Goal: Communication & Community: Connect with others

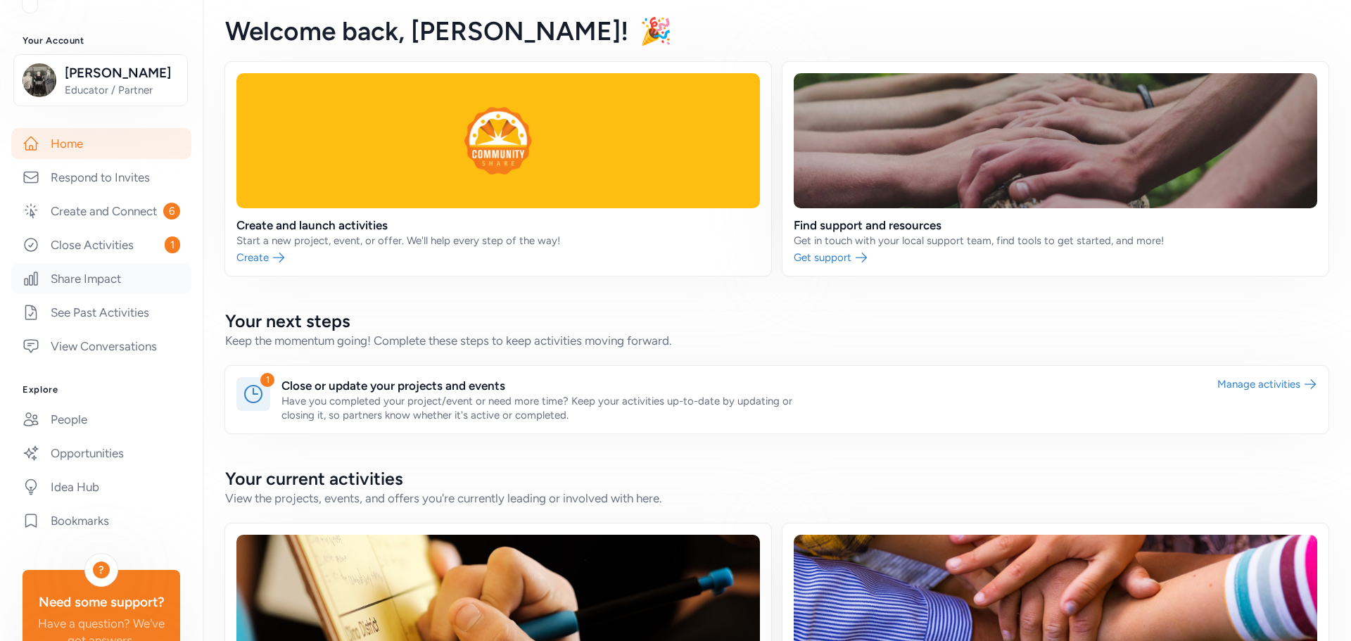
scroll to position [70, 0]
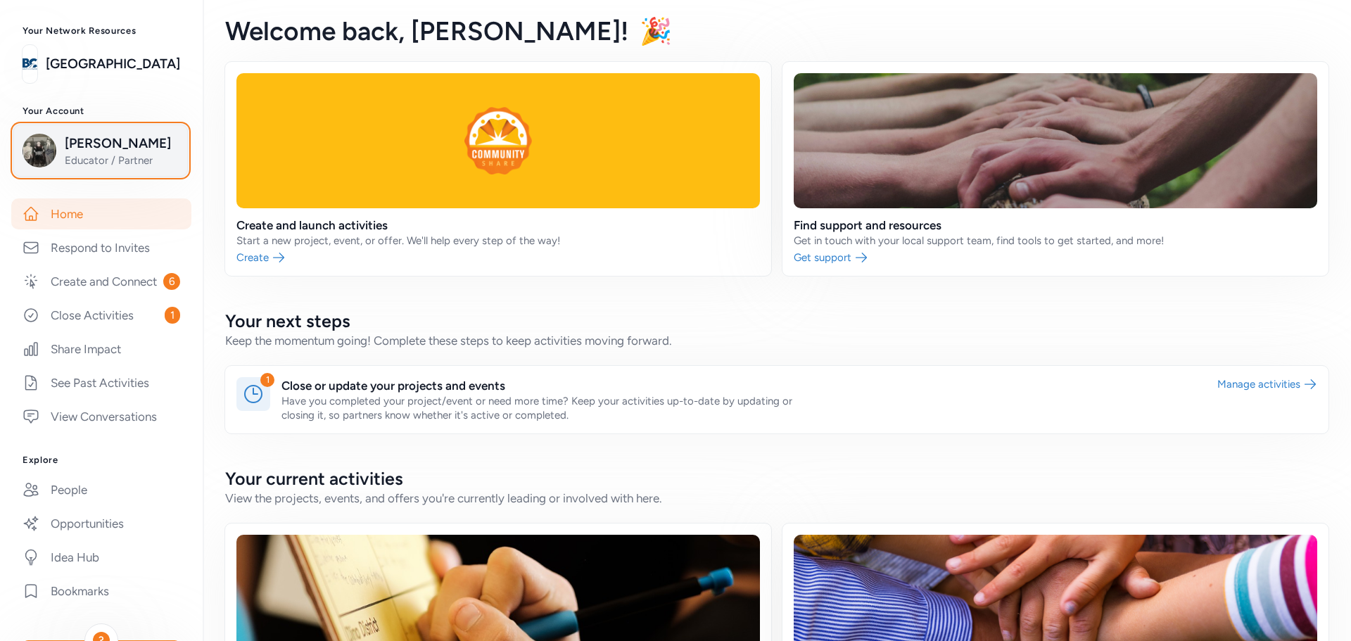
click at [89, 166] on span "Educator / Partner" at bounding box center [122, 160] width 114 height 14
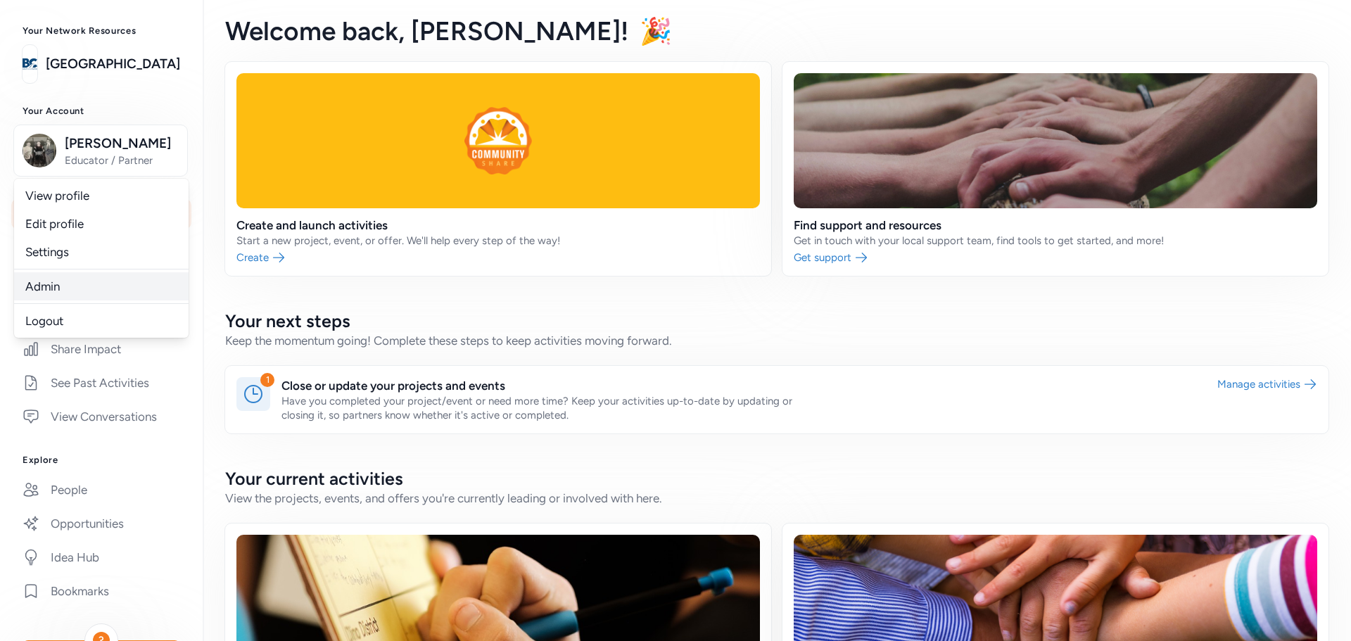
click at [53, 291] on link "Admin" at bounding box center [101, 286] width 175 height 28
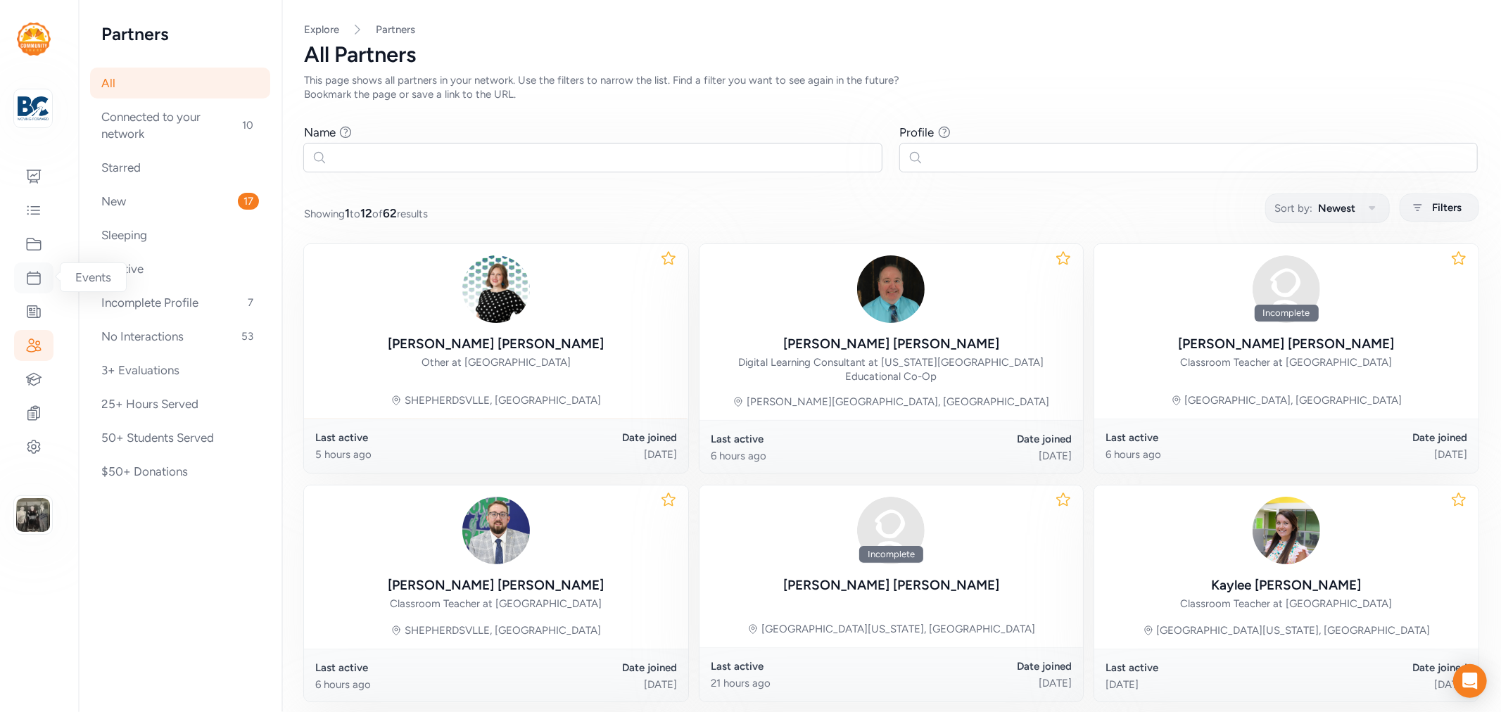
click at [30, 277] on icon at bounding box center [33, 278] width 17 height 17
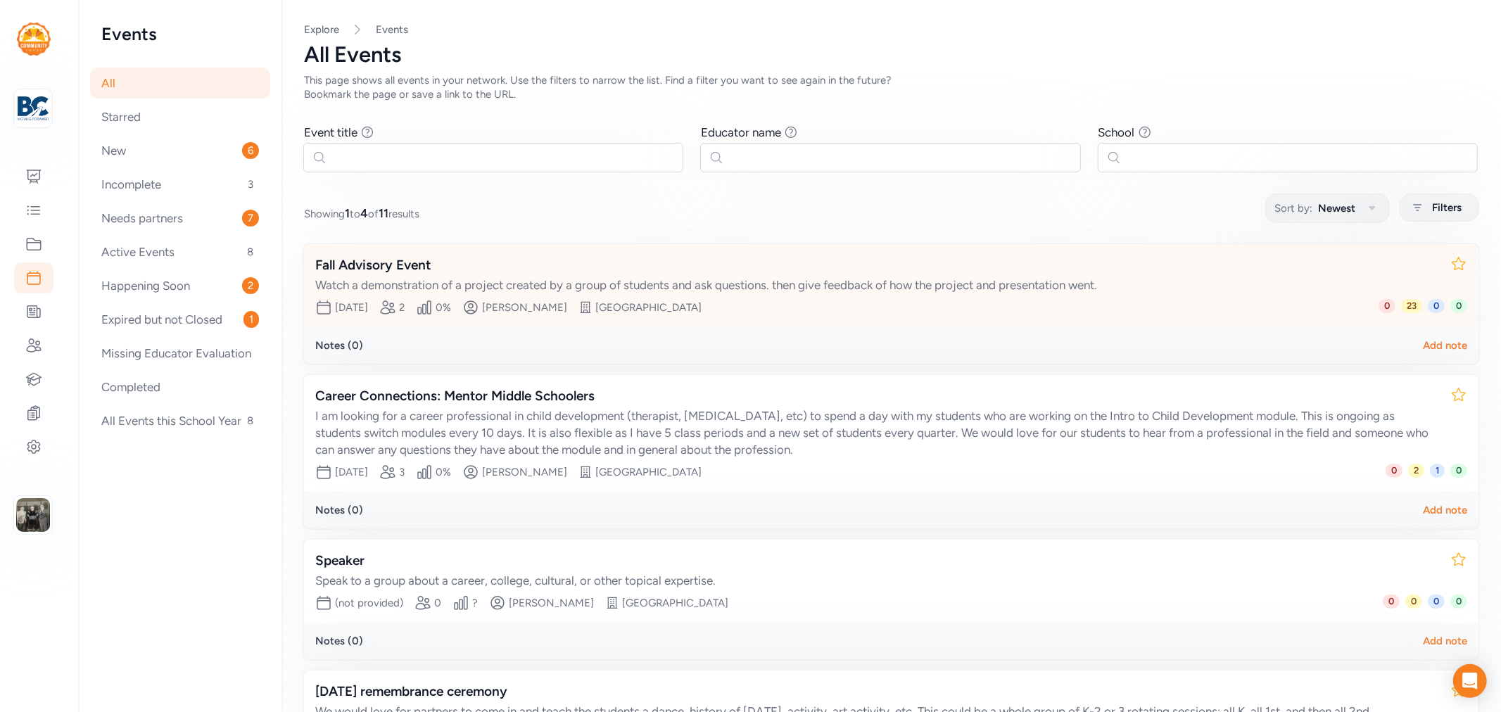
click at [398, 267] on div "Fall Advisory Event" at bounding box center [877, 265] width 1124 height 20
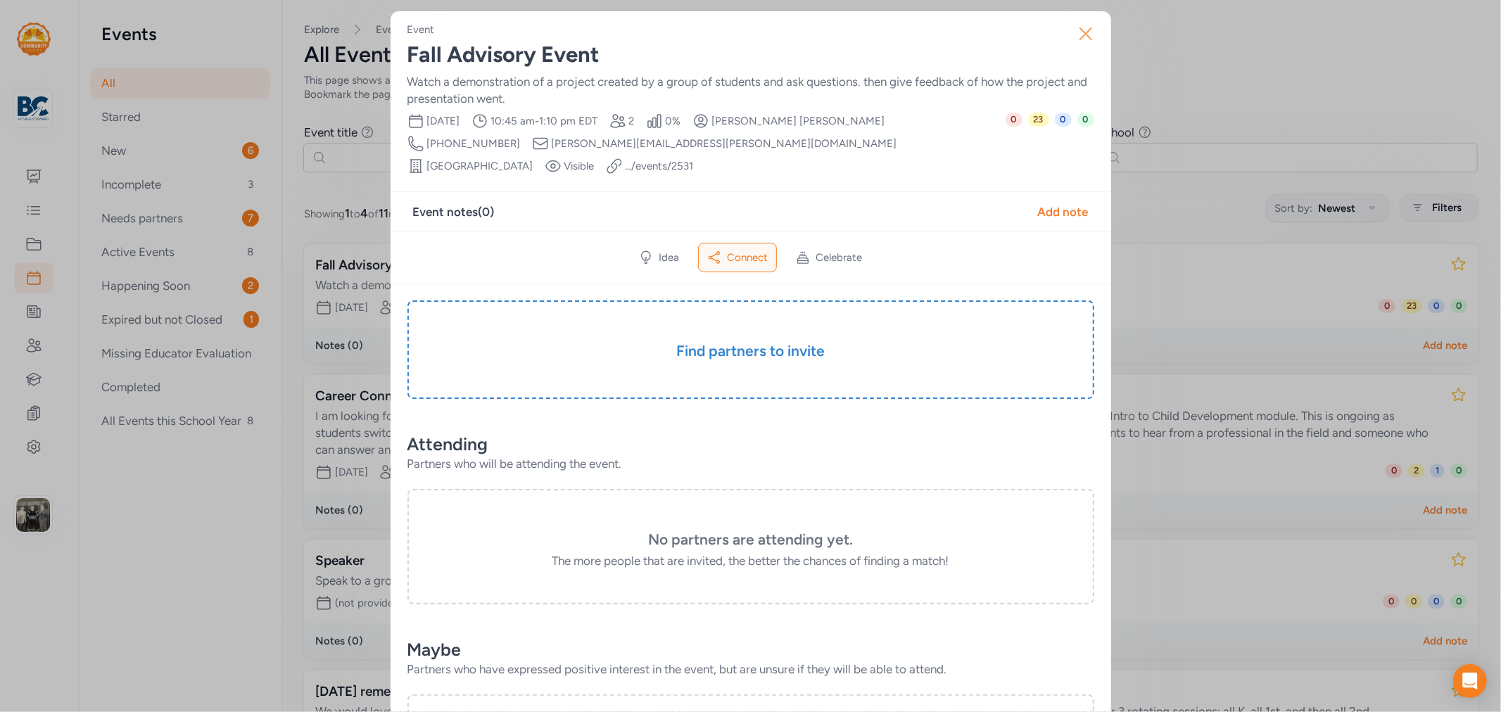
click at [1075, 40] on icon "button" at bounding box center [1086, 34] width 23 height 23
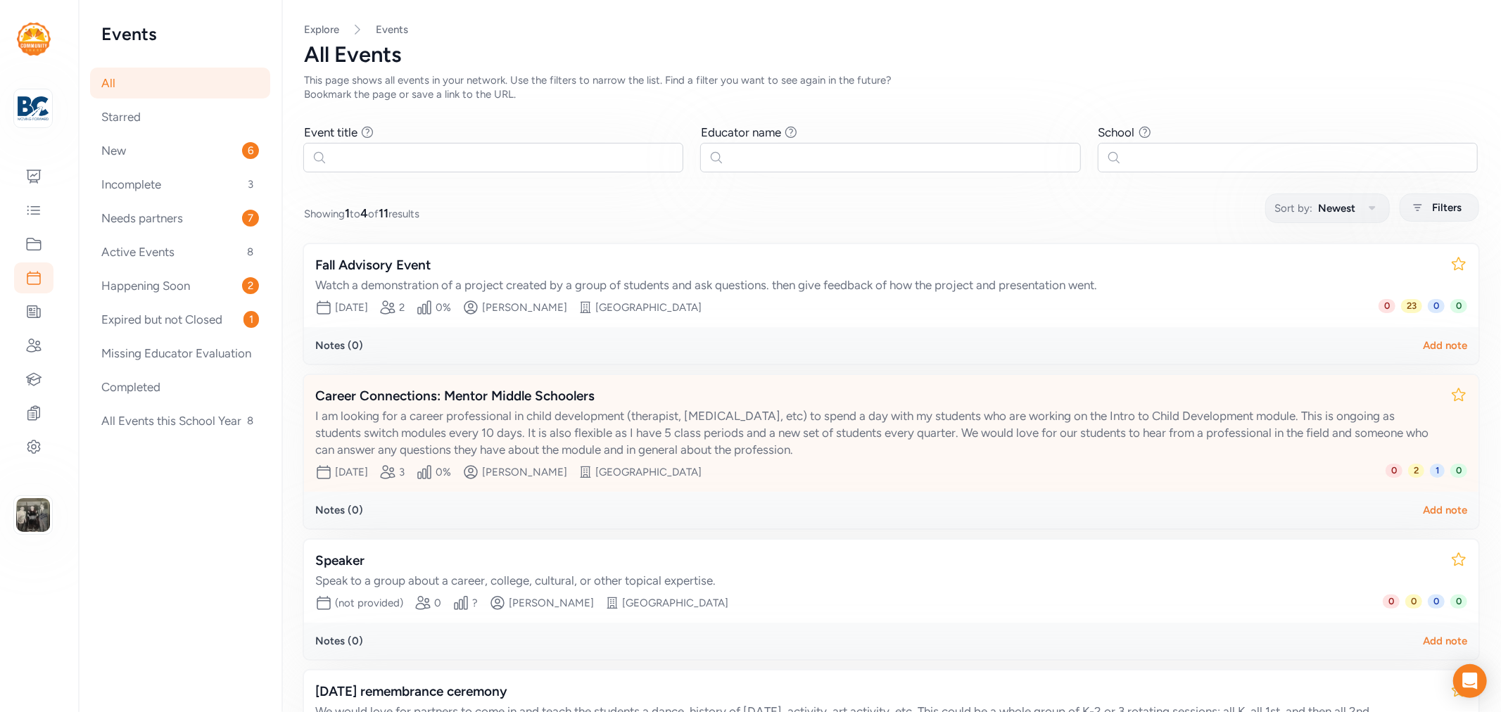
click at [530, 403] on div "Career Connections: Mentor Middle Schoolers" at bounding box center [877, 396] width 1124 height 20
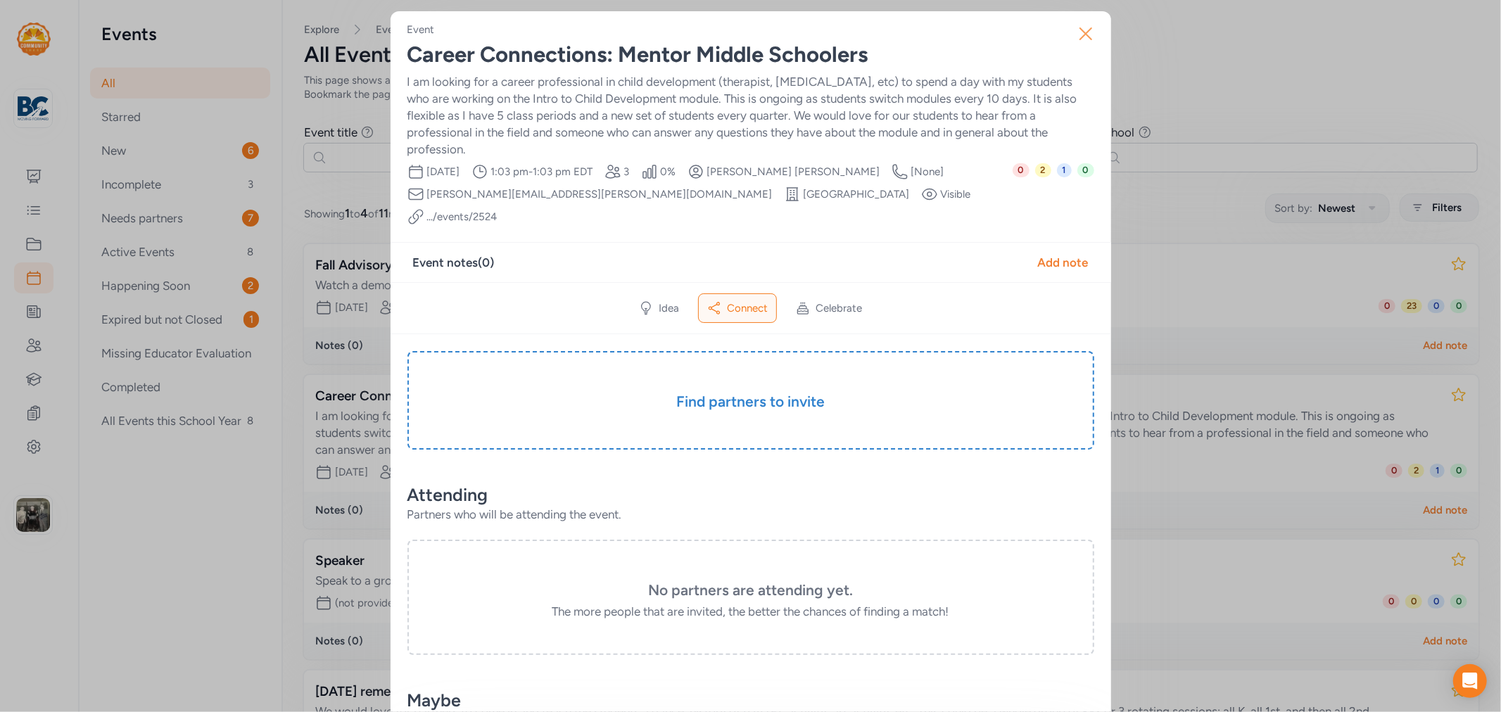
click at [1080, 39] on icon "button" at bounding box center [1086, 34] width 23 height 23
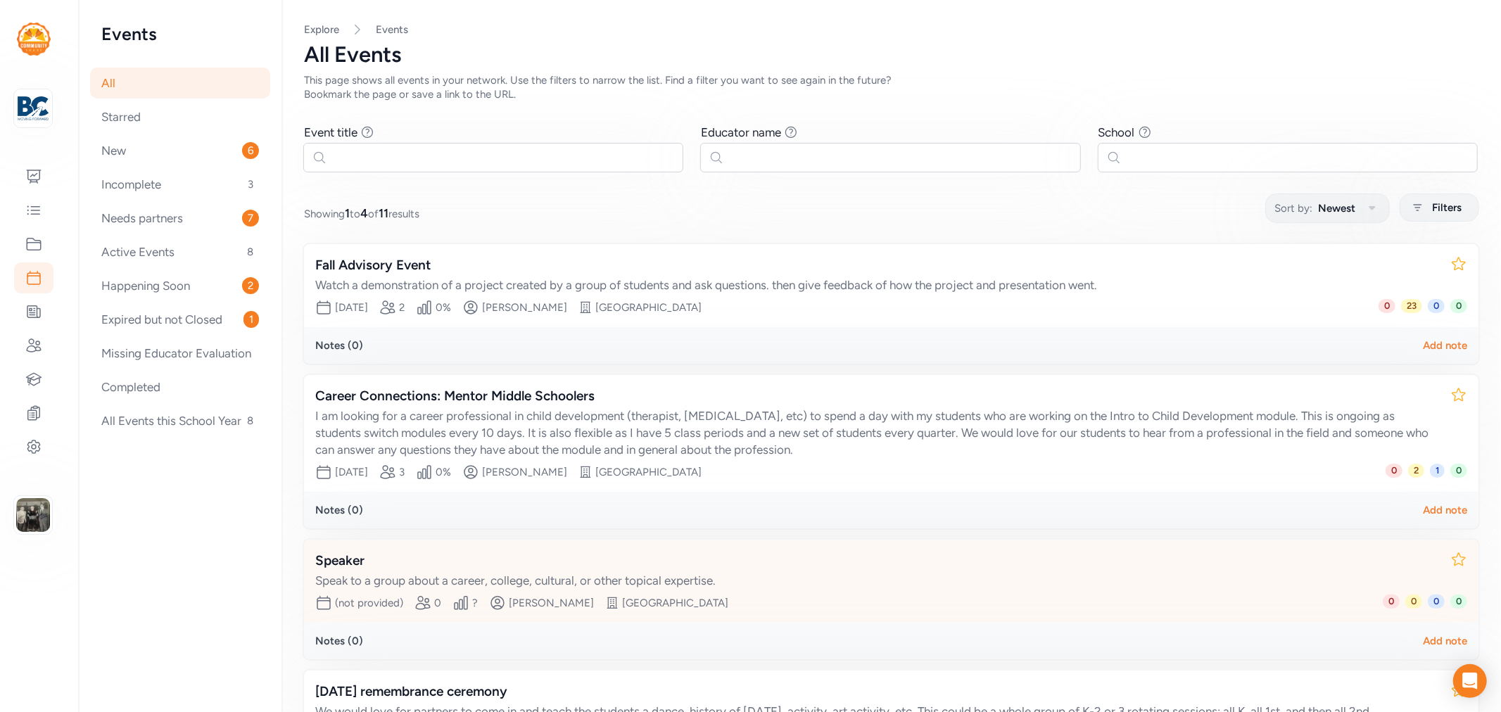
scroll to position [156, 0]
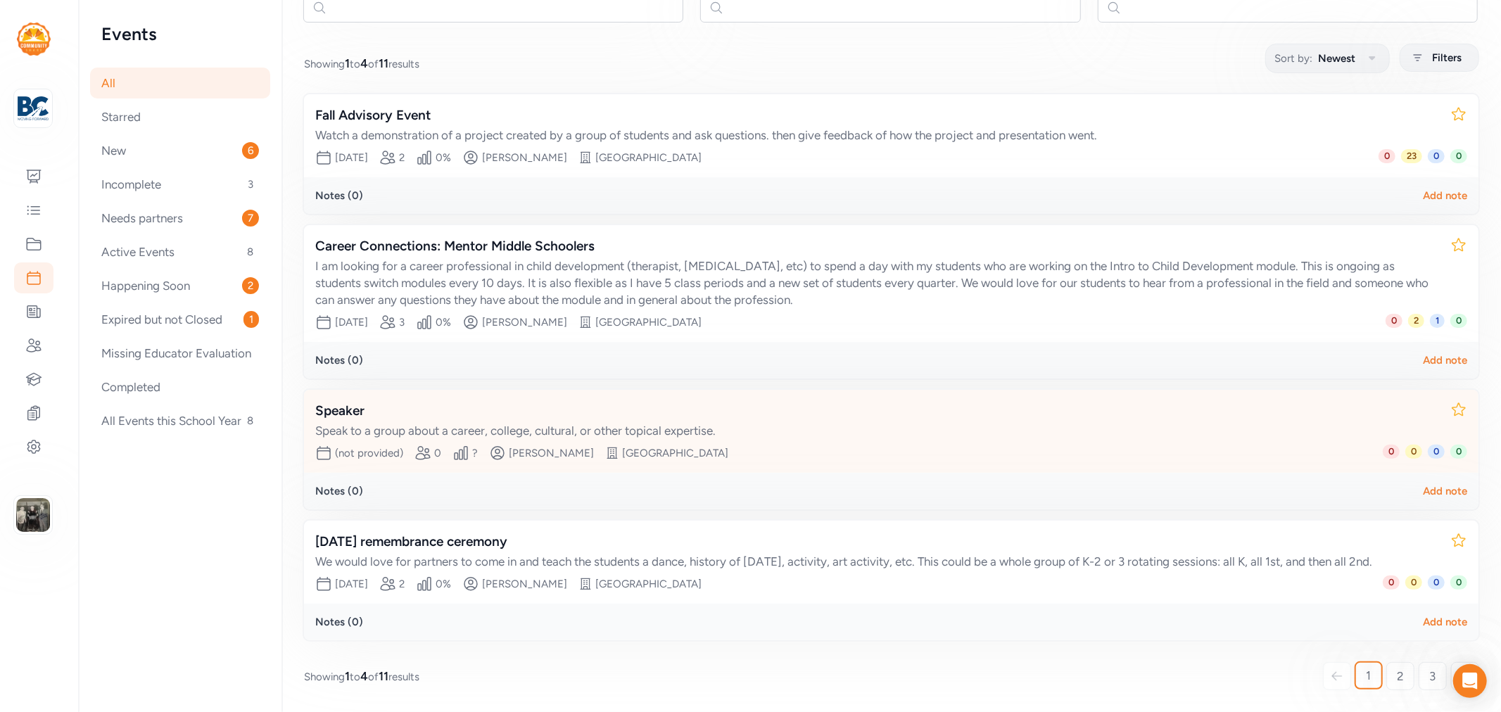
click at [473, 422] on div "Speak to a group about a career, college, cultural, or other topical expertise." at bounding box center [877, 430] width 1124 height 17
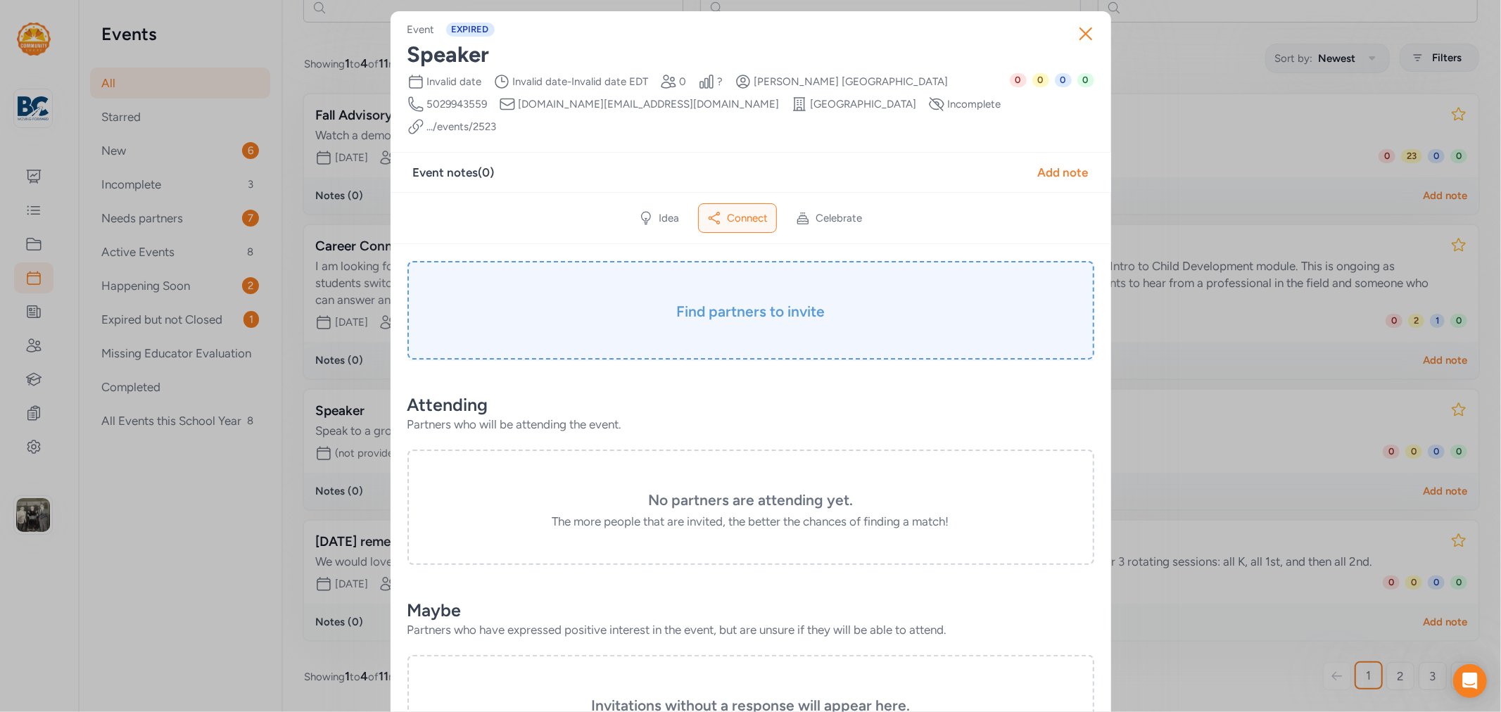
click at [702, 308] on div "Find partners to invite" at bounding box center [751, 310] width 687 height 99
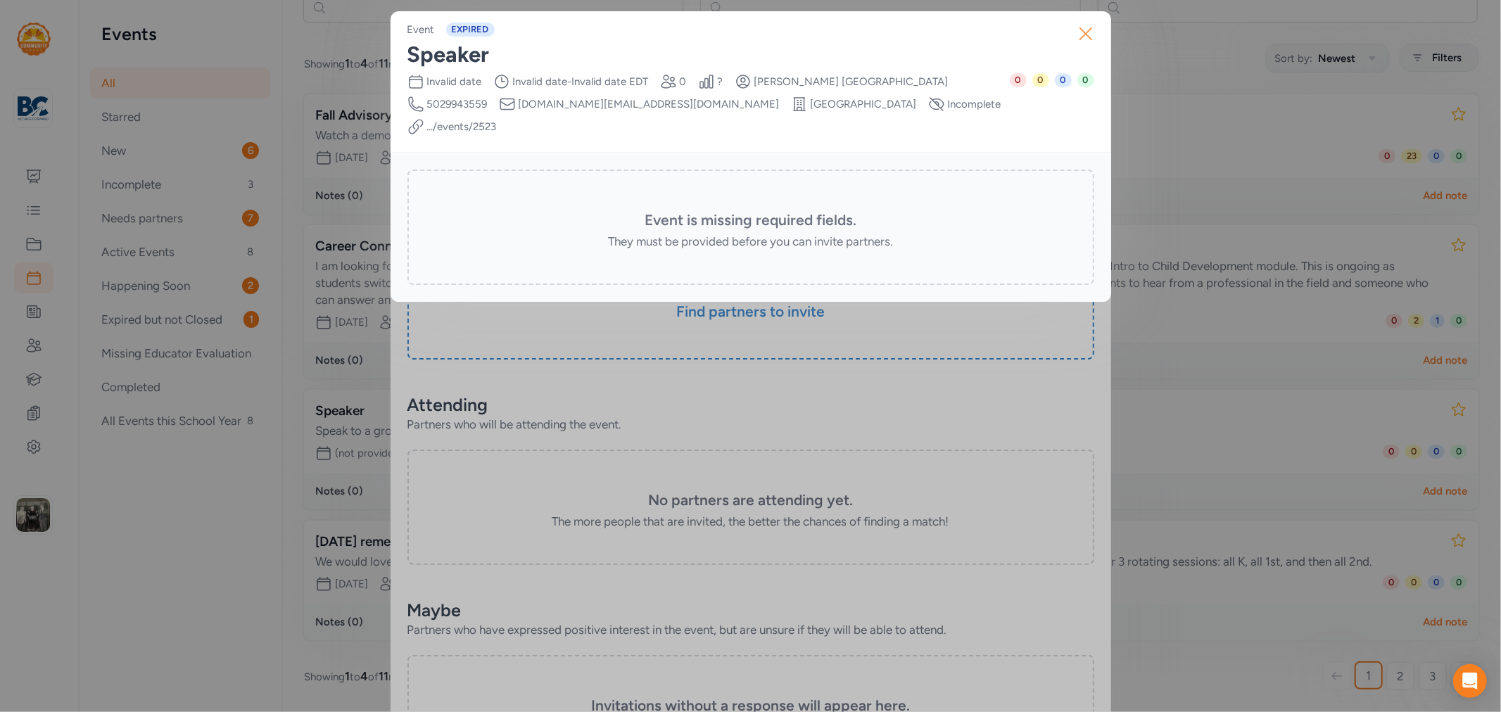
click at [1090, 30] on icon "button" at bounding box center [1085, 33] width 11 height 11
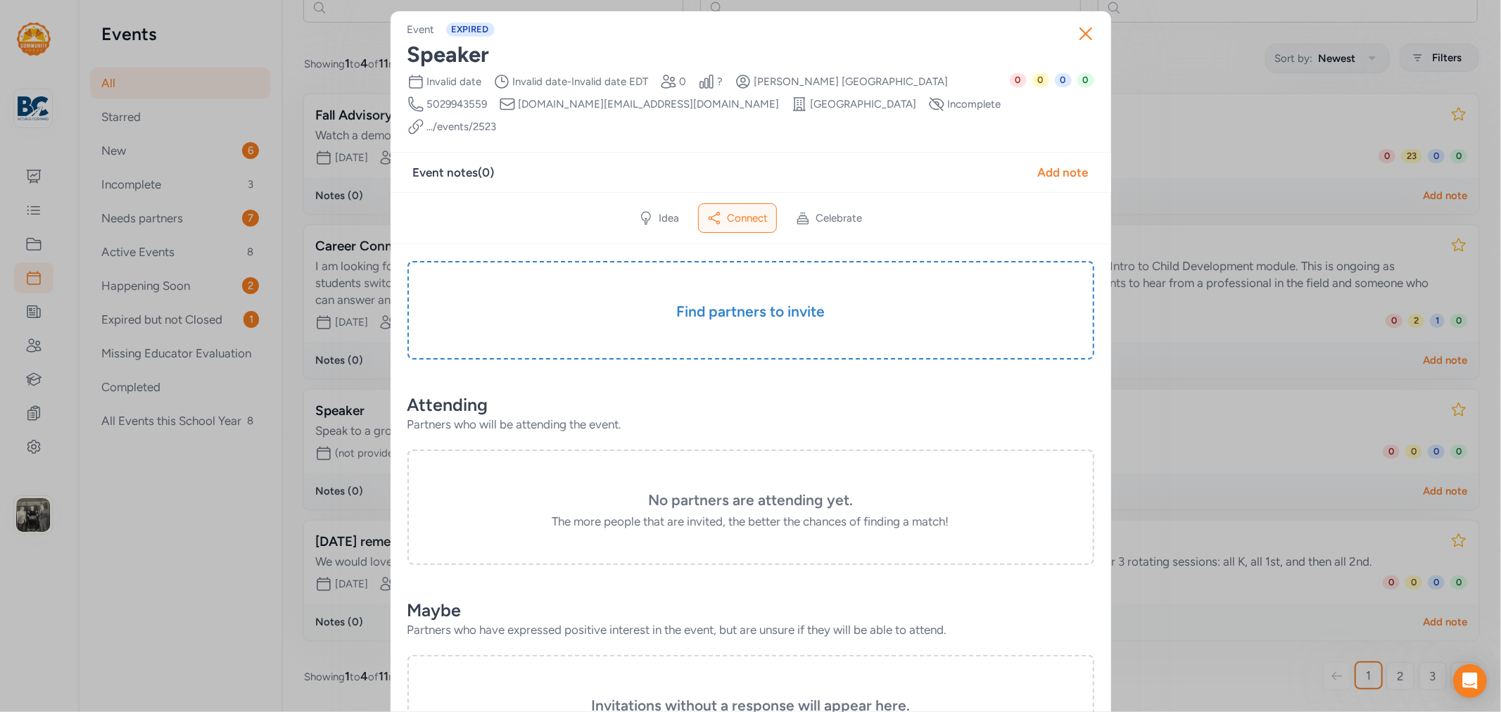
click at [27, 280] on div "Close Event EXPIRED Speaker Date Invalid date Time Range Invalid date - Invalid…" at bounding box center [750, 588] width 1501 height 1176
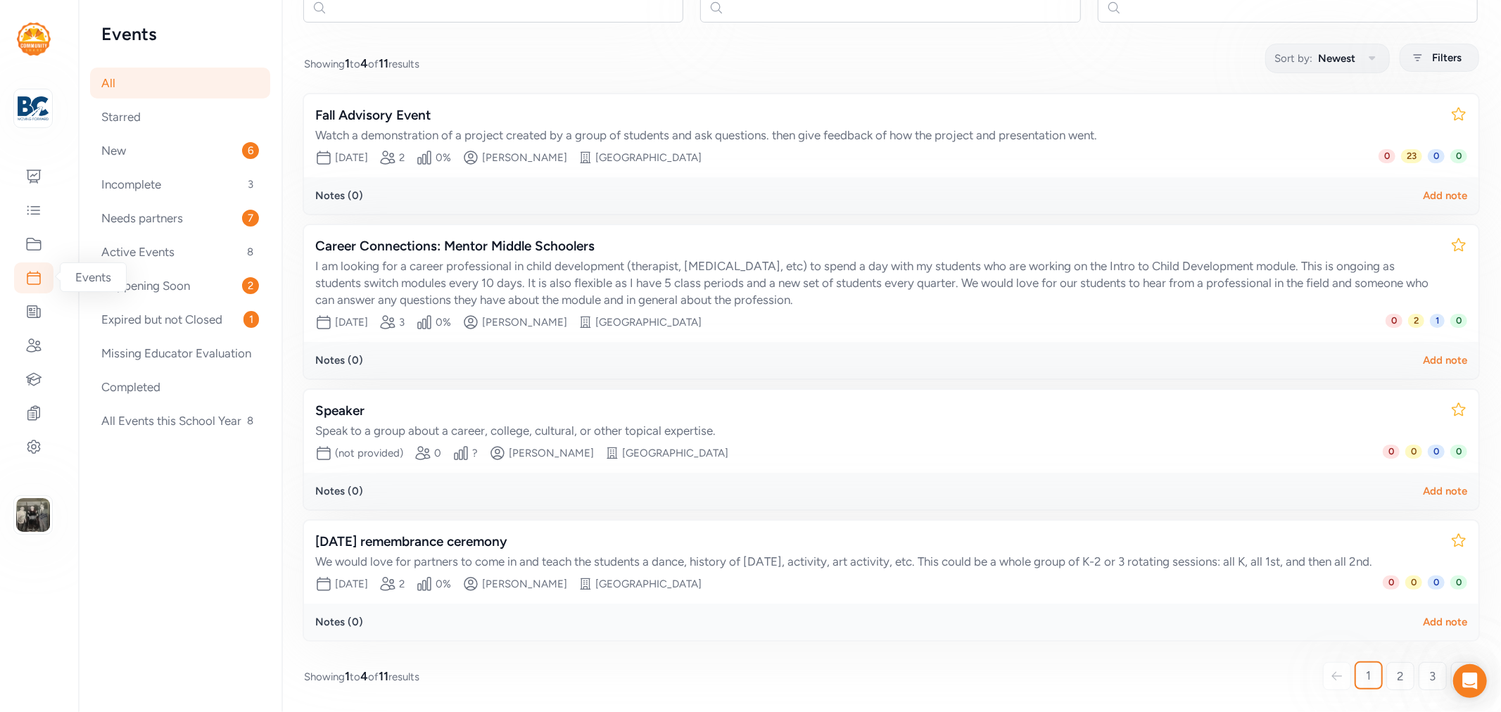
click at [27, 280] on icon at bounding box center [33, 278] width 13 height 13
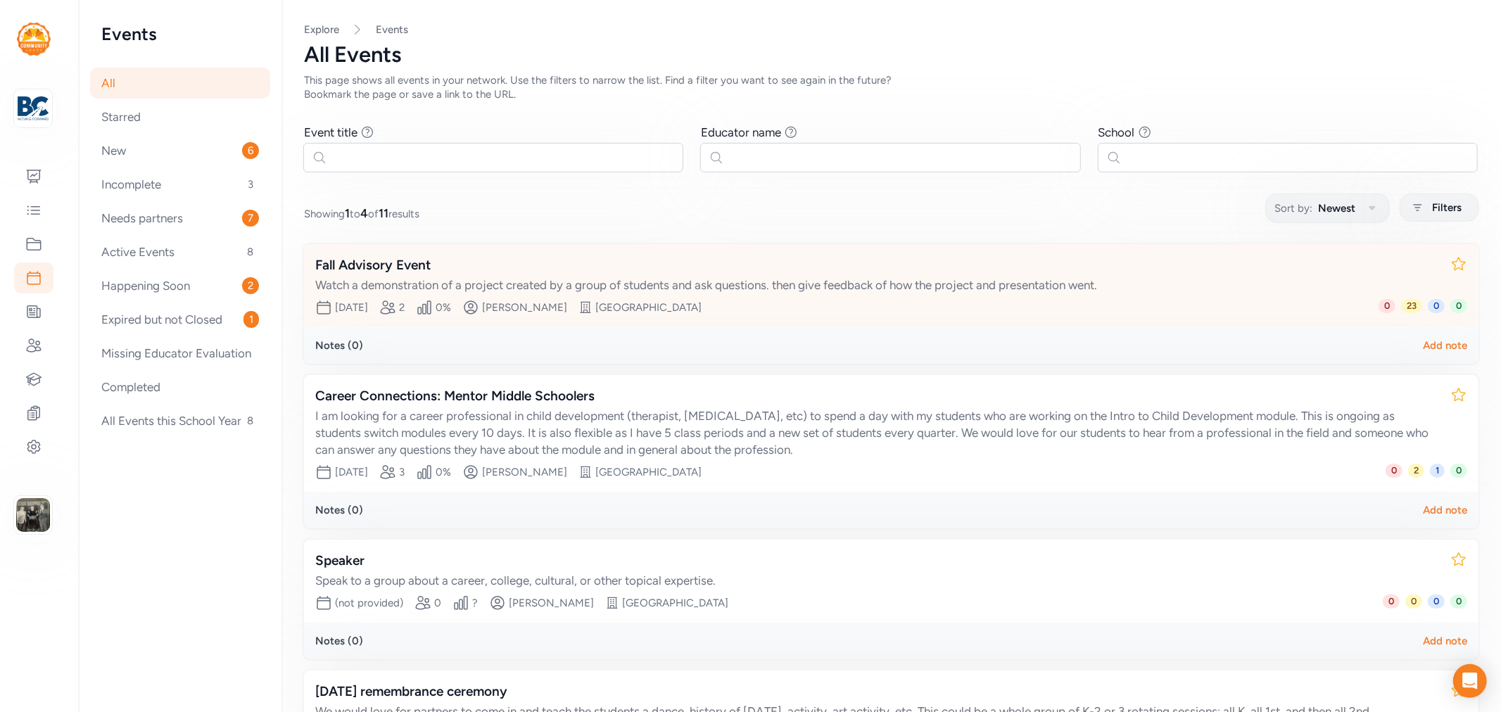
click at [407, 262] on div "Fall Advisory Event" at bounding box center [877, 265] width 1124 height 20
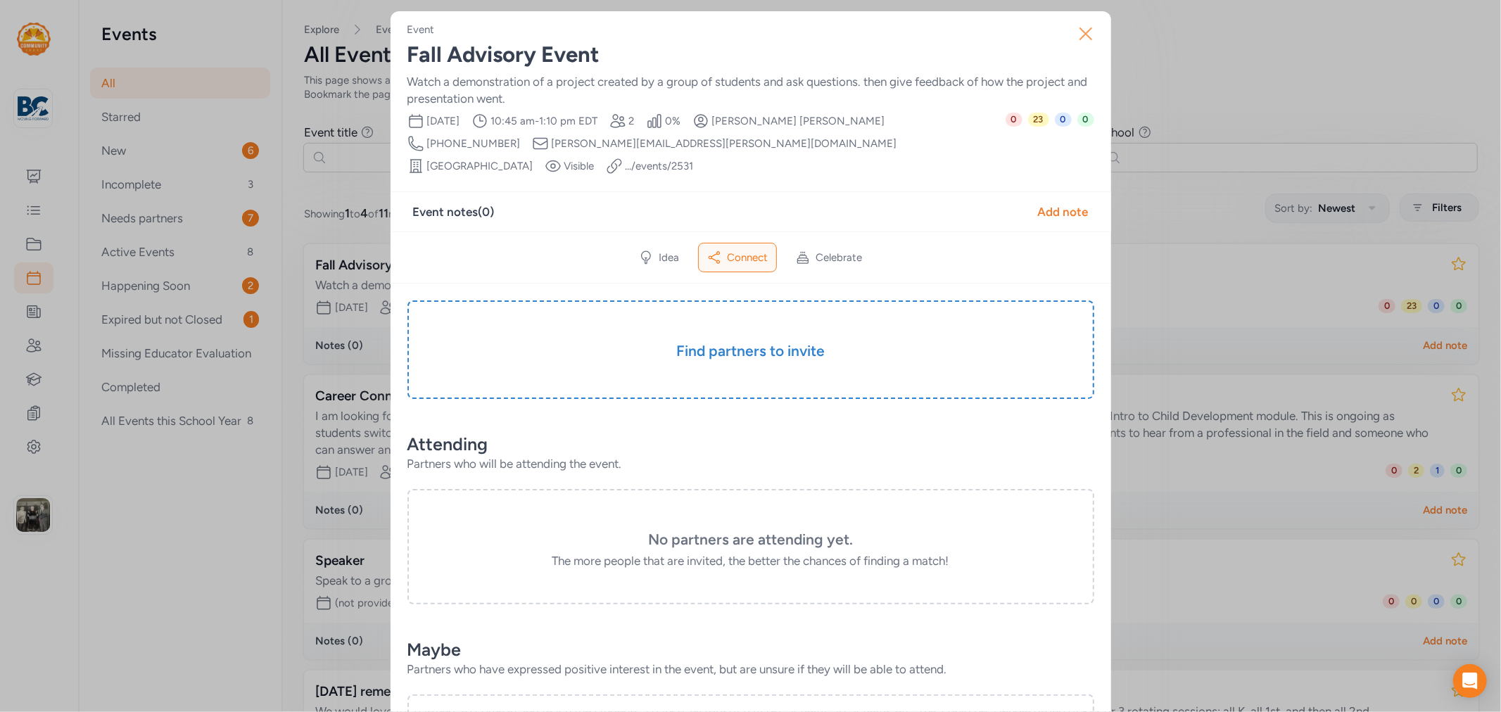
click at [1075, 39] on icon "button" at bounding box center [1086, 34] width 23 height 23
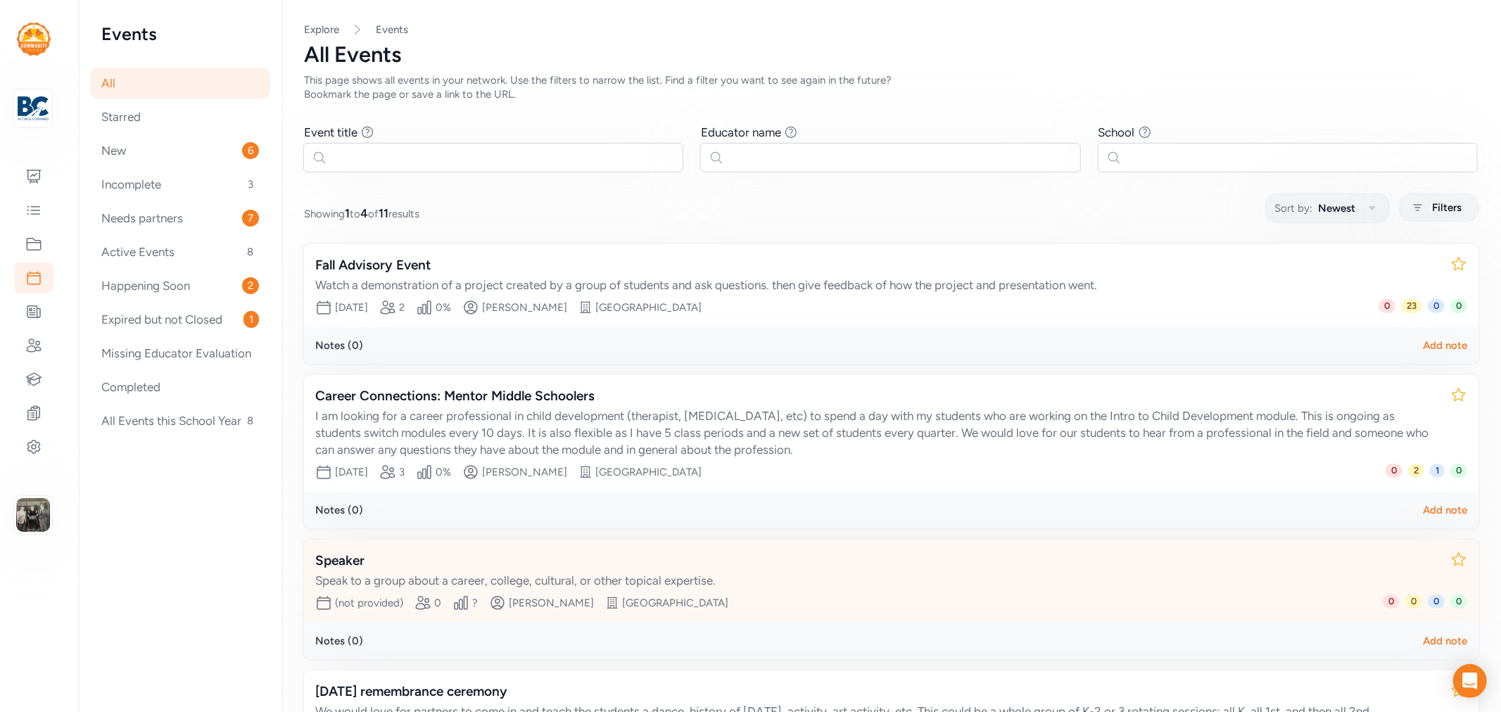
click at [360, 557] on div "Speaker" at bounding box center [877, 561] width 1124 height 20
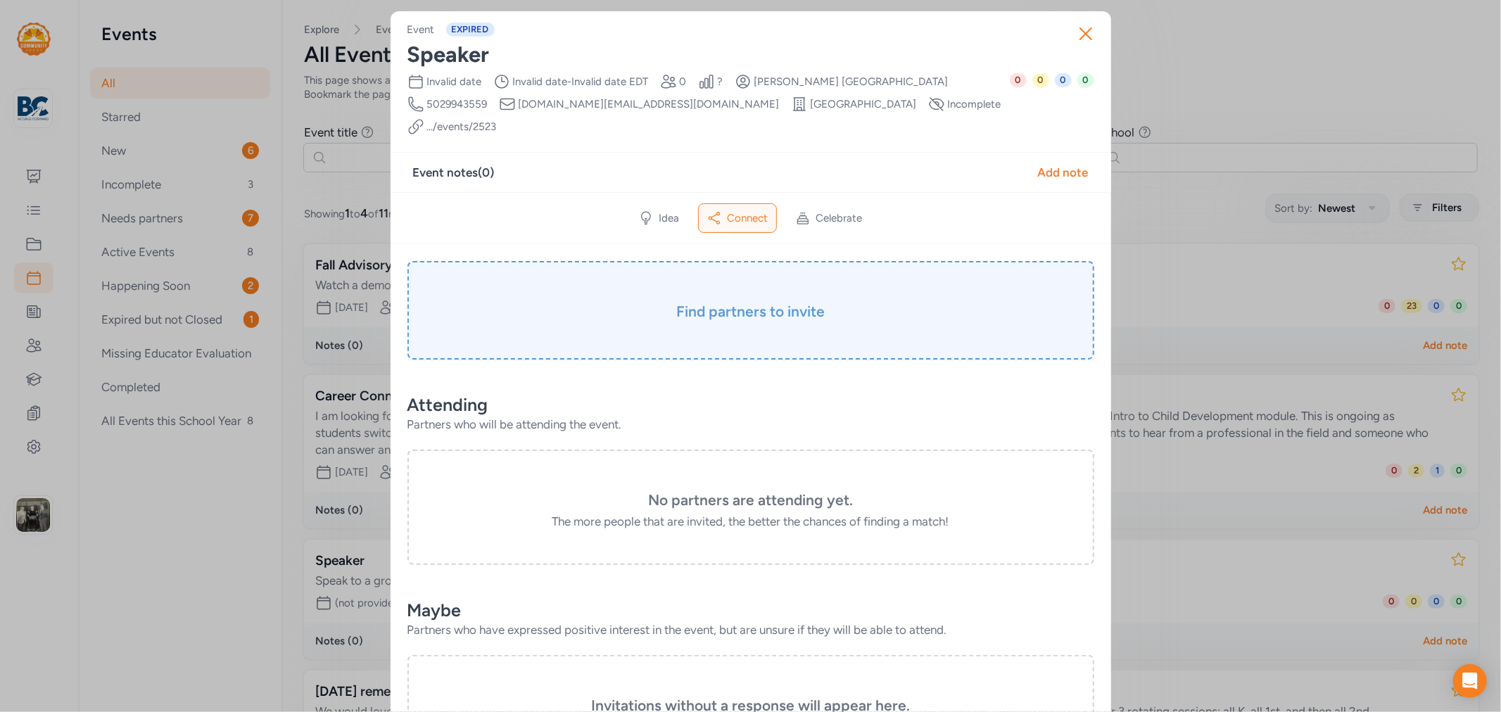
click at [746, 311] on div "Find partners to invite" at bounding box center [751, 310] width 687 height 99
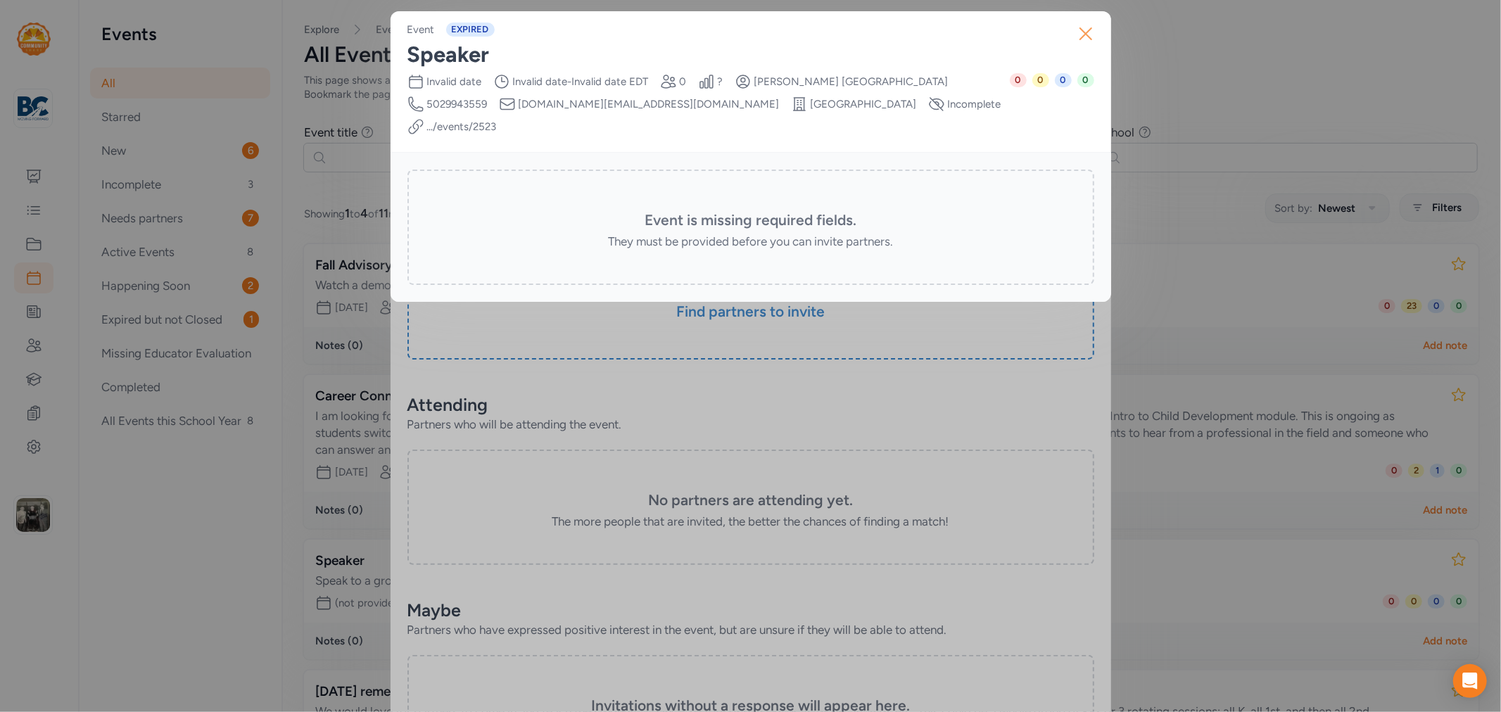
click at [1085, 39] on icon "button" at bounding box center [1086, 34] width 23 height 23
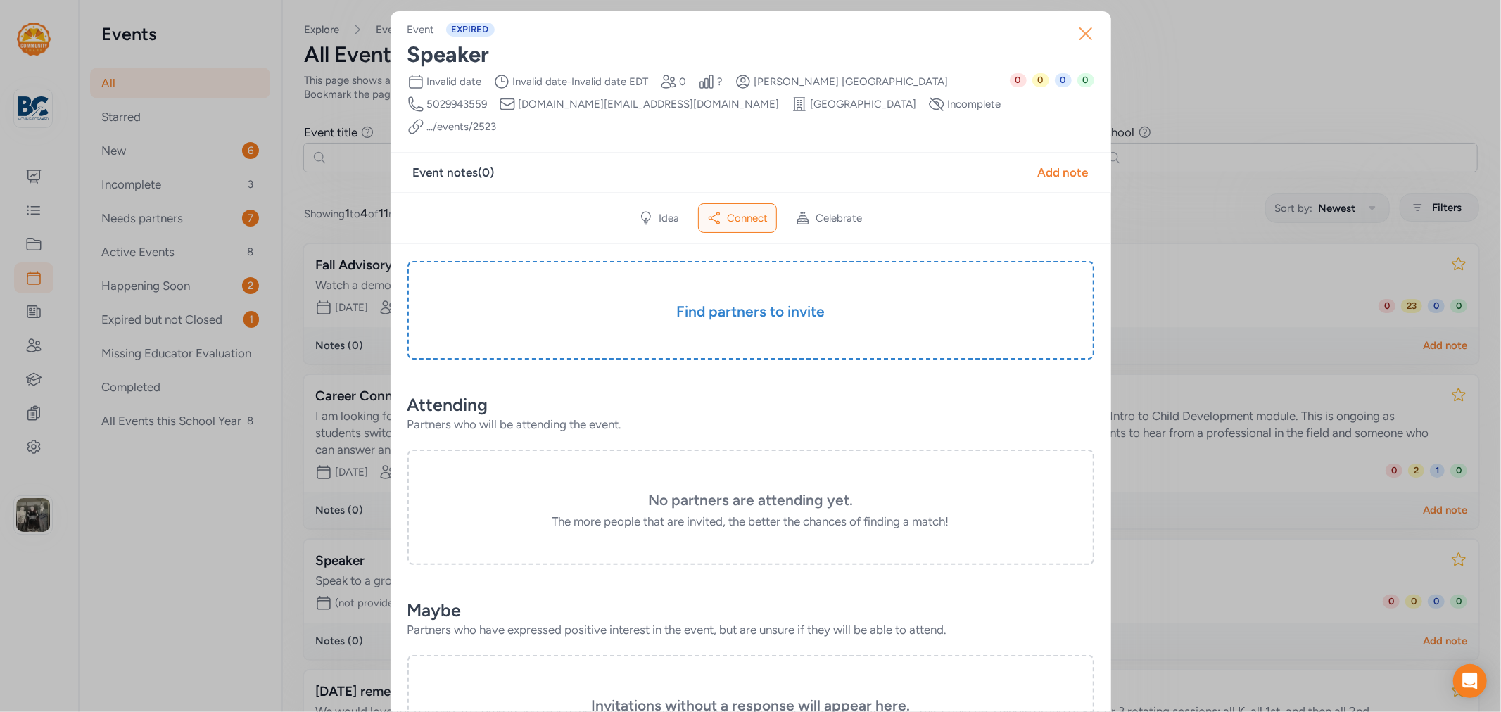
click at [1086, 33] on icon "button" at bounding box center [1086, 34] width 23 height 23
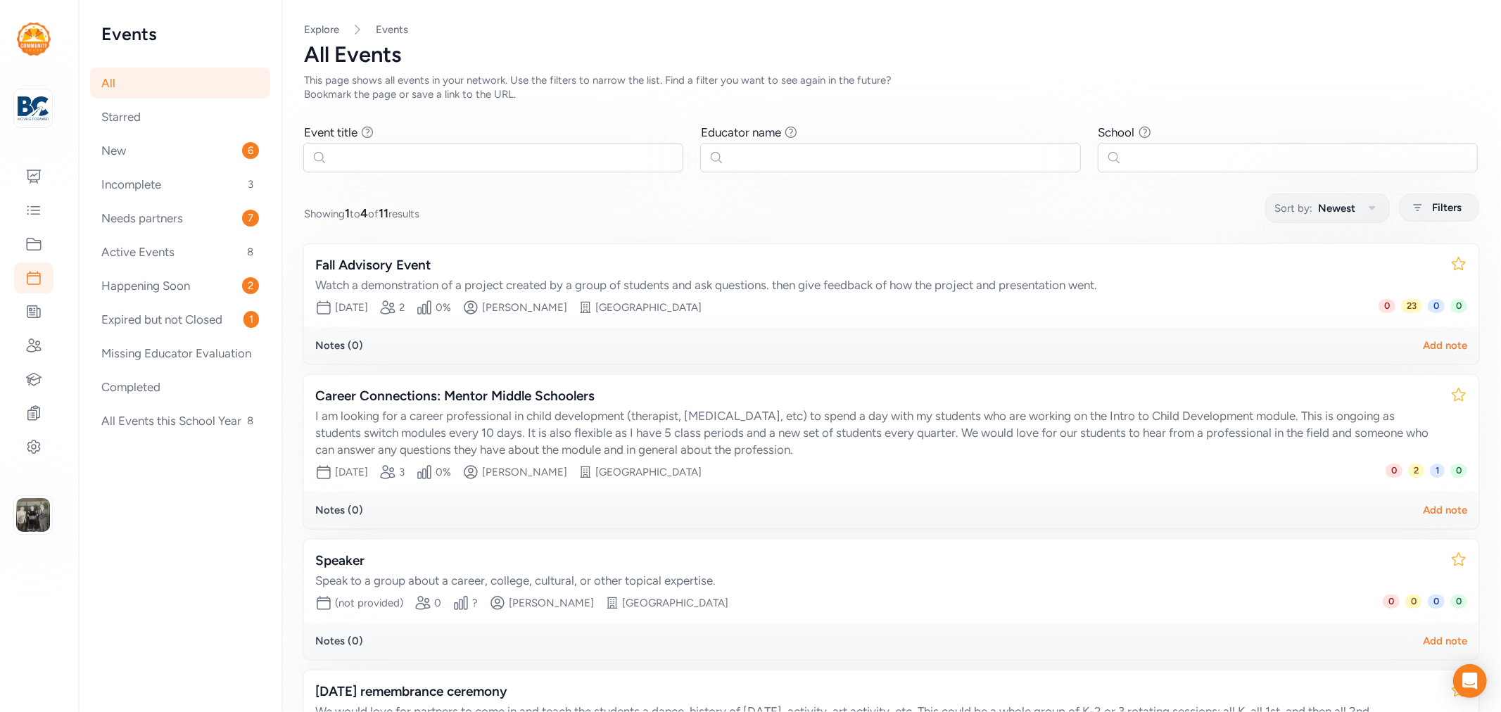
scroll to position [156, 0]
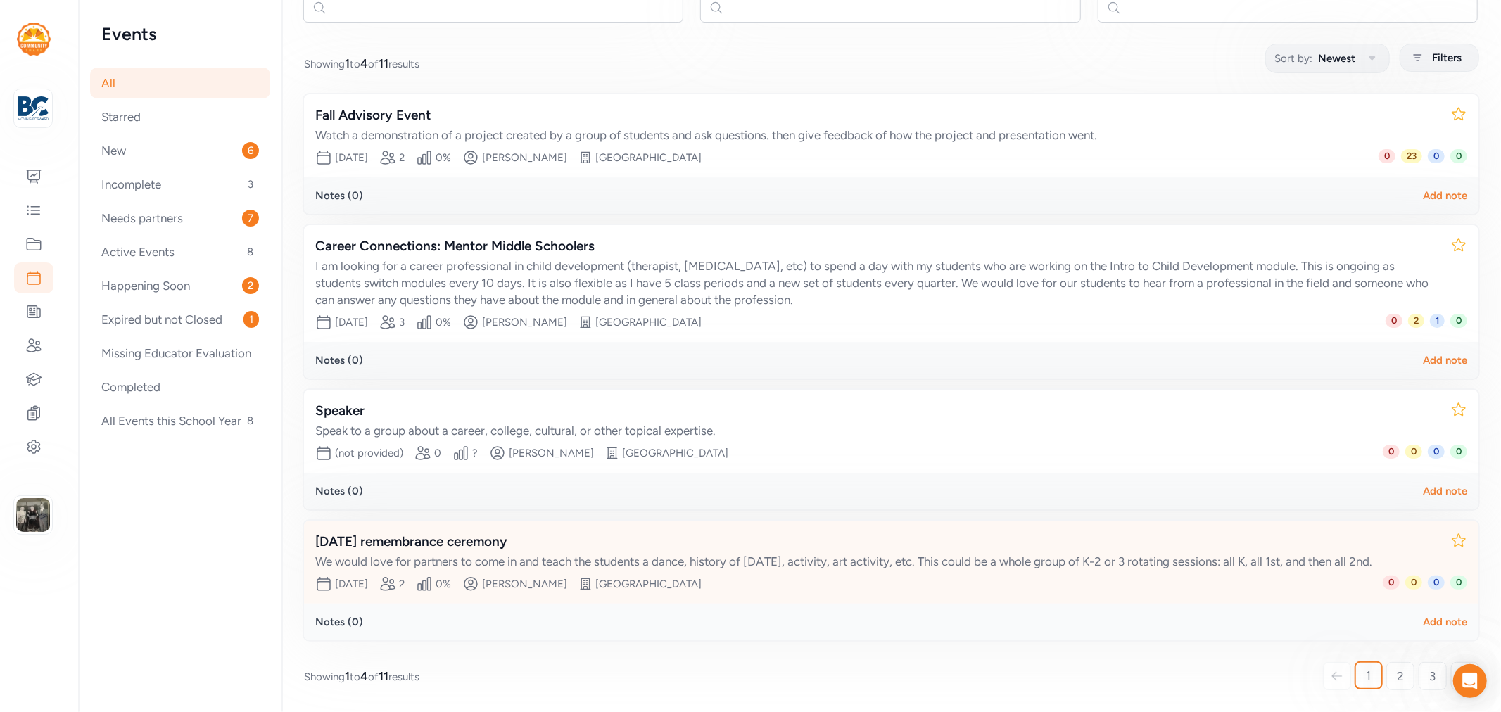
click at [439, 533] on div "[DATE] remembrance ceremony" at bounding box center [877, 542] width 1124 height 20
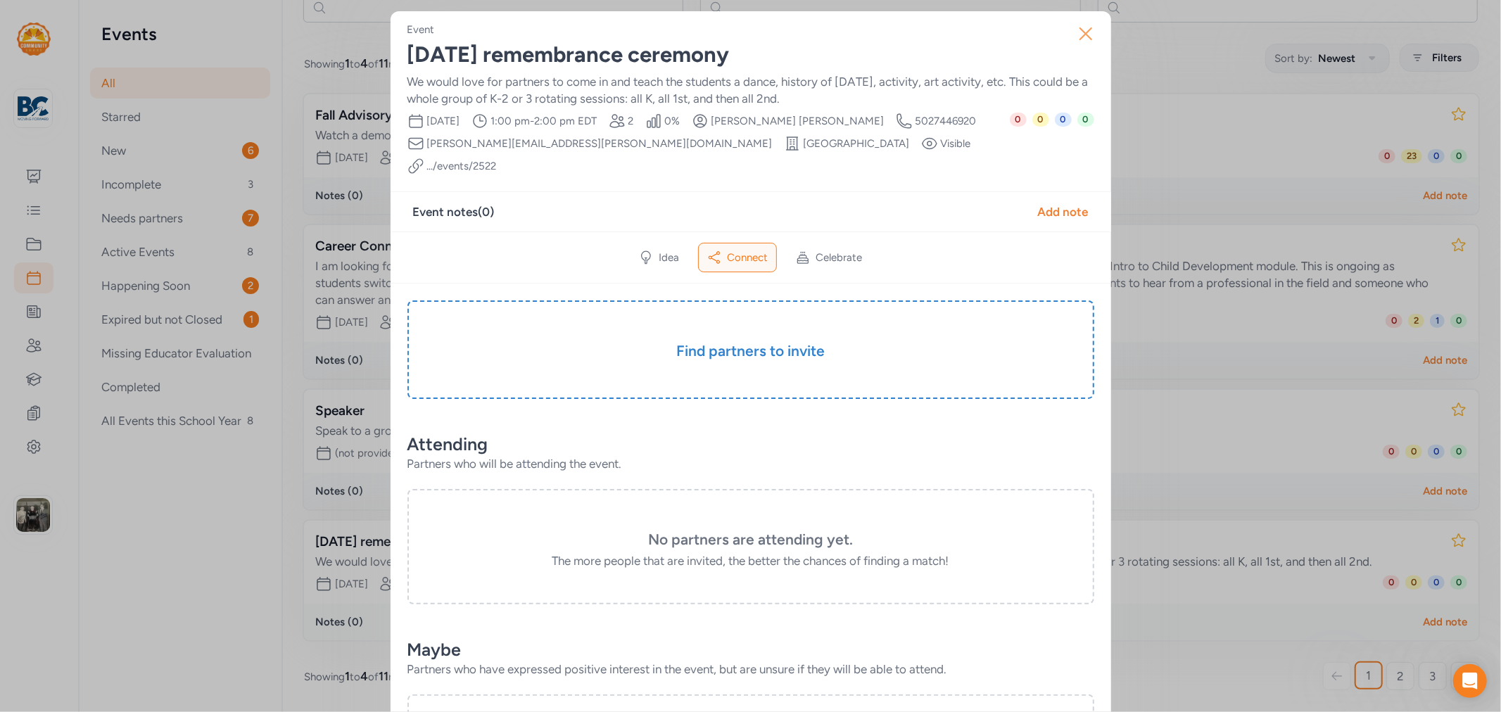
click at [1087, 35] on icon "button" at bounding box center [1086, 34] width 23 height 23
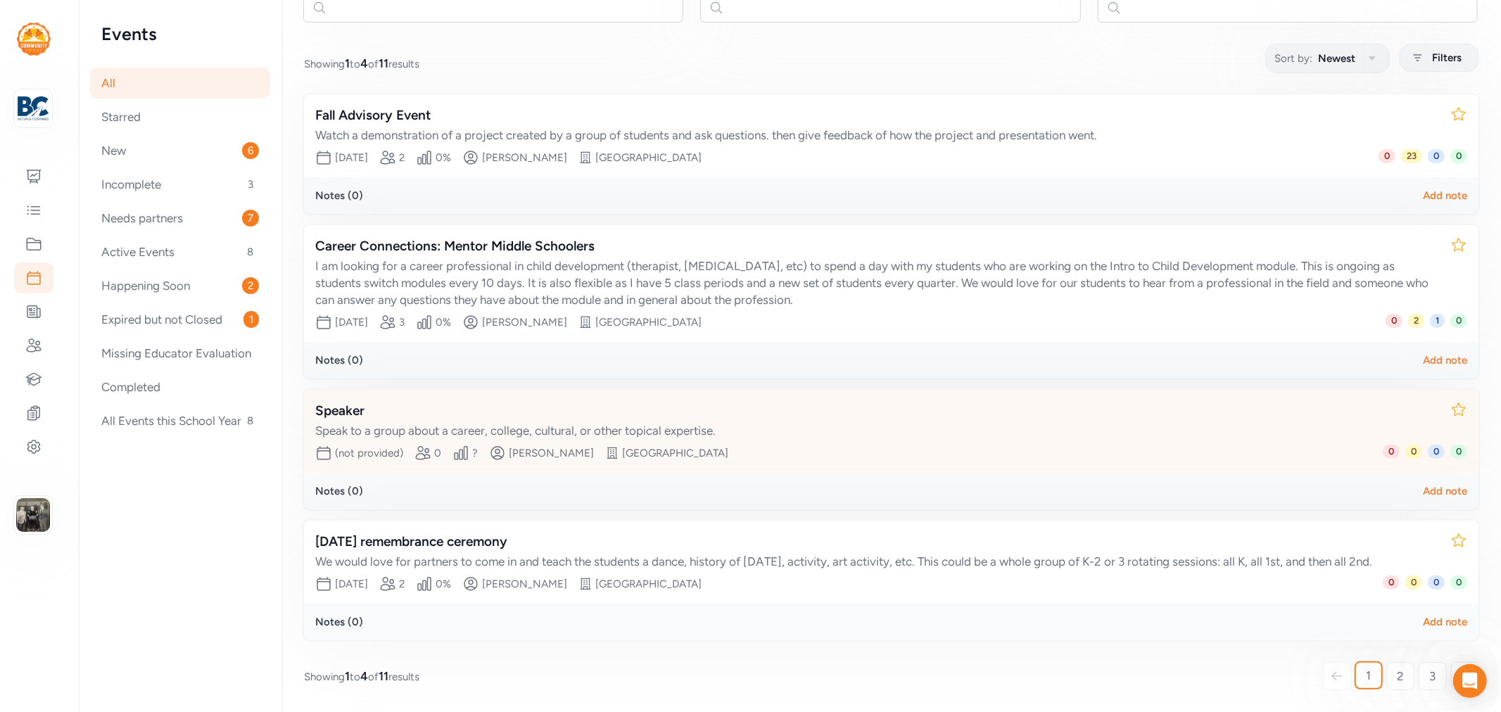
scroll to position [162, 0]
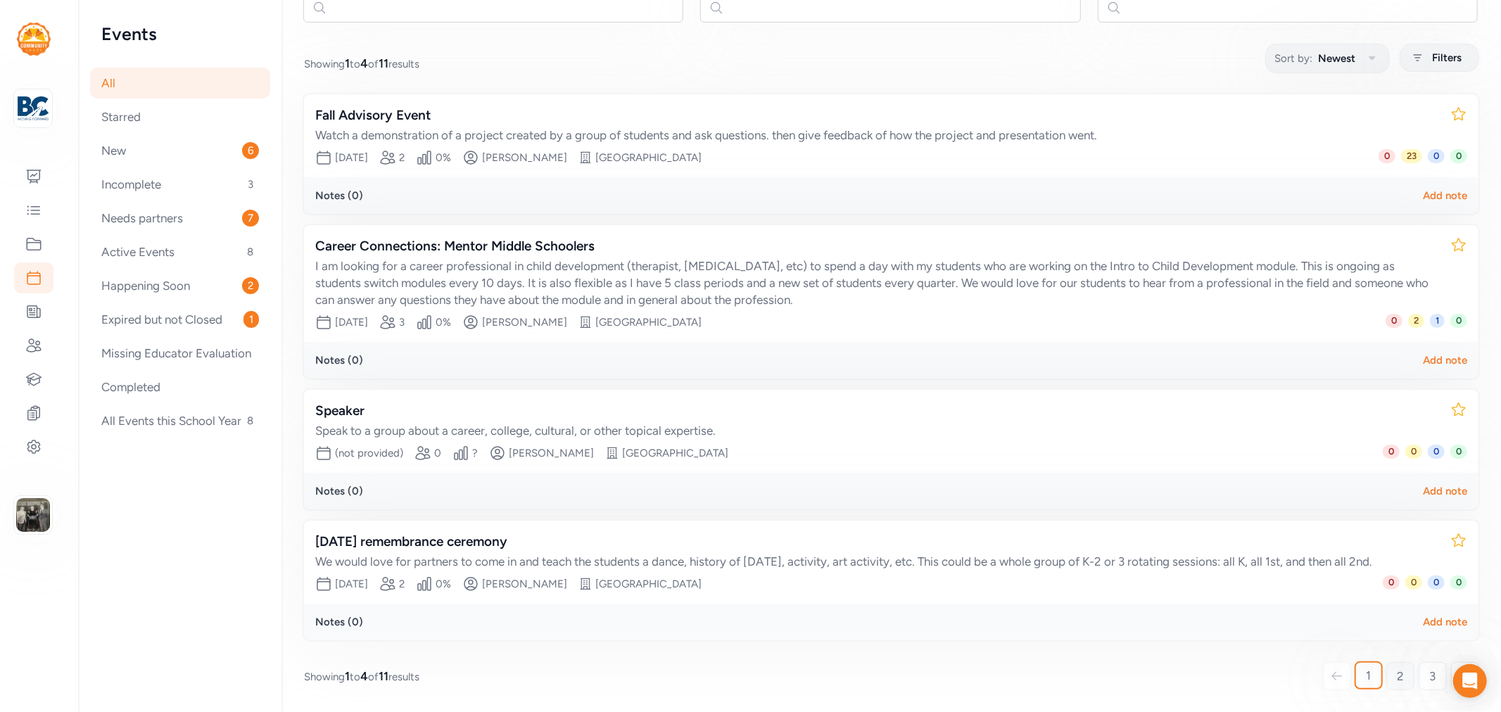
click at [1397, 676] on span "2" at bounding box center [1400, 676] width 7 height 17
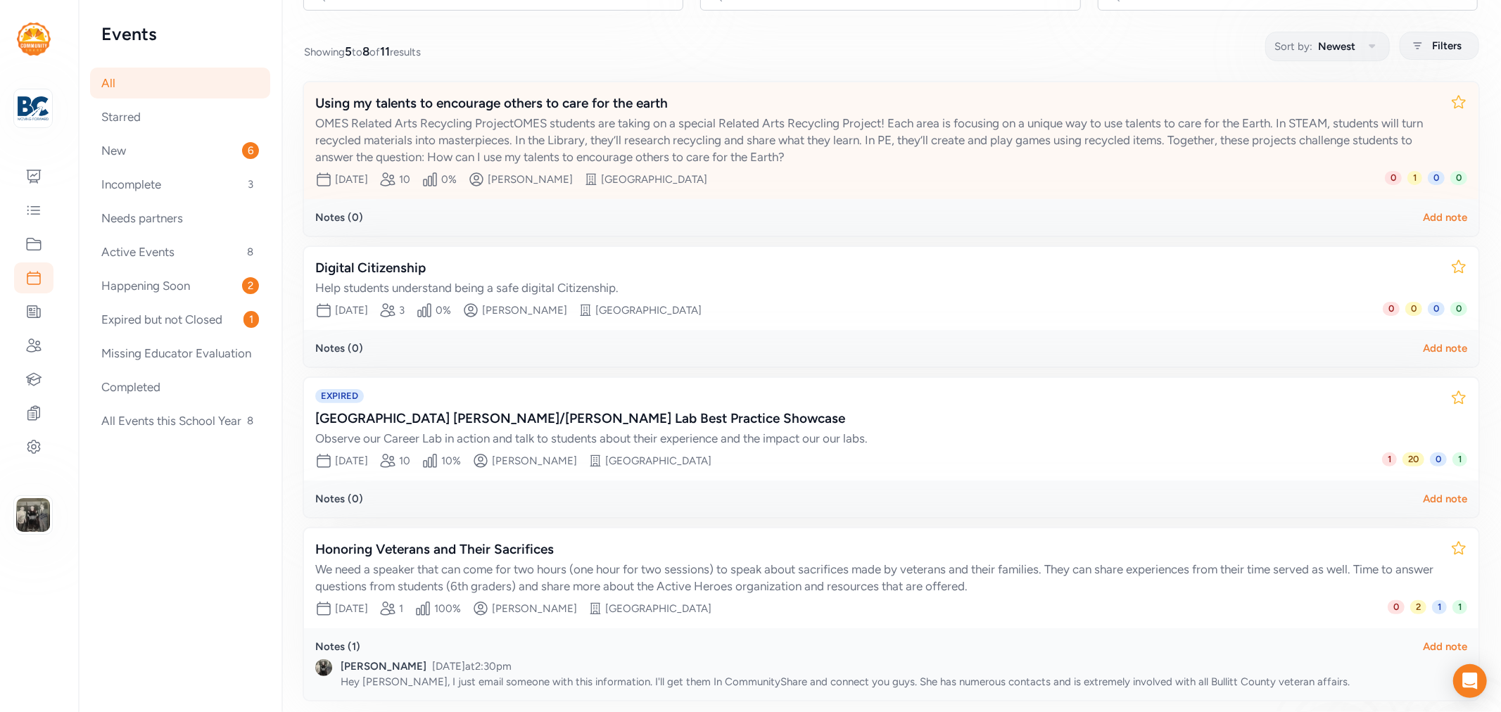
click at [561, 101] on div "Using my talents to encourage others to care for the earth" at bounding box center [877, 104] width 1124 height 20
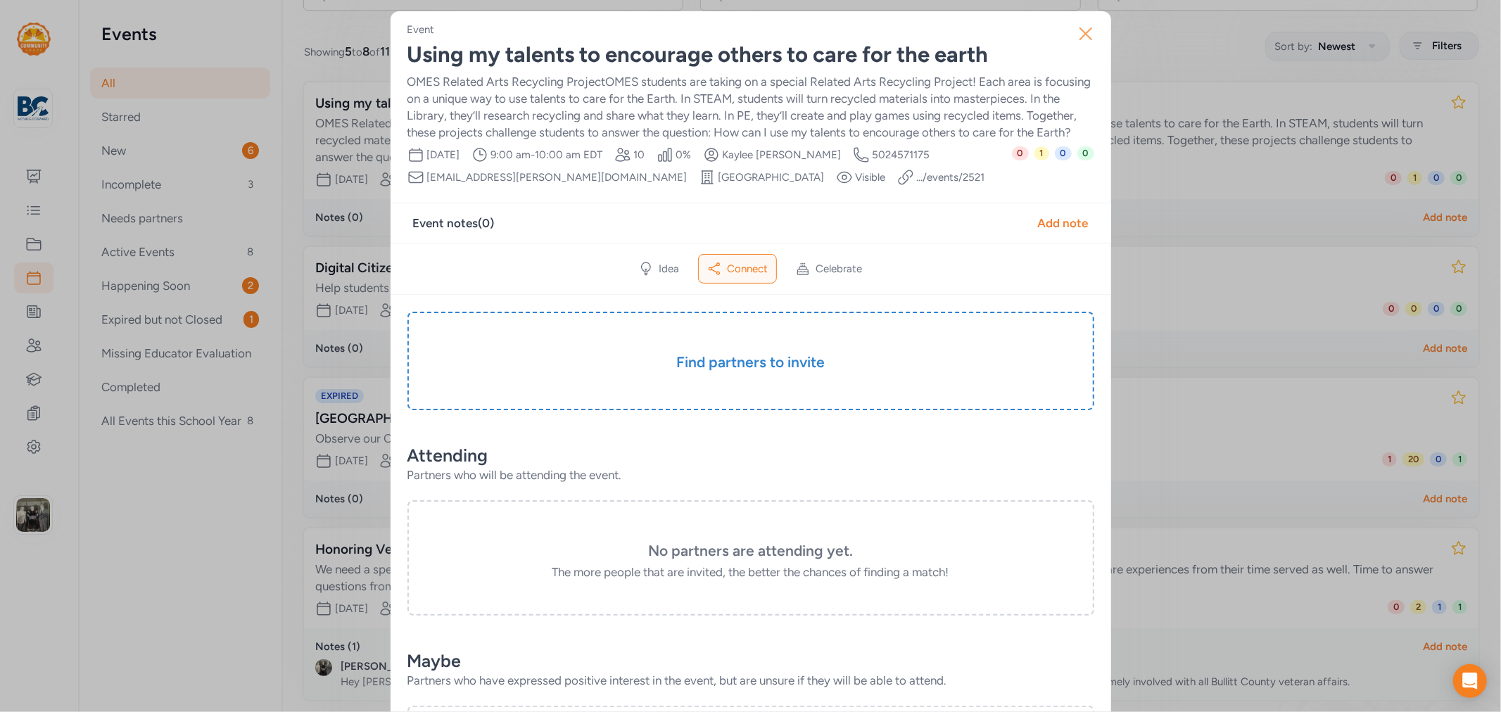
click at [1081, 33] on icon "button" at bounding box center [1086, 34] width 23 height 23
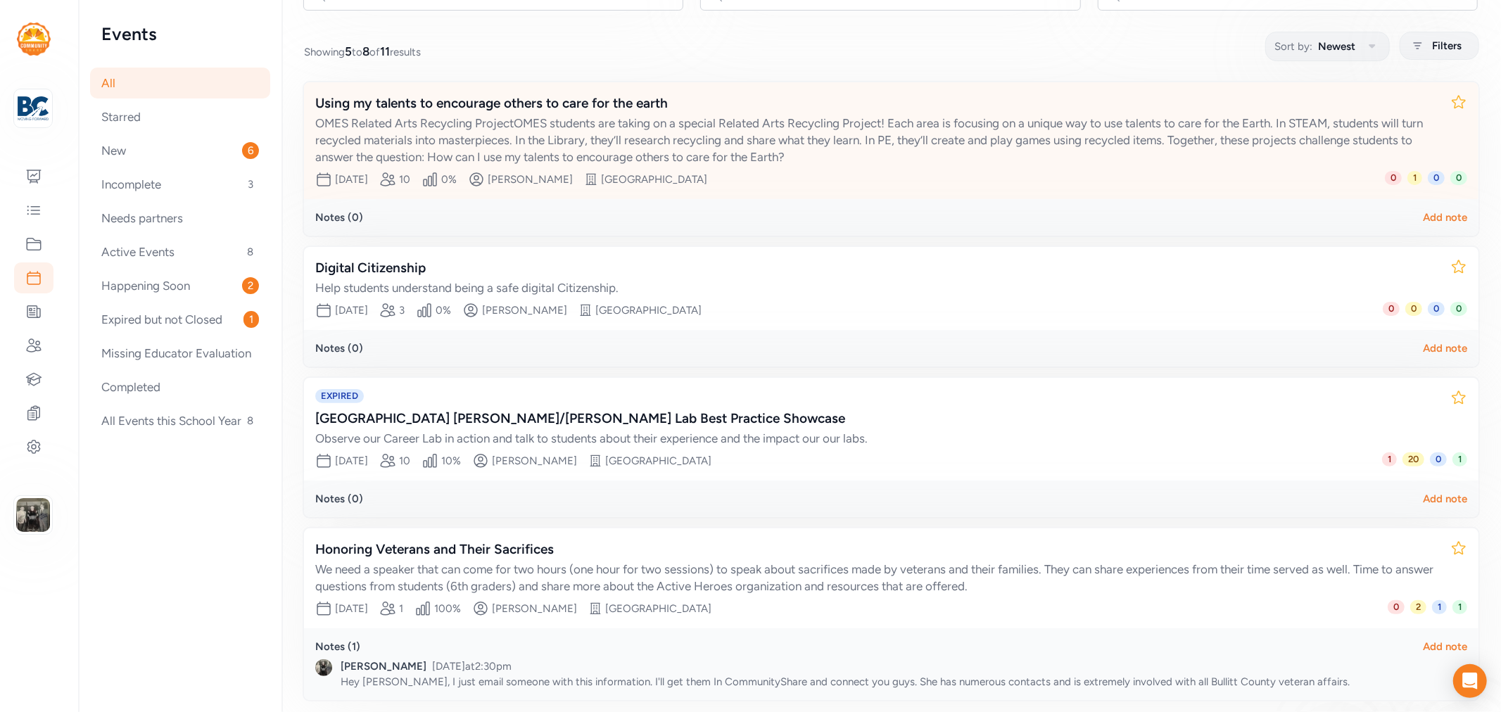
click at [427, 111] on div "Using my talents to encourage others to care for the earth" at bounding box center [877, 104] width 1124 height 20
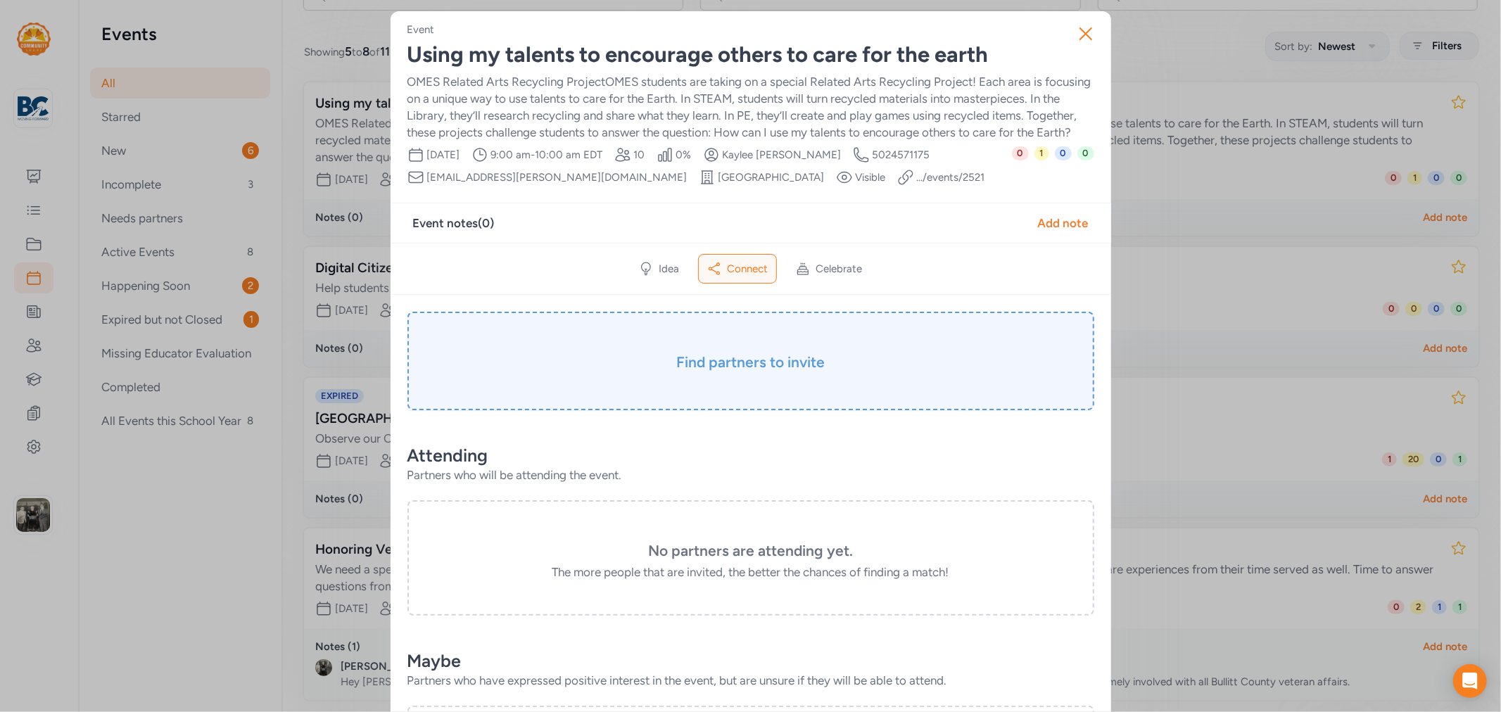
click at [722, 372] on h3 "Find partners to invite" at bounding box center [751, 363] width 617 height 20
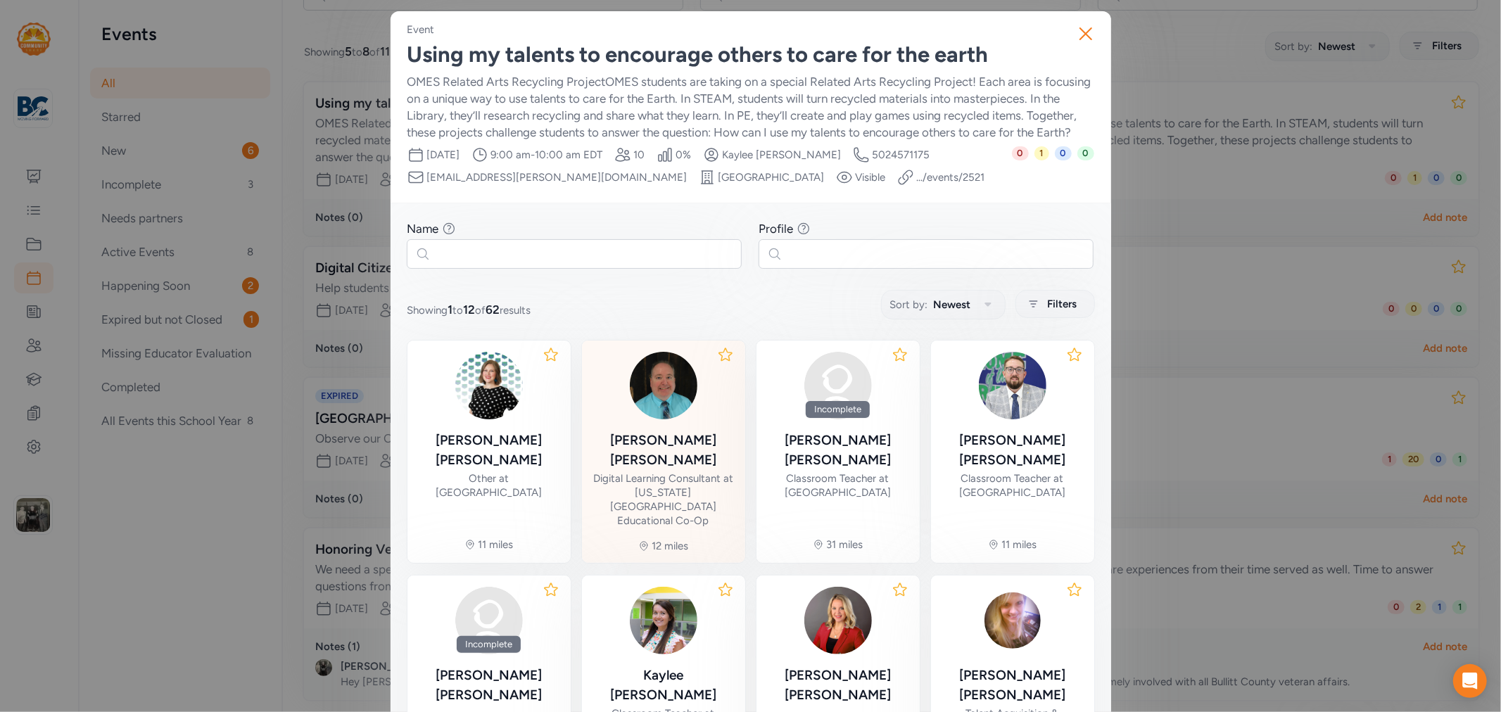
click at [657, 412] on img at bounding box center [664, 386] width 68 height 68
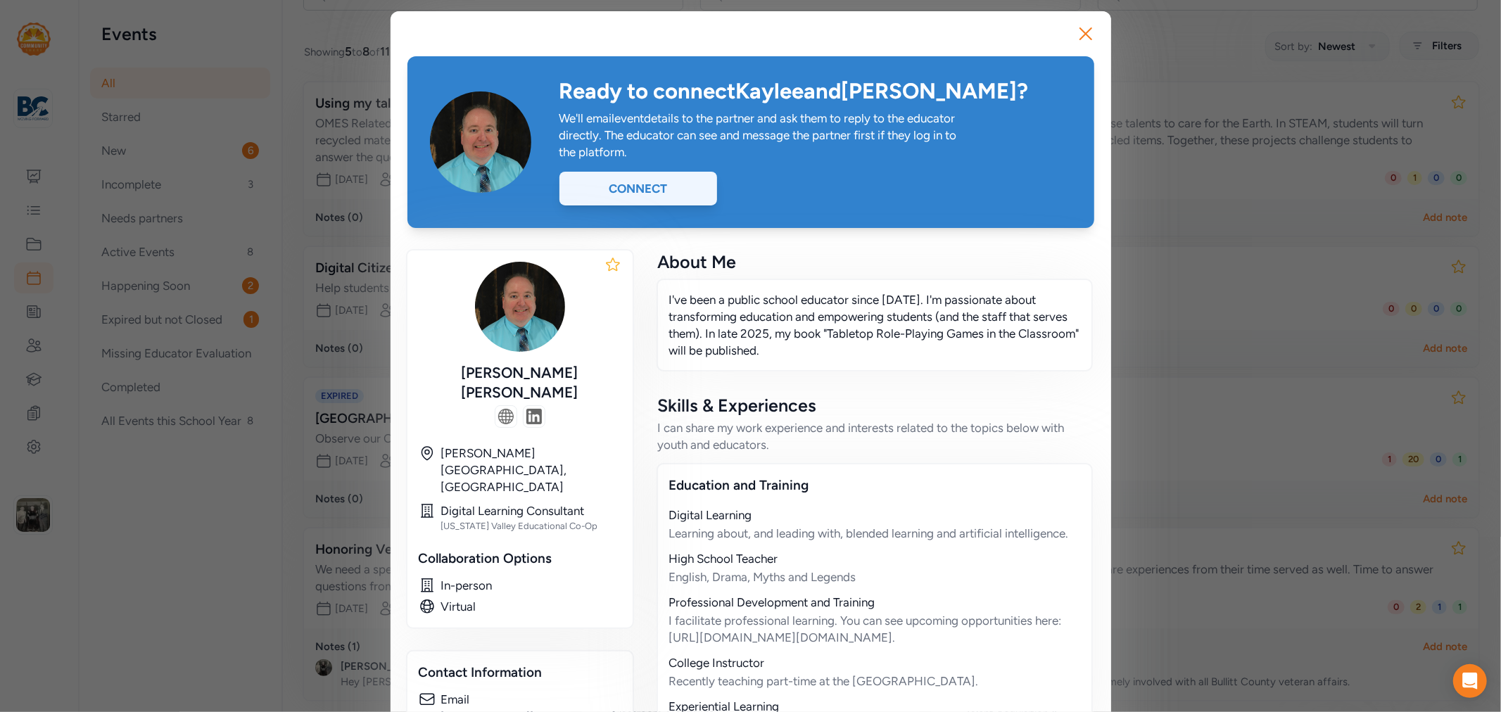
click at [646, 183] on div "Connect" at bounding box center [639, 189] width 158 height 34
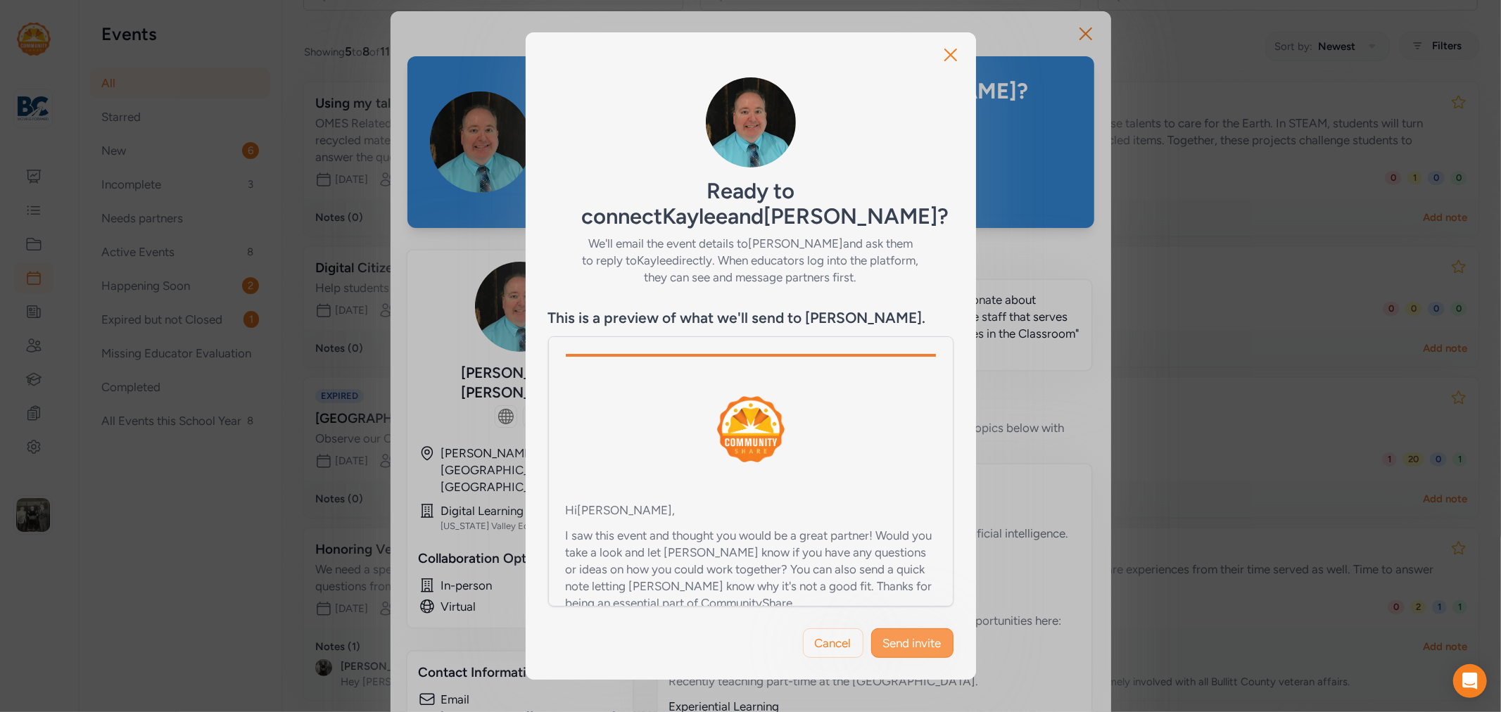
click at [928, 637] on span "Send invite" at bounding box center [912, 643] width 58 height 17
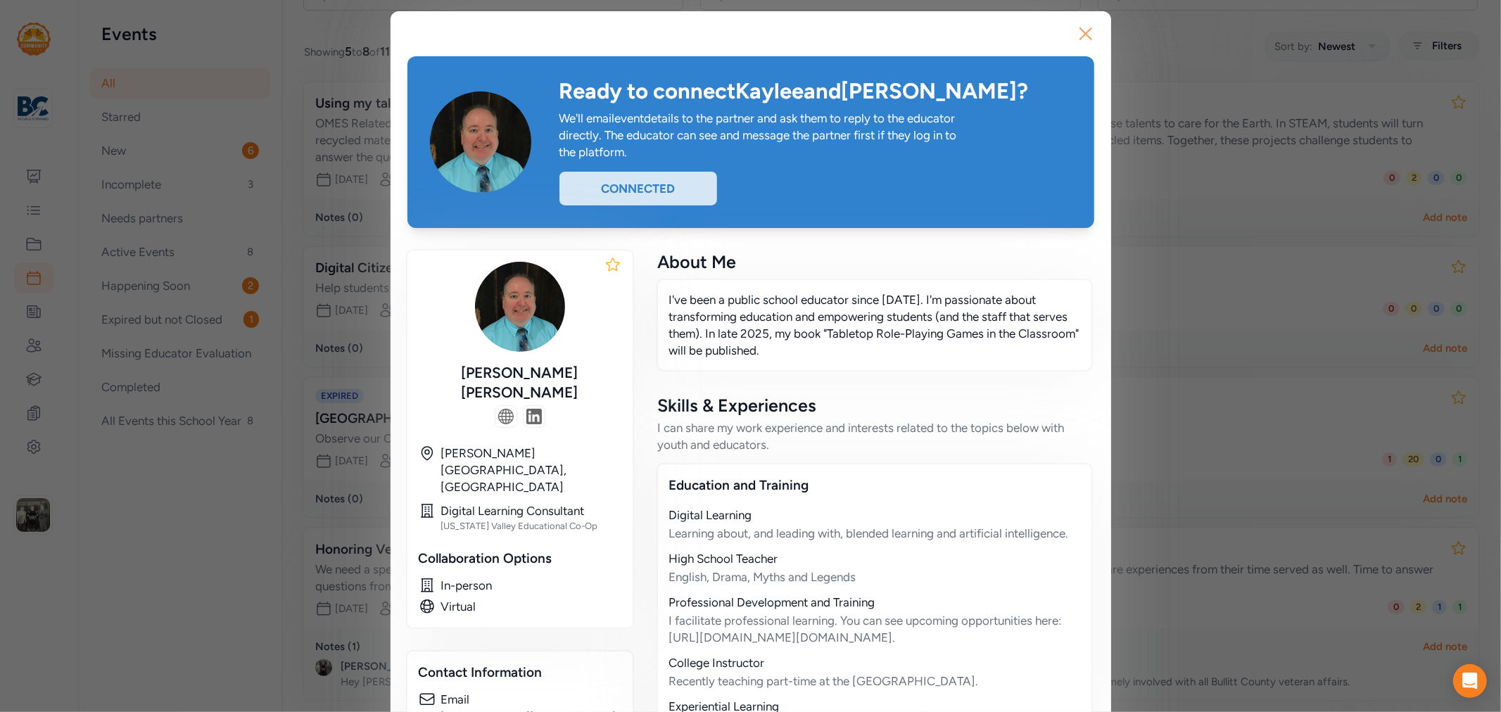
click at [1075, 33] on icon "button" at bounding box center [1086, 34] width 23 height 23
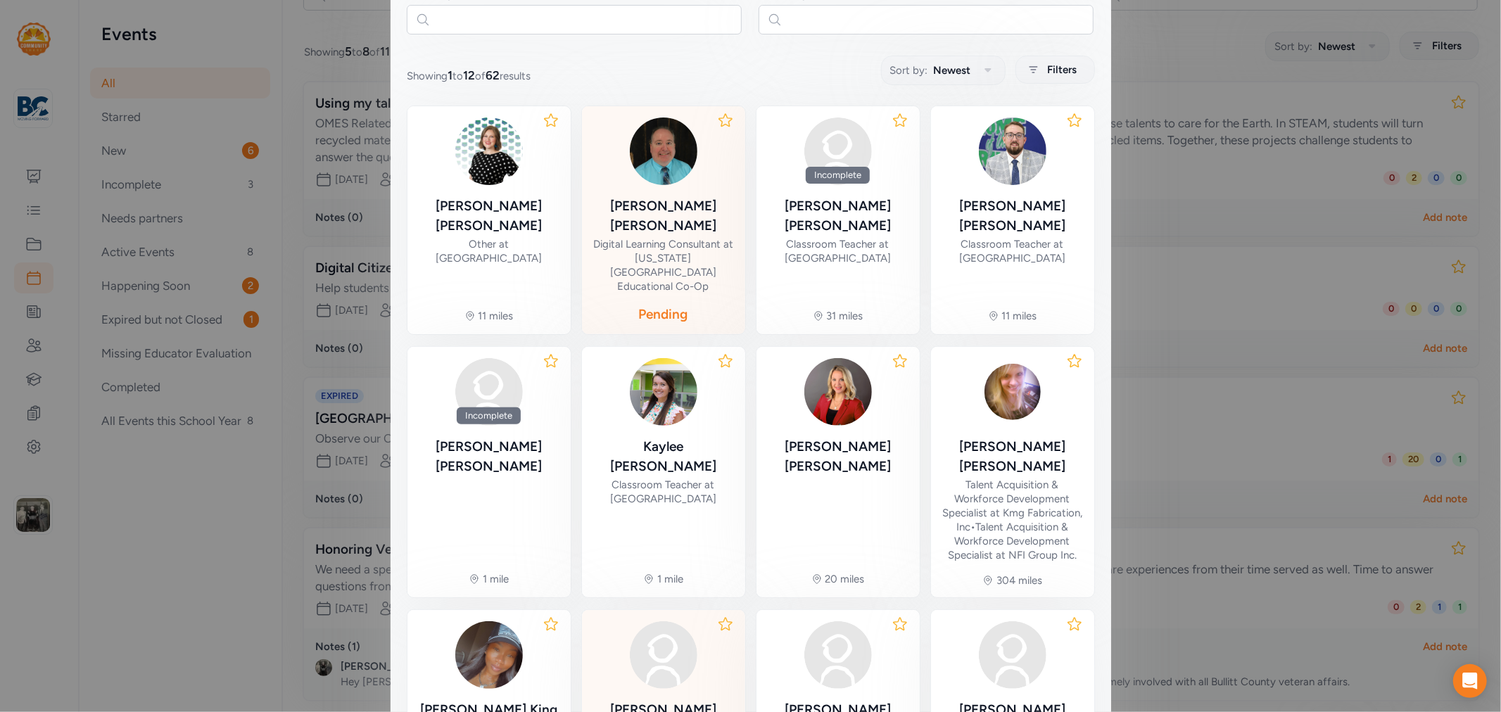
scroll to position [389, 0]
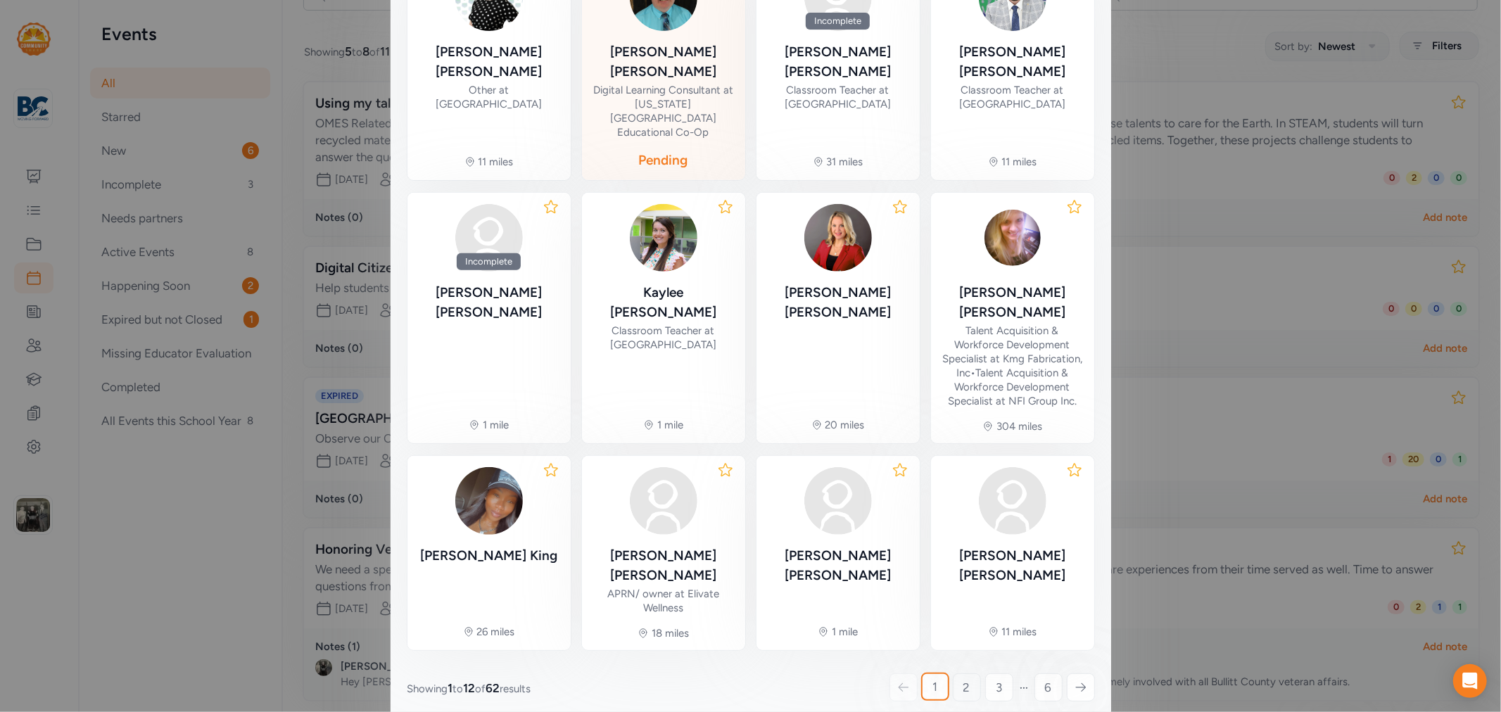
click at [953, 674] on link "2" at bounding box center [967, 688] width 28 height 28
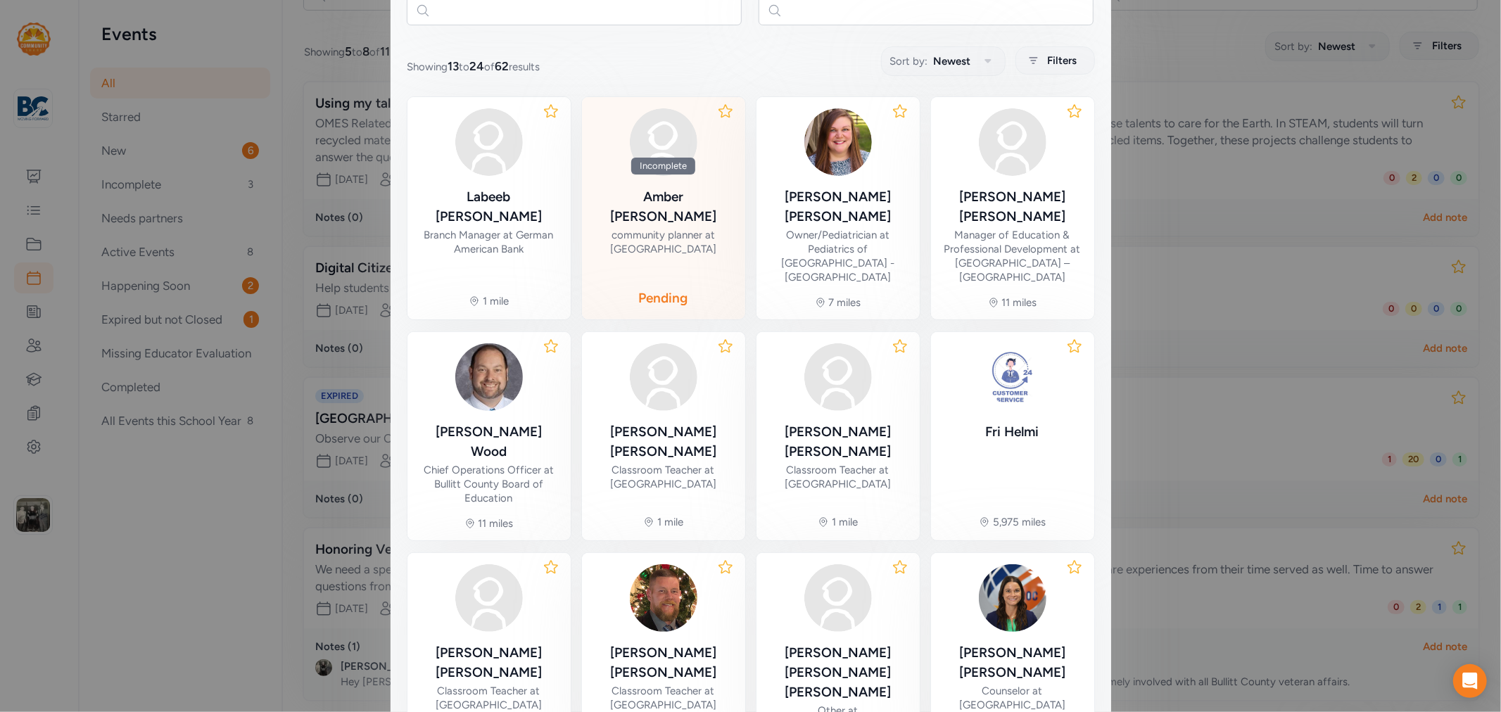
scroll to position [322, 0]
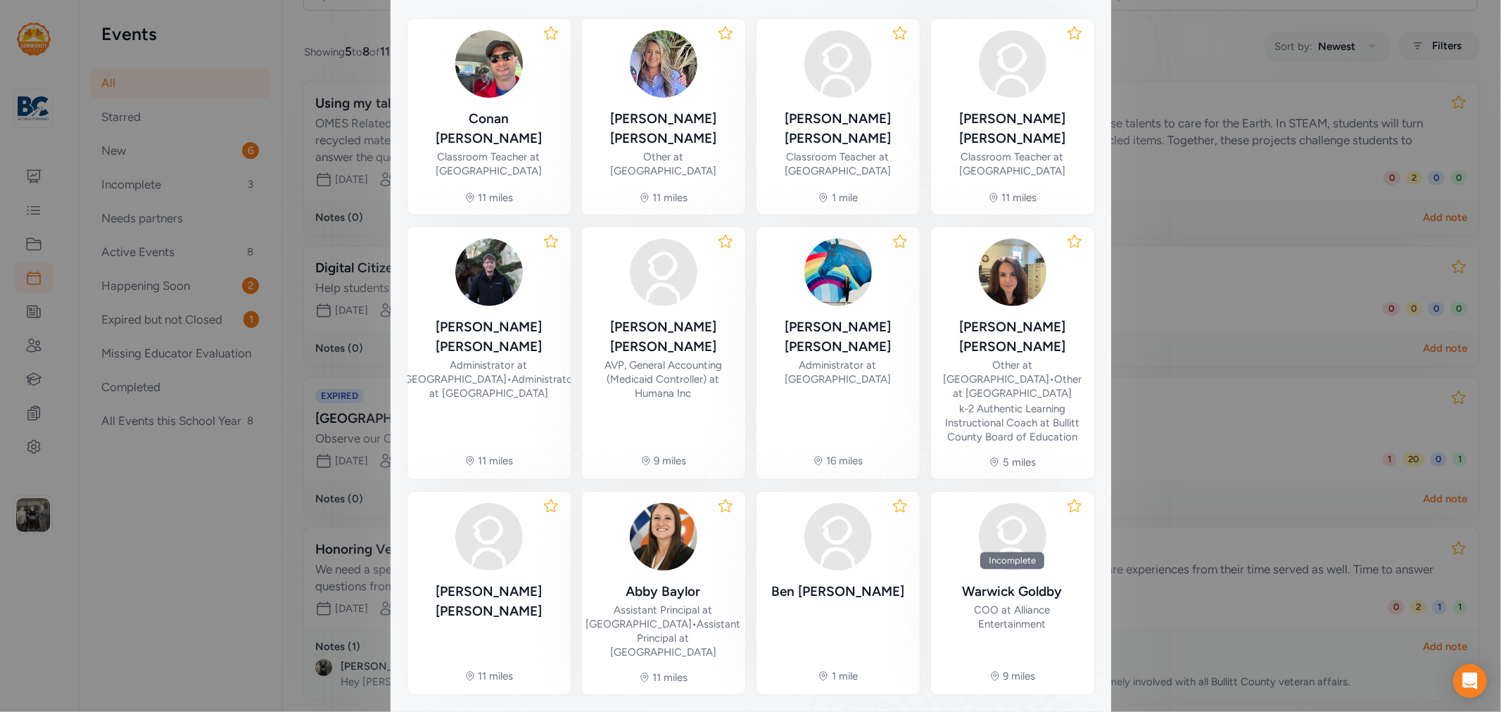
scroll to position [400, 0]
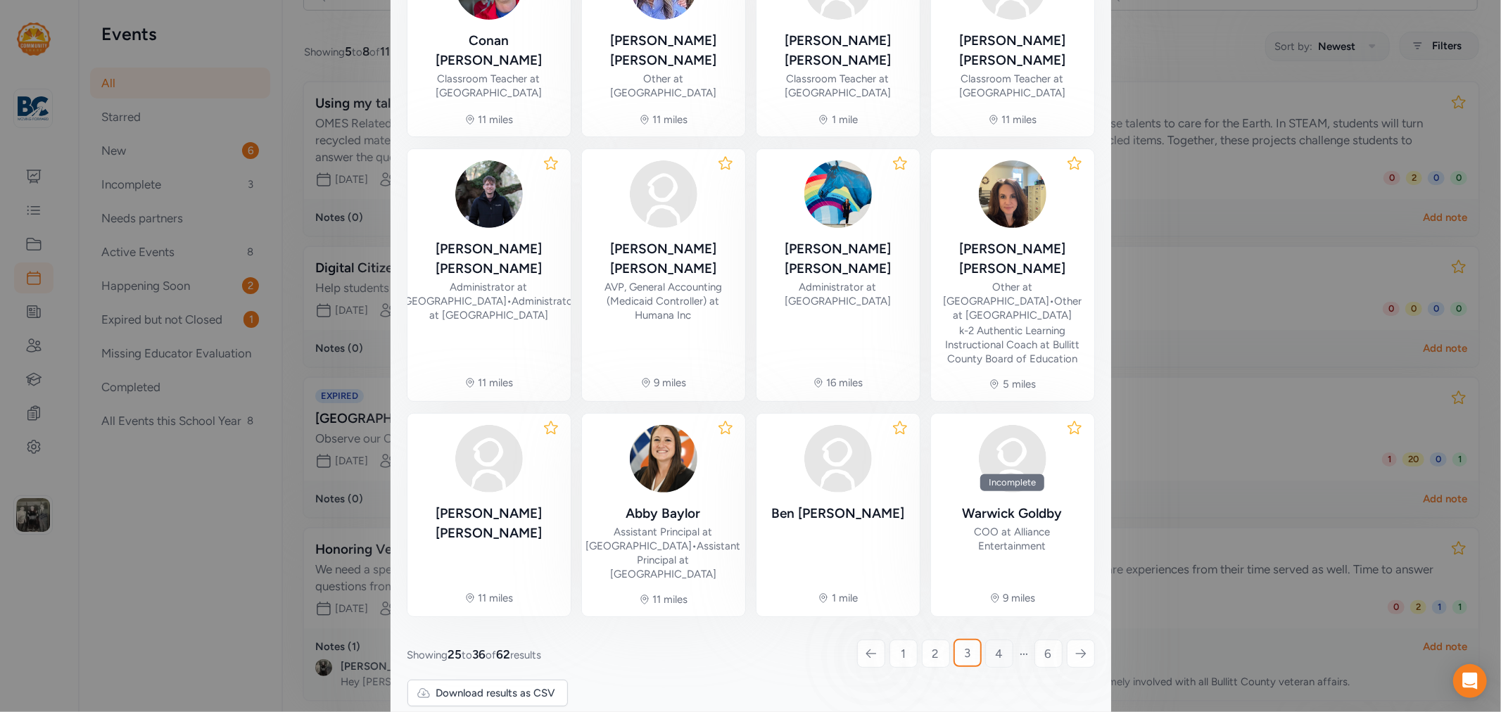
click at [987, 643] on link "4" at bounding box center [999, 654] width 28 height 28
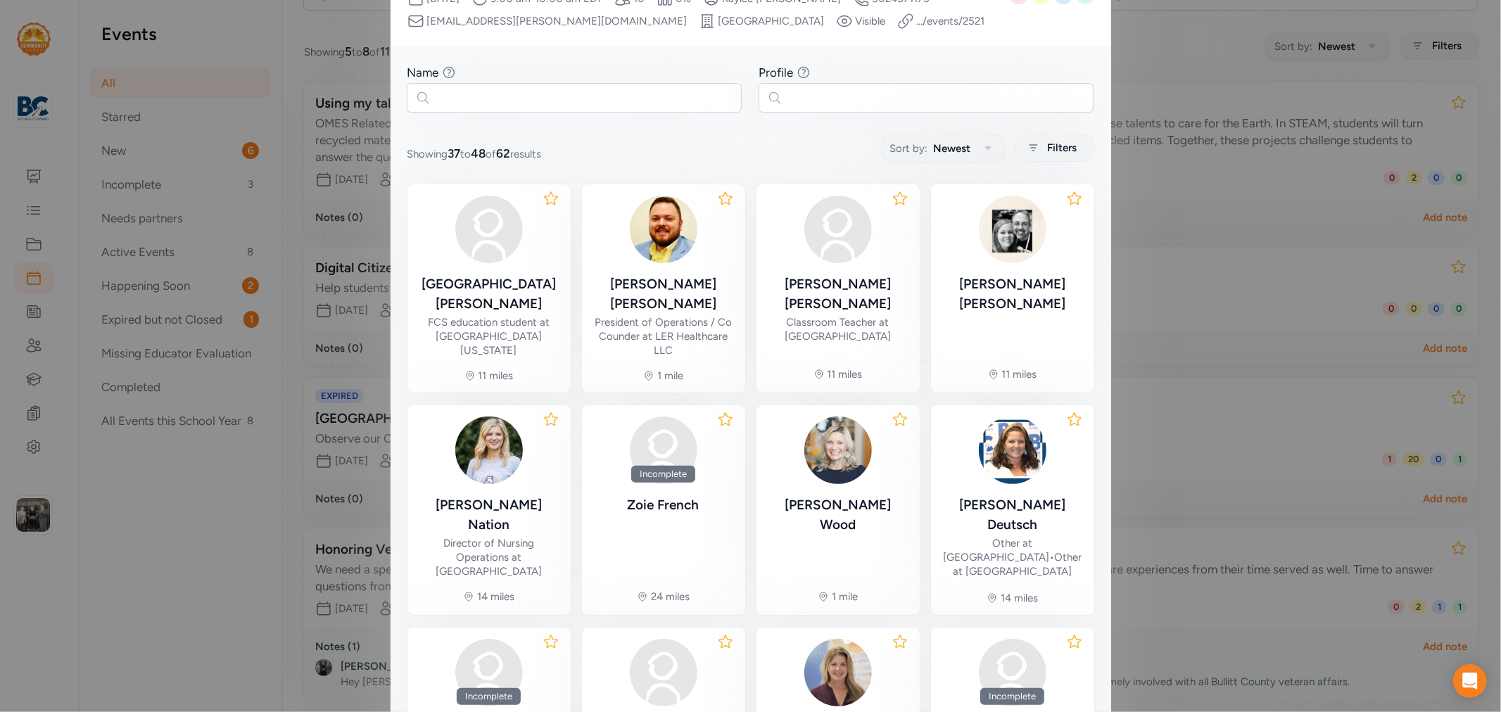
scroll to position [358, 0]
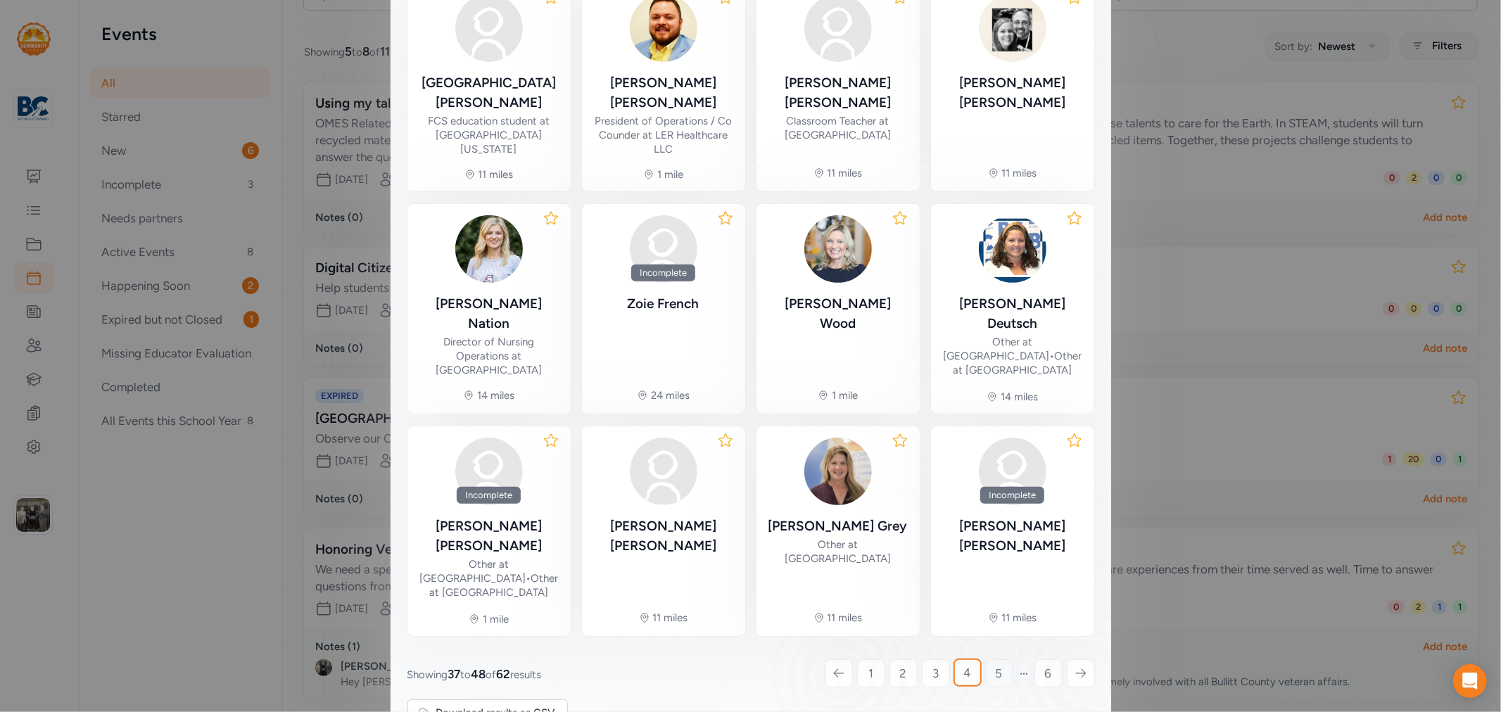
click at [996, 665] on span "5" at bounding box center [999, 673] width 7 height 17
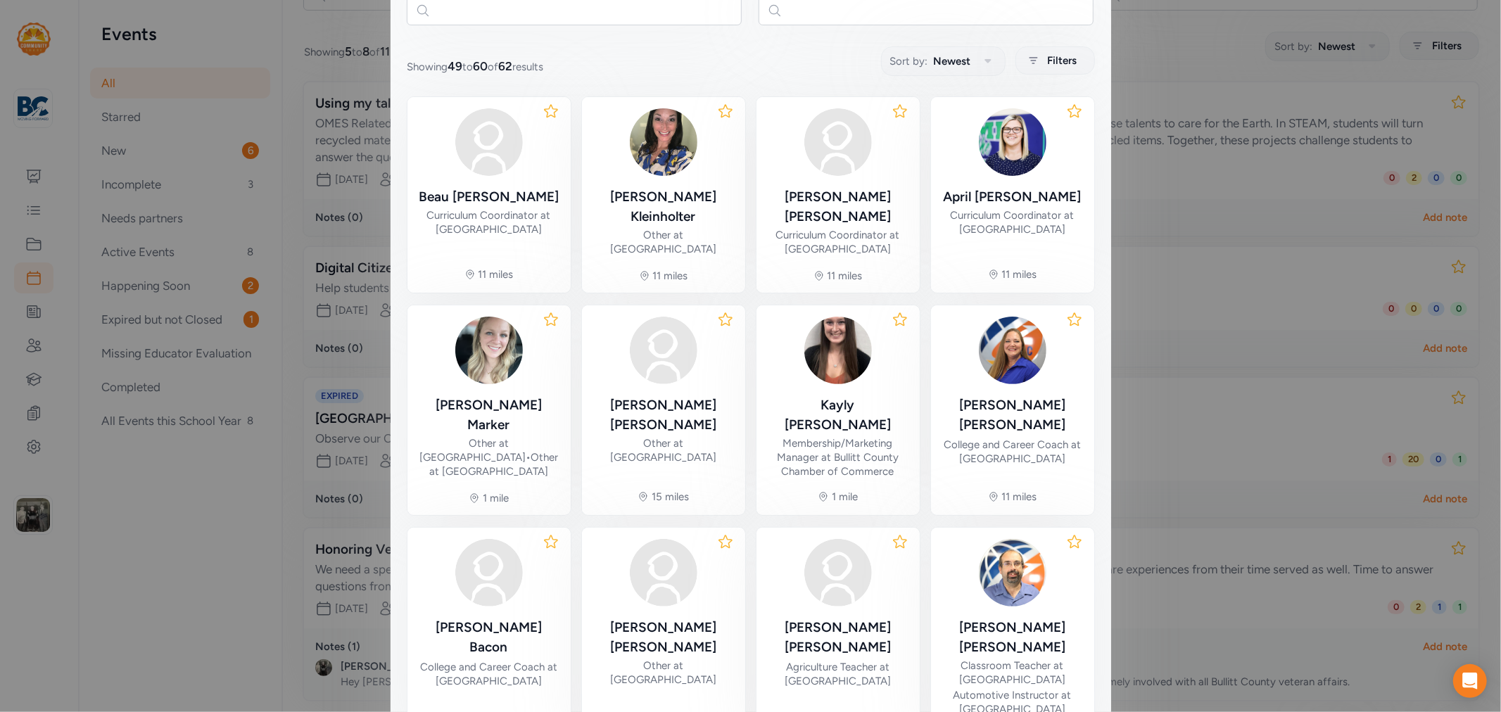
scroll to position [388, 0]
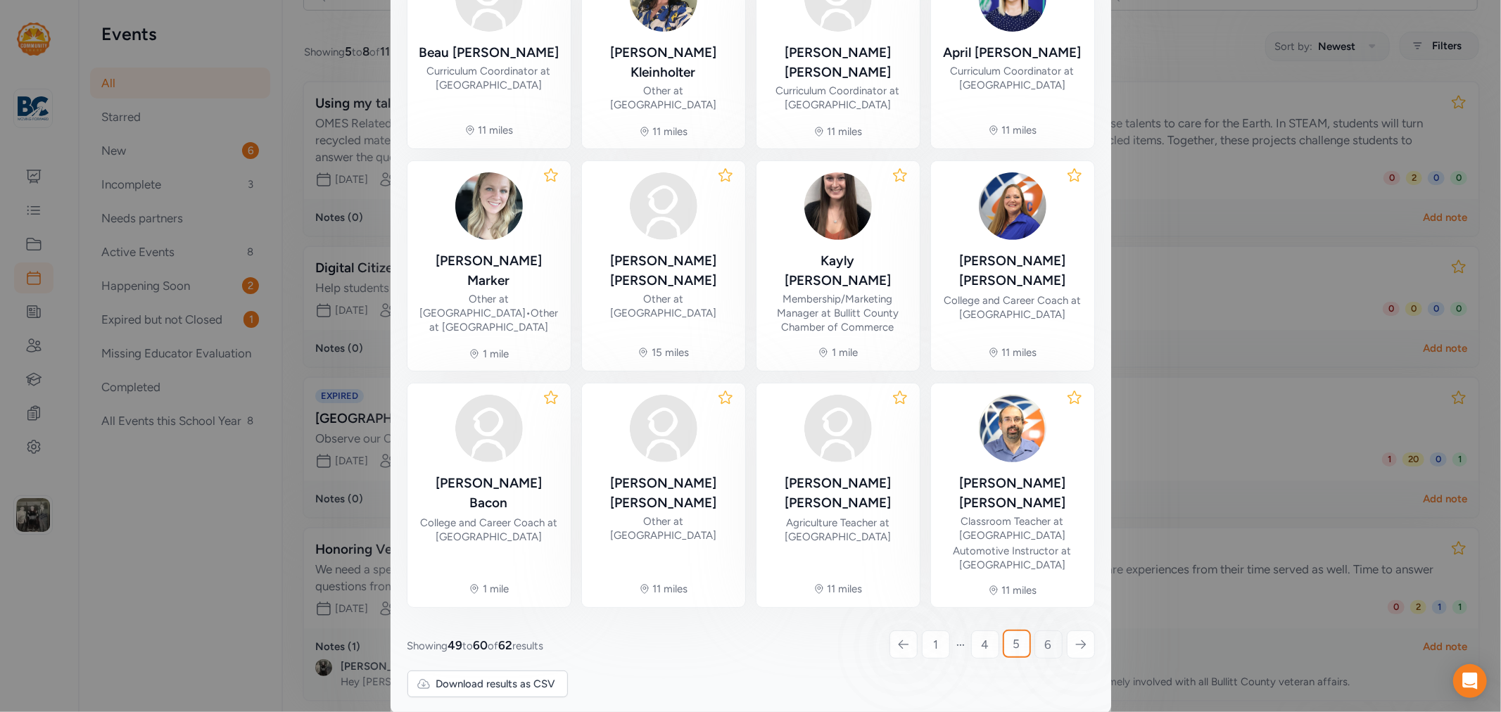
click at [1035, 631] on link "6" at bounding box center [1049, 645] width 28 height 28
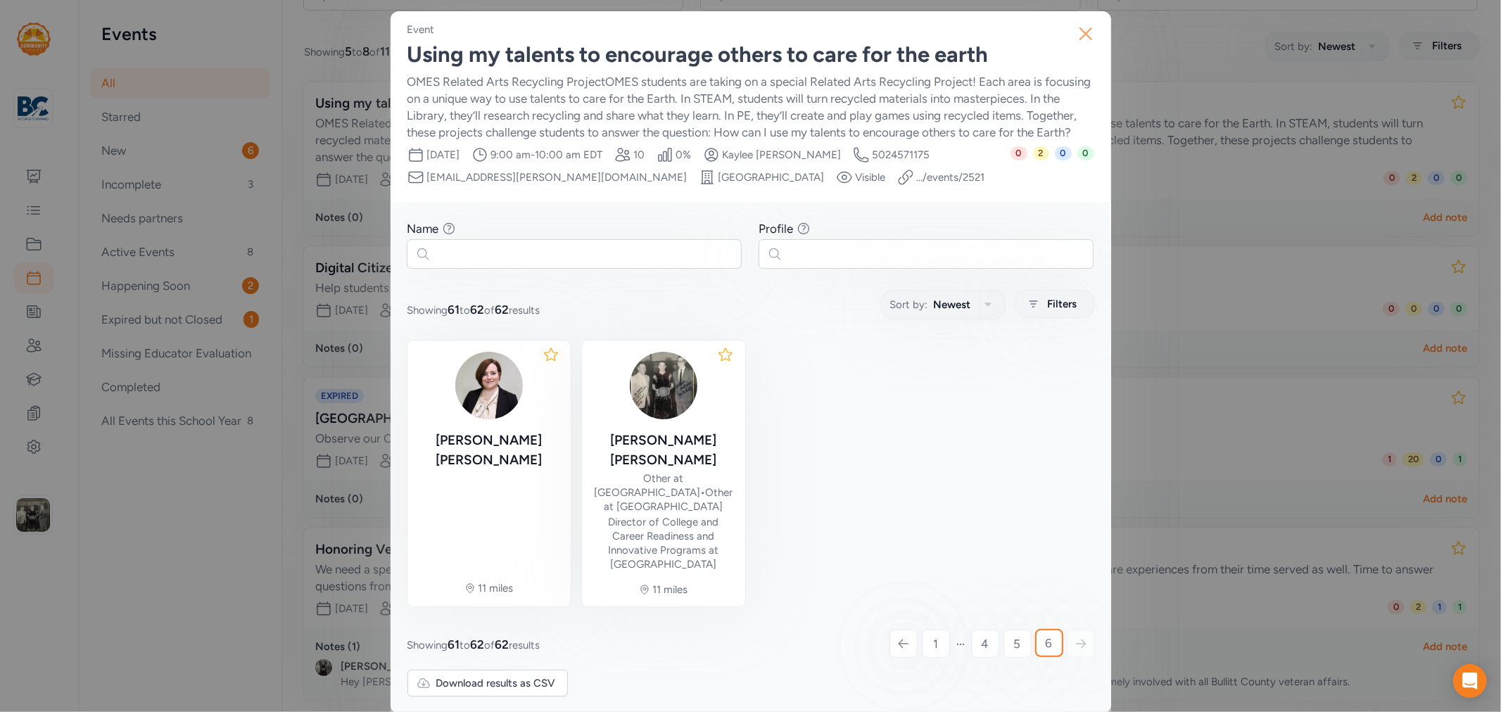
click at [1075, 35] on icon "button" at bounding box center [1086, 34] width 23 height 23
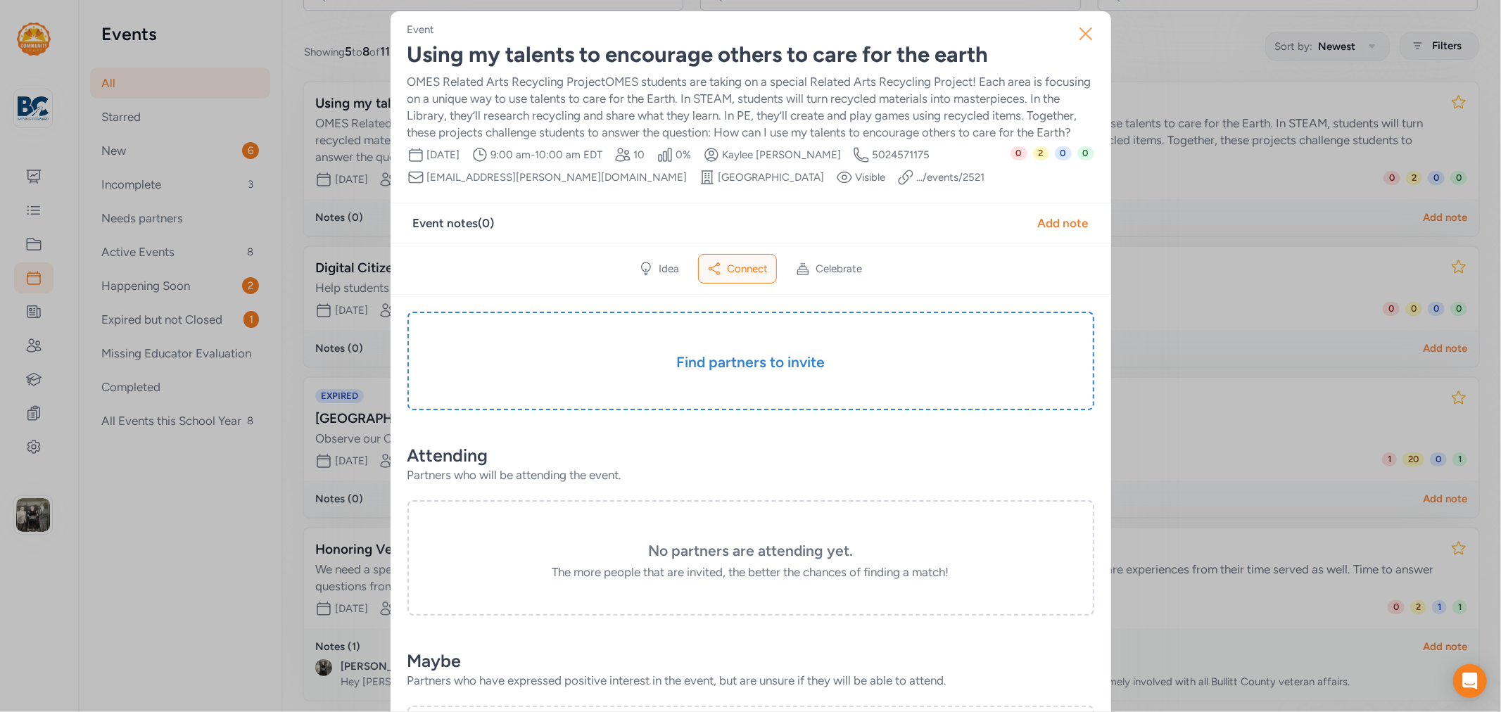
click at [1080, 37] on icon "button" at bounding box center [1085, 33] width 11 height 11
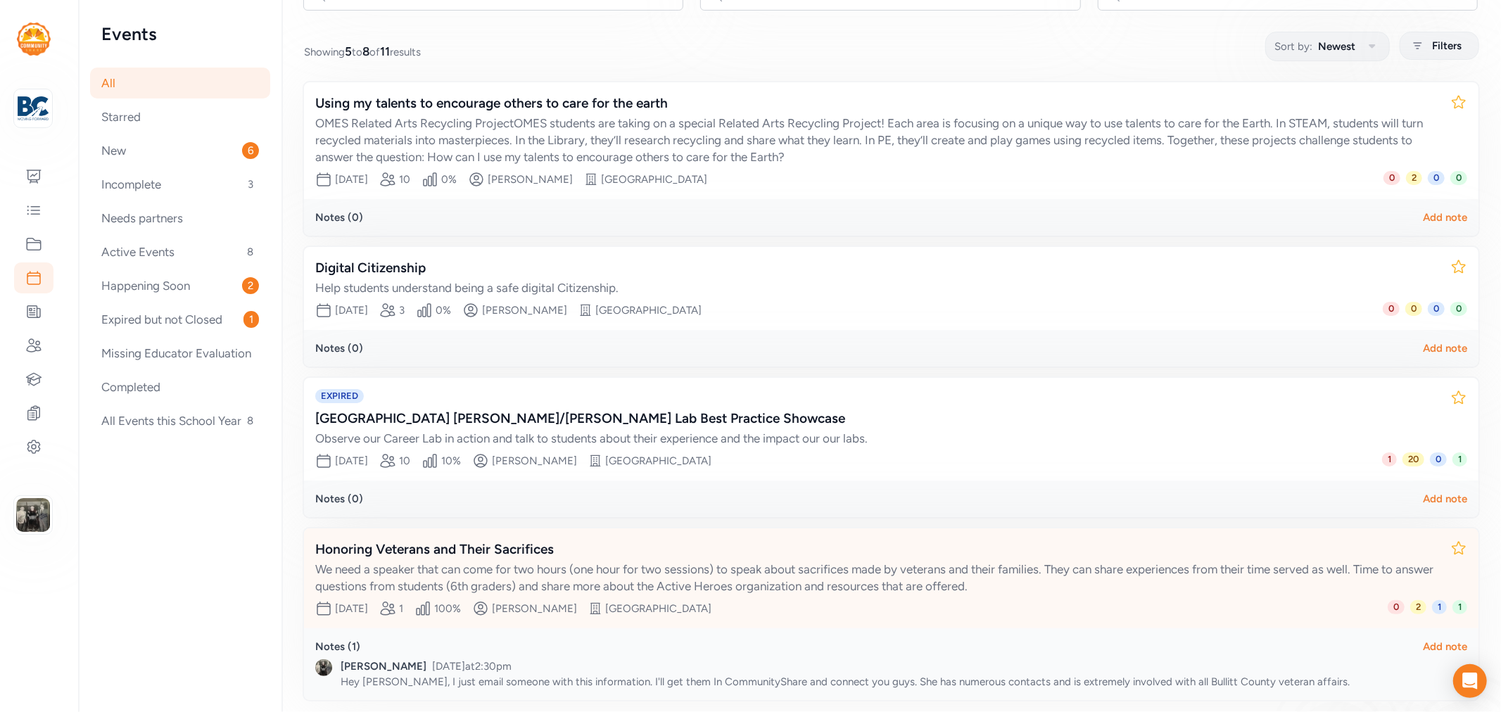
click at [446, 552] on div "Honoring Veterans and Their Sacrifices" at bounding box center [877, 550] width 1124 height 20
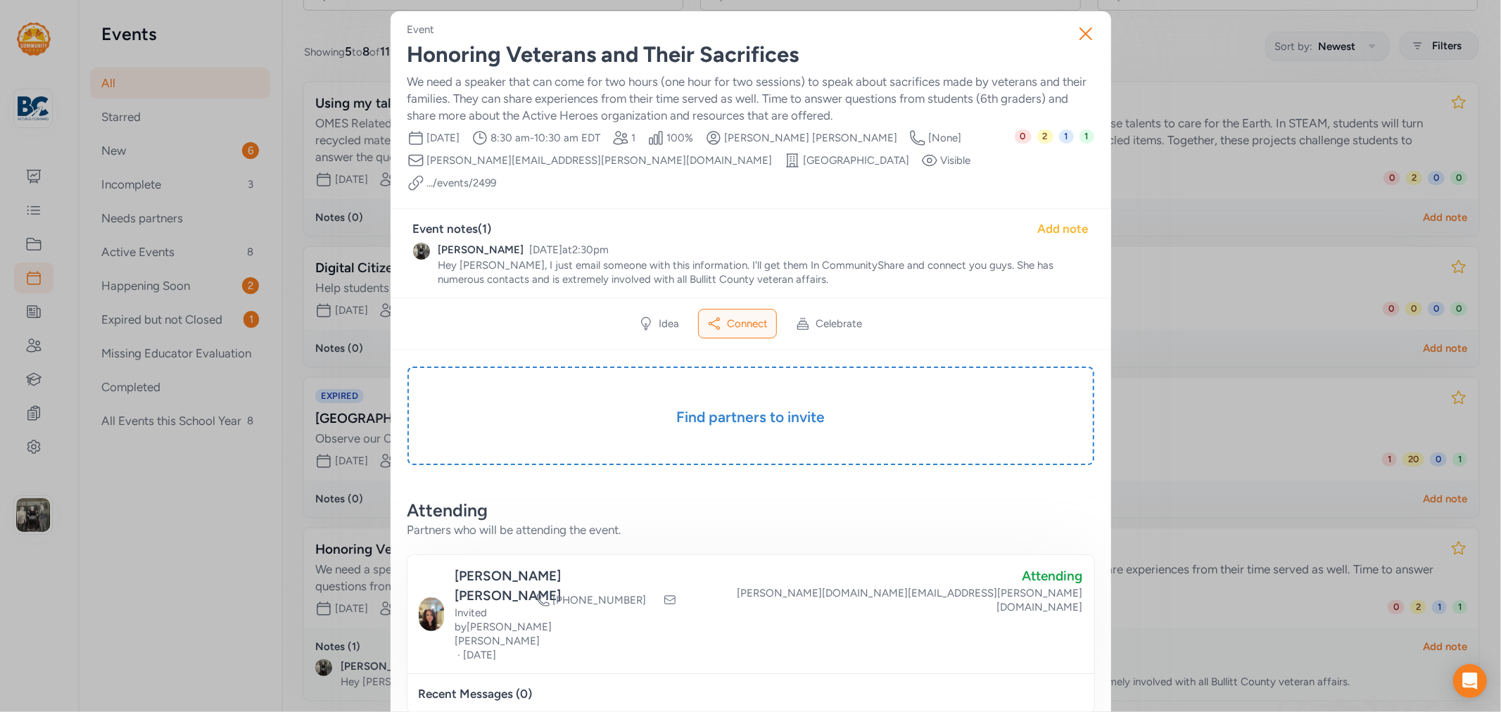
click at [1040, 220] on div "Add note" at bounding box center [1063, 228] width 51 height 17
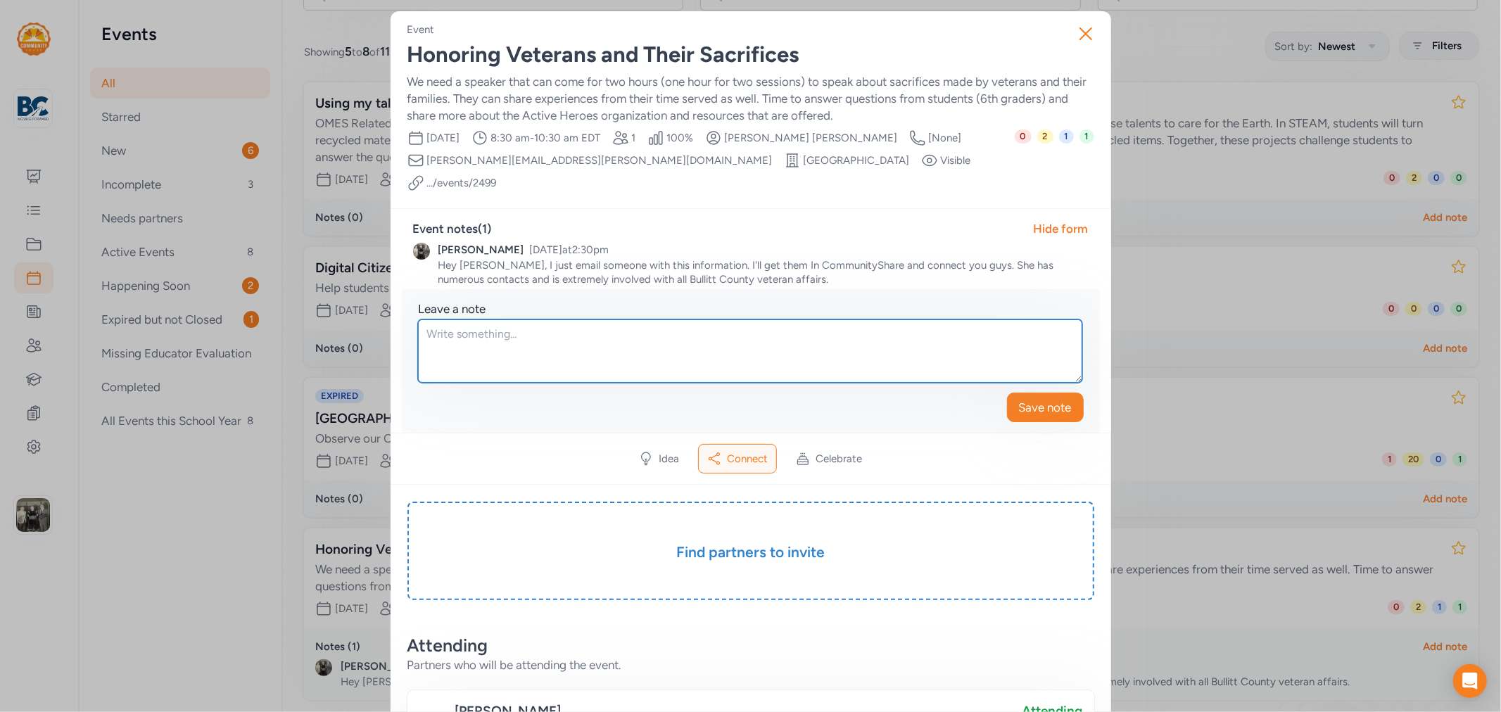
click at [428, 322] on textarea at bounding box center [750, 351] width 664 height 63
type textarea "Hey [PERSON_NAME], Just checking in to see if you found a partner. [PERSON_NAME]"
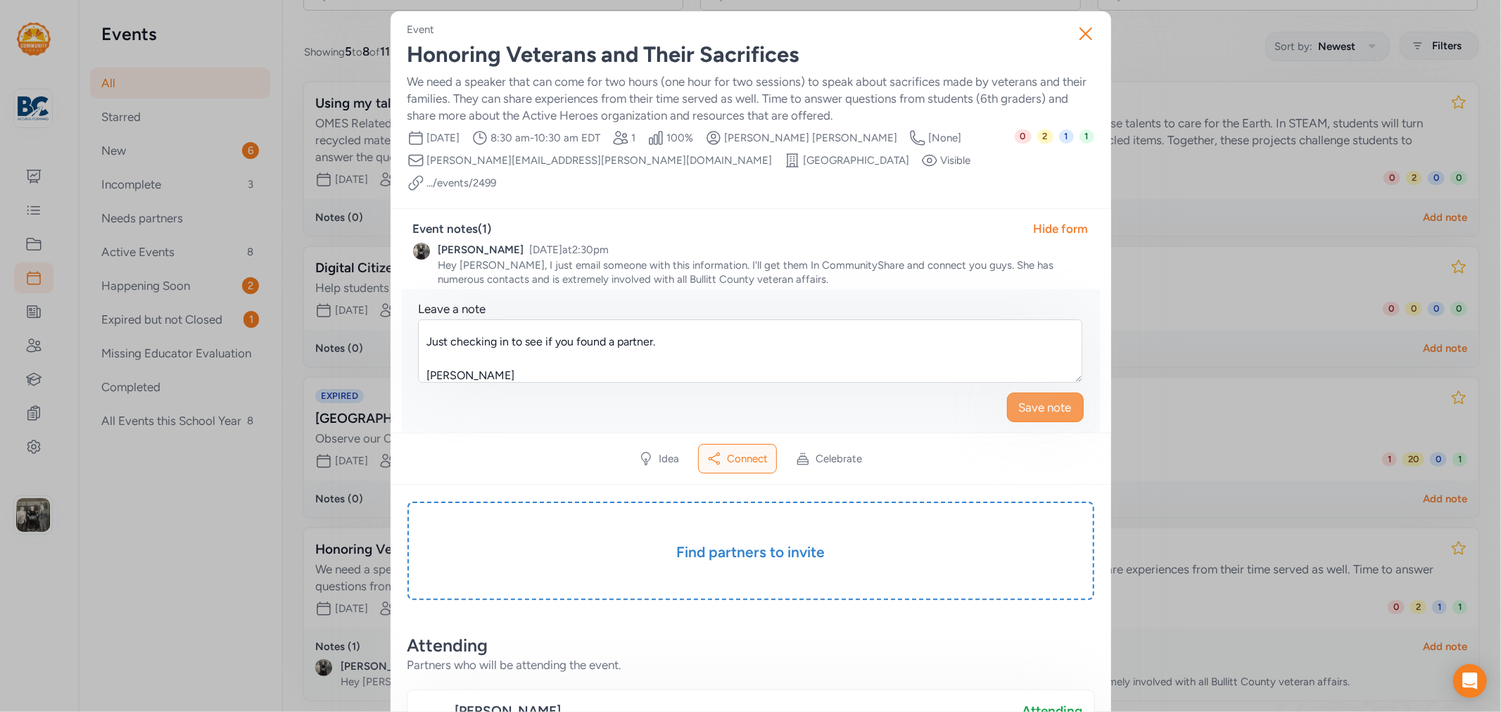
click at [1009, 393] on button "Save note" at bounding box center [1045, 408] width 77 height 30
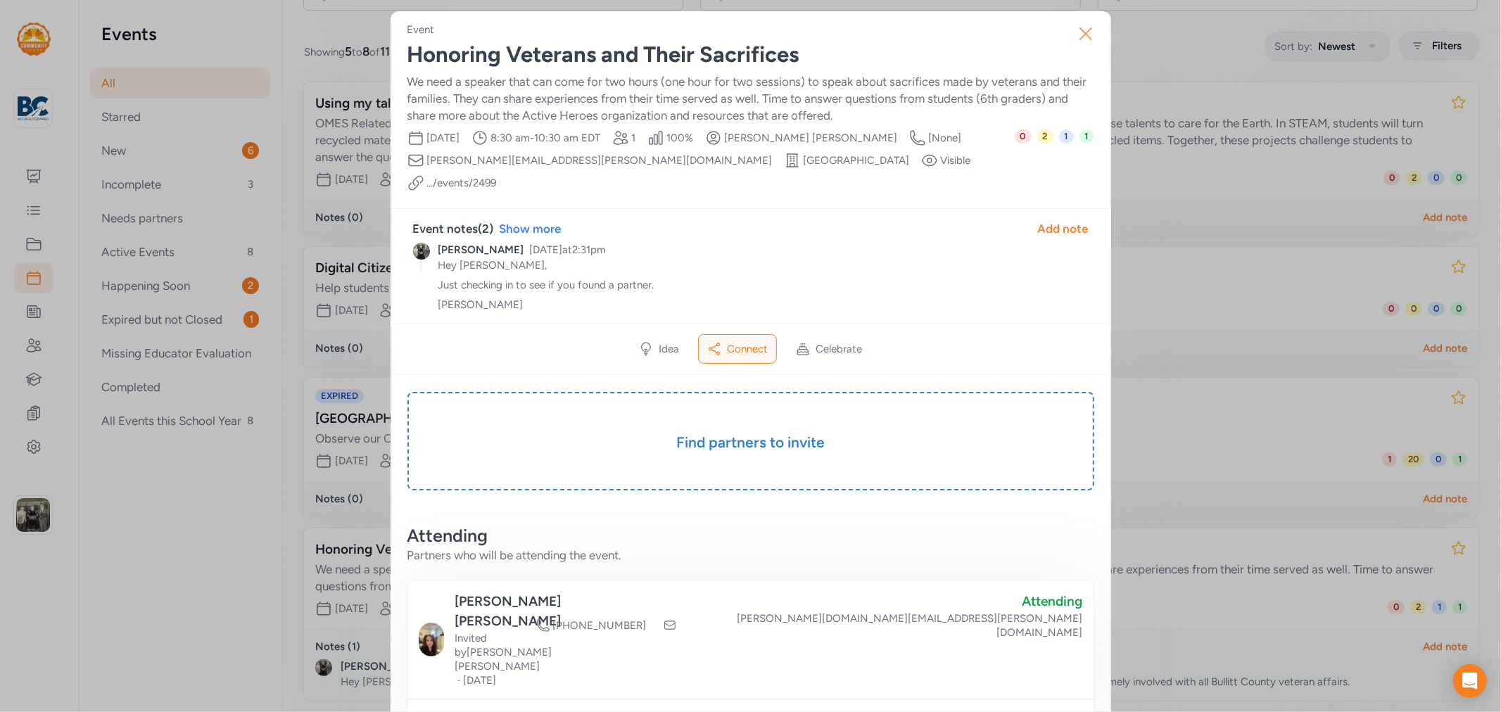
click at [1075, 43] on icon "button" at bounding box center [1086, 34] width 23 height 23
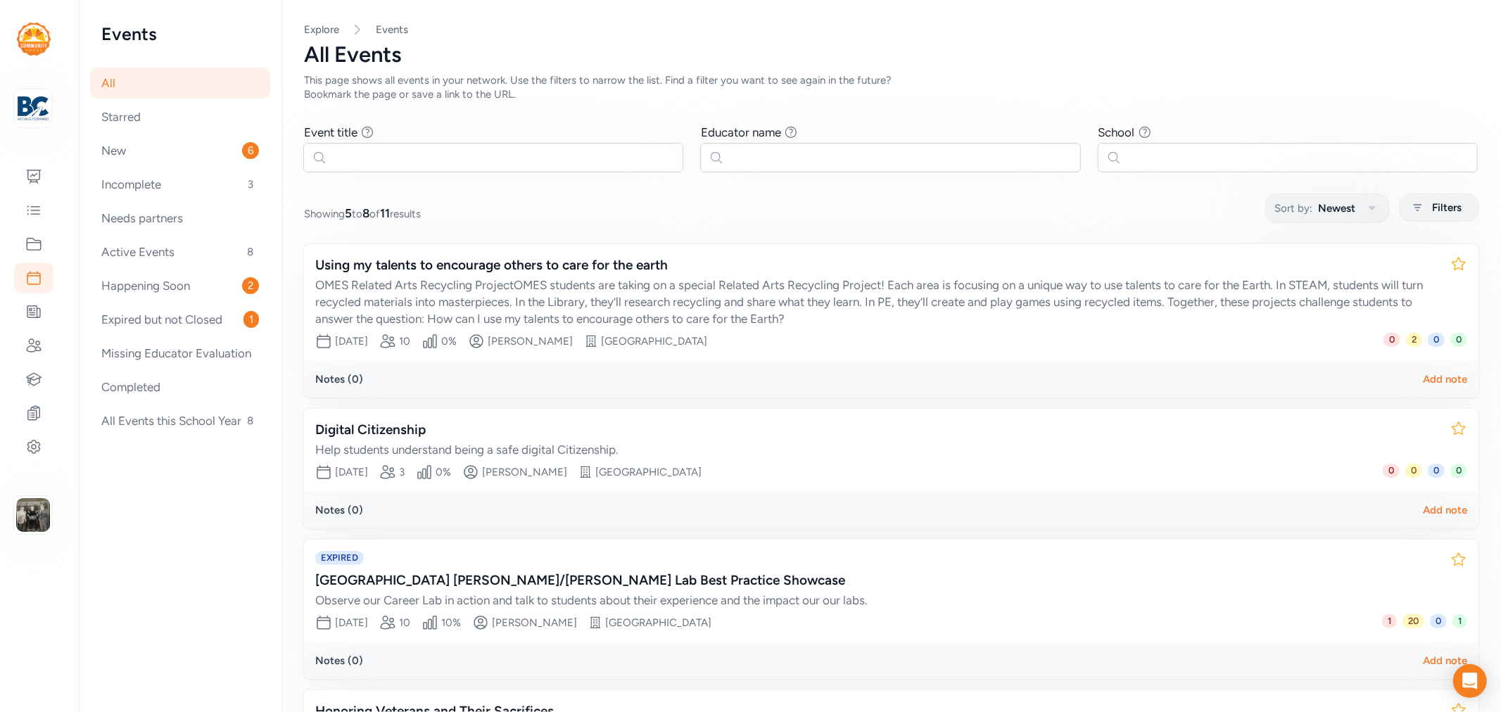
scroll to position [216, 0]
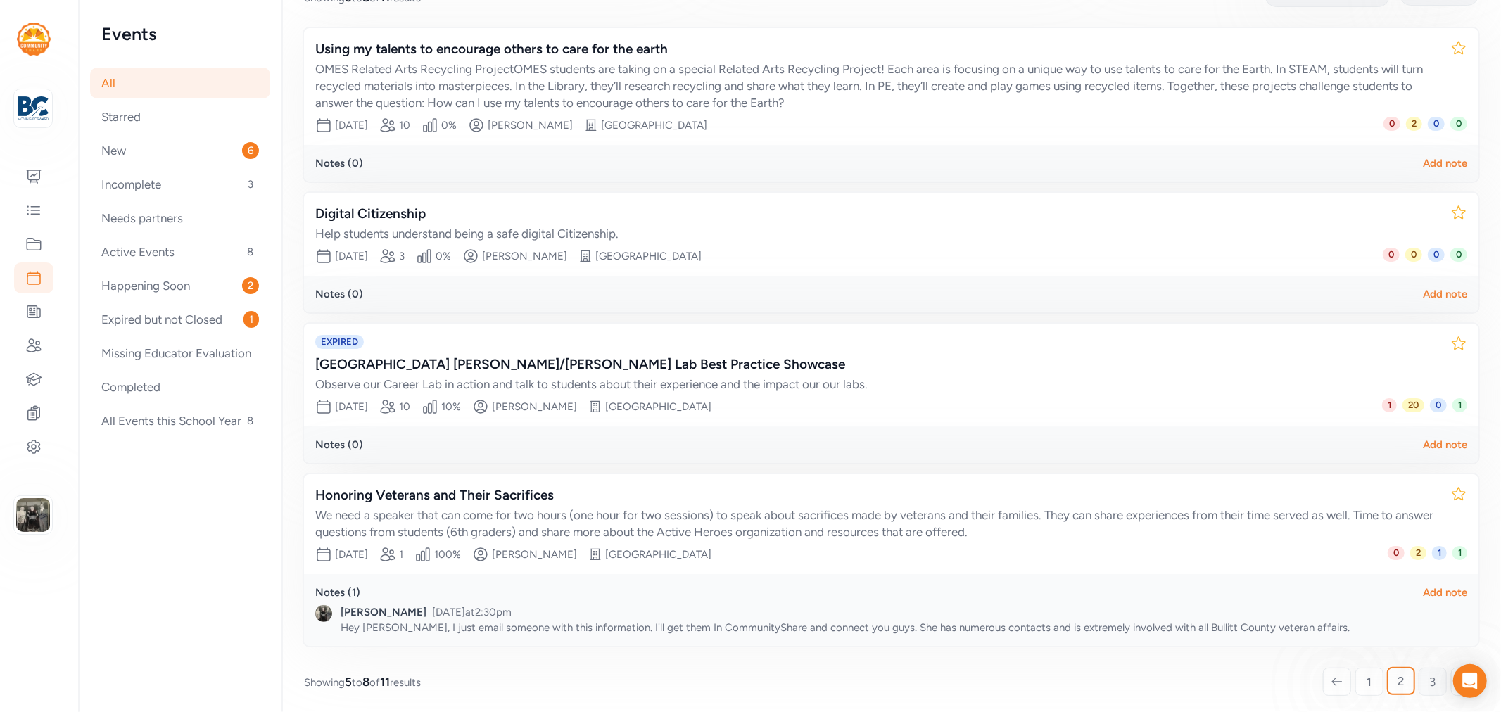
click at [1430, 674] on span "3" at bounding box center [1433, 682] width 6 height 17
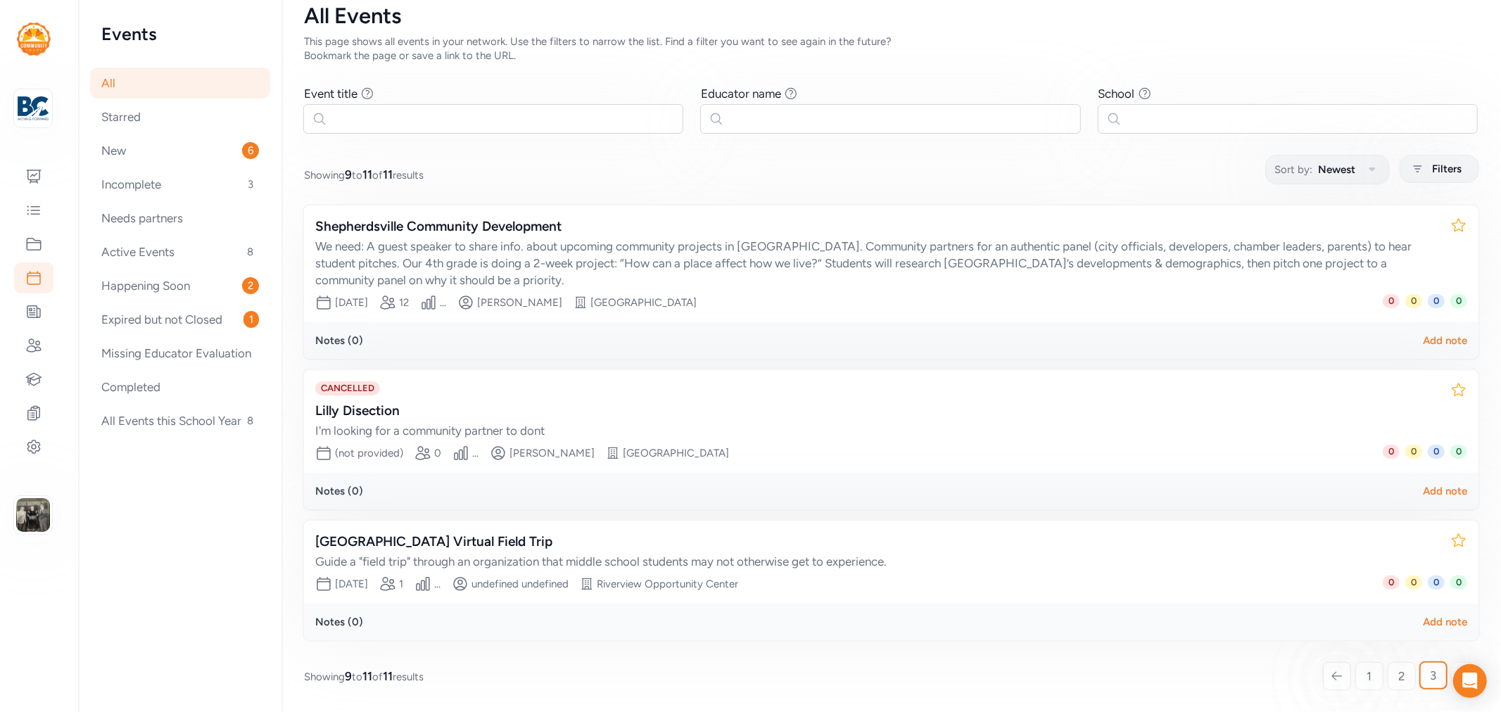
scroll to position [34, 0]
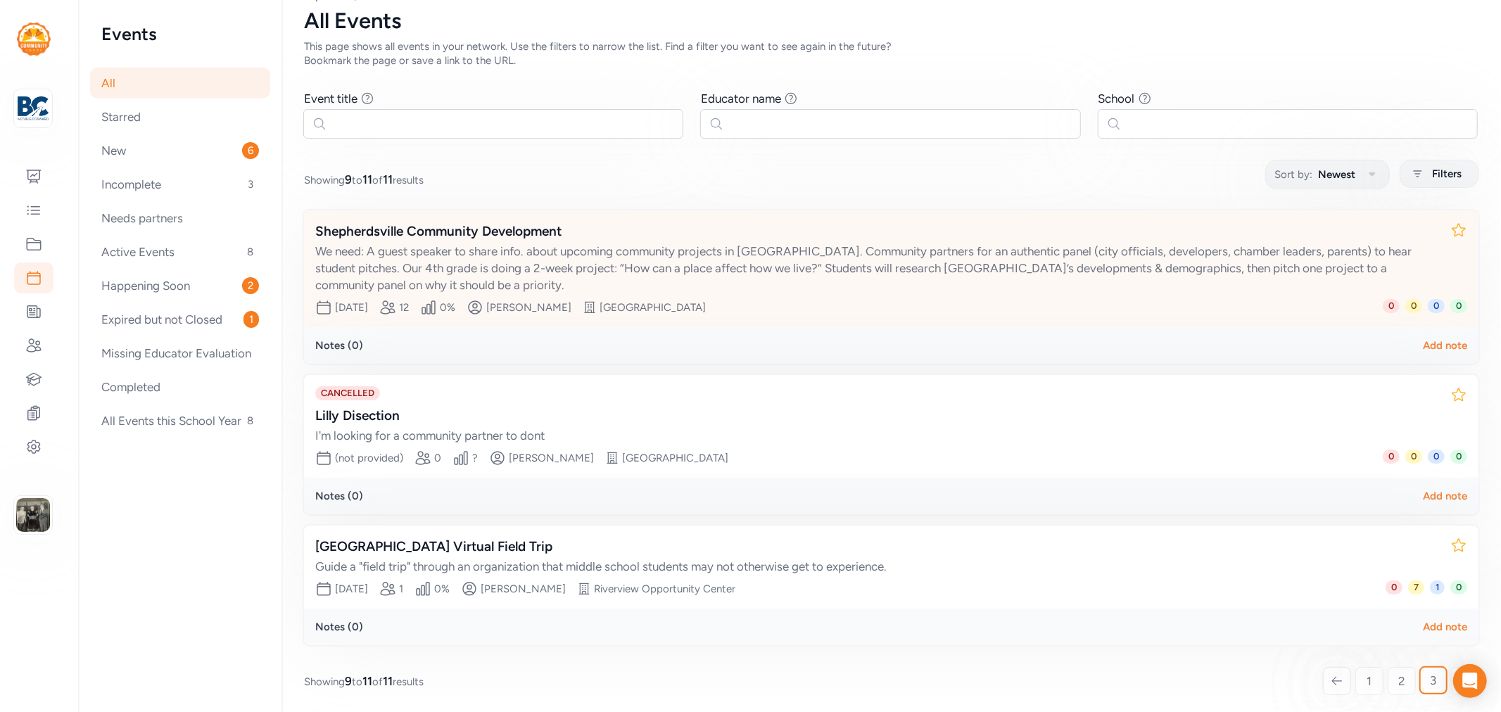
click at [457, 231] on div "Shepherdsville Community Development" at bounding box center [877, 232] width 1124 height 20
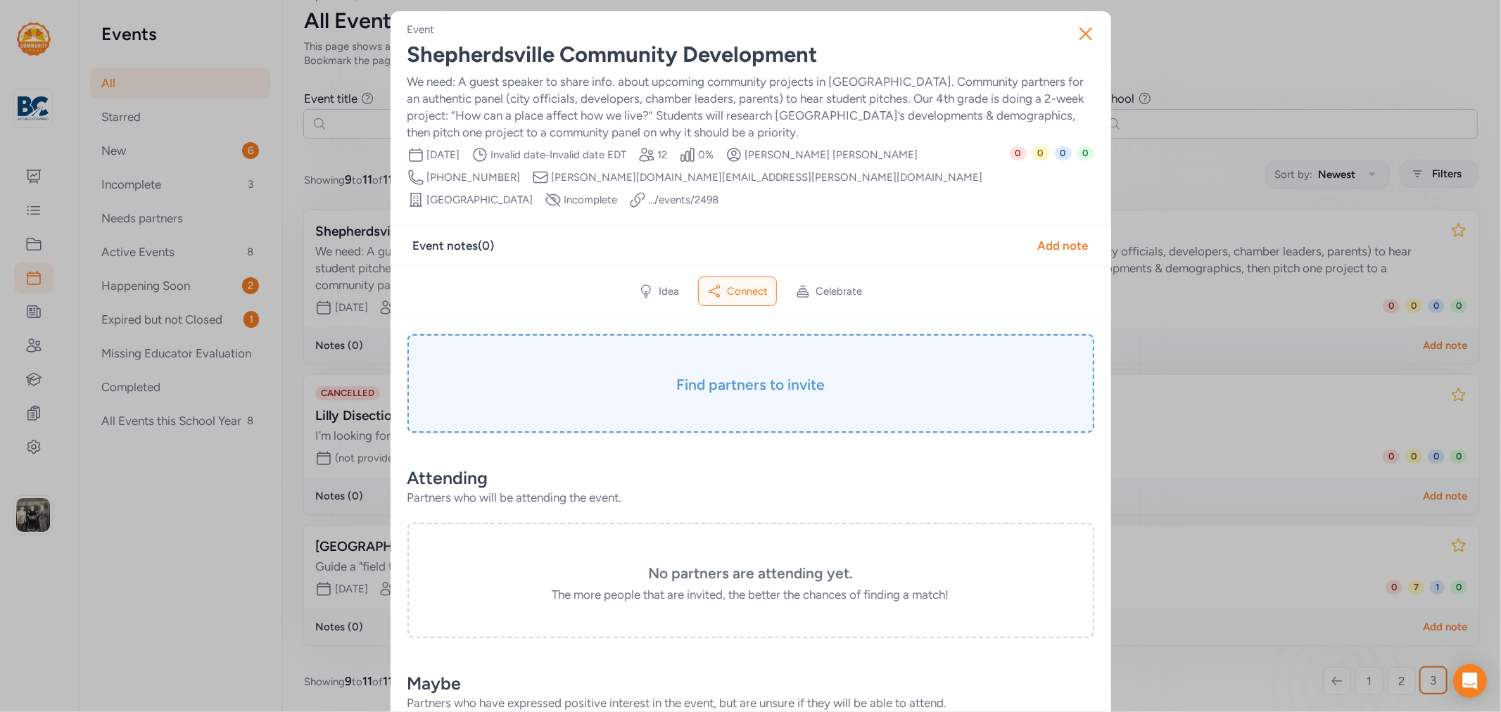
click at [787, 375] on h3 "Find partners to invite" at bounding box center [751, 385] width 617 height 20
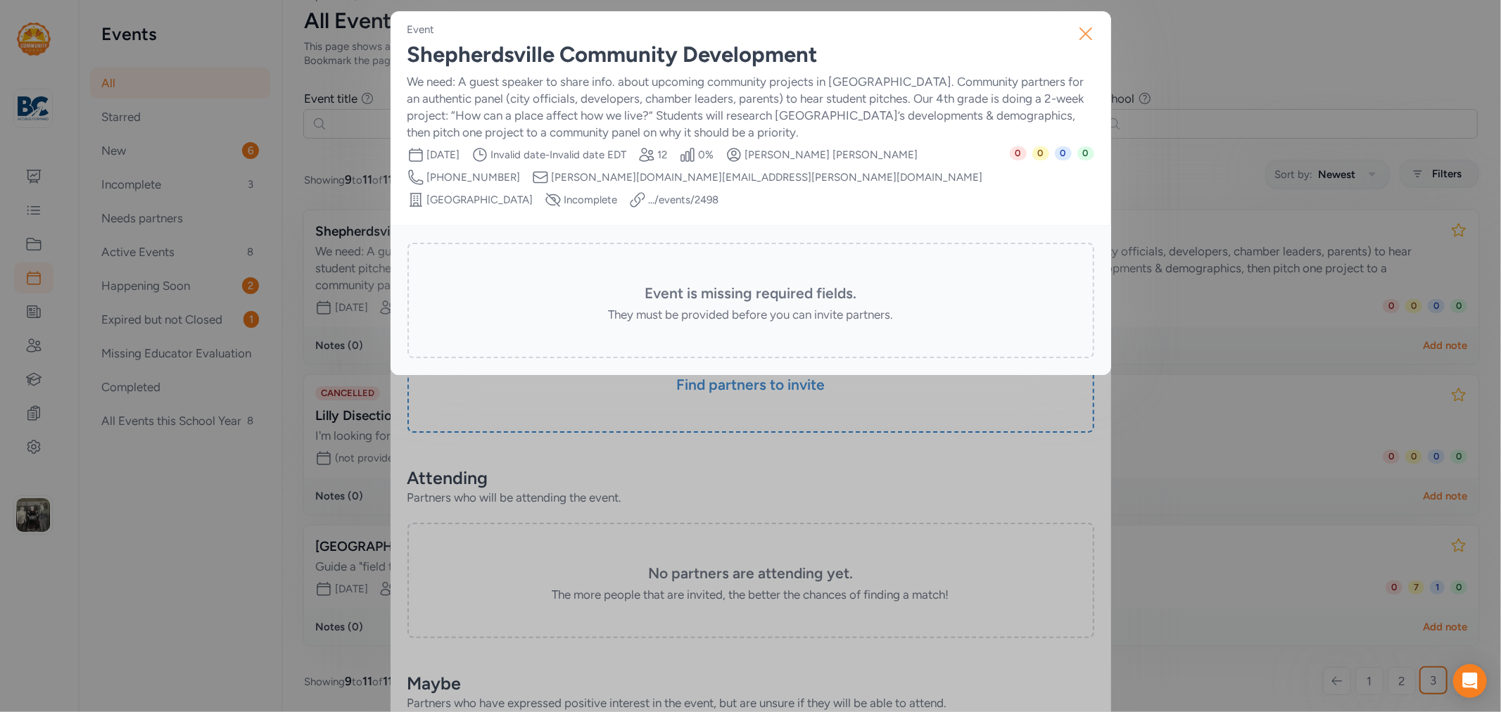
click at [1090, 34] on icon "button" at bounding box center [1086, 34] width 23 height 23
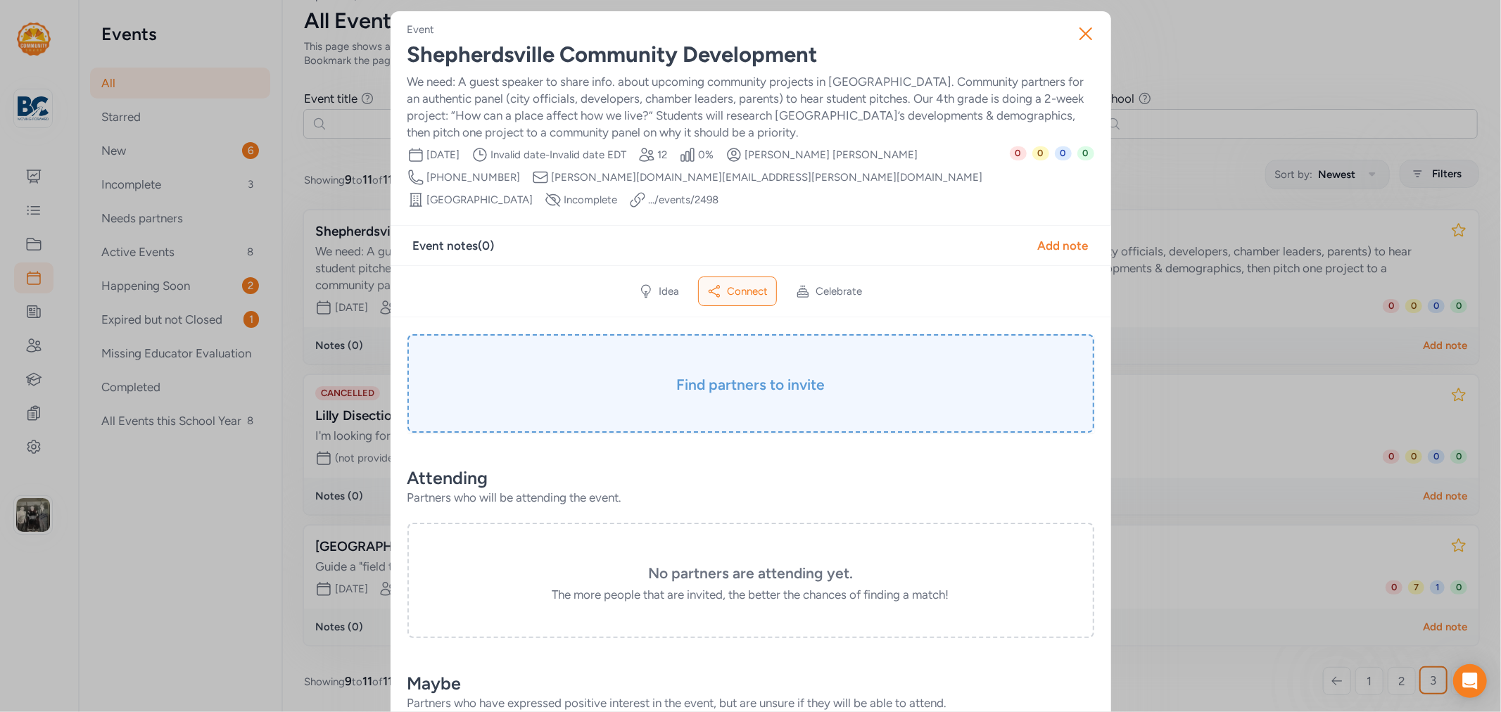
click at [735, 375] on h3 "Find partners to invite" at bounding box center [751, 385] width 617 height 20
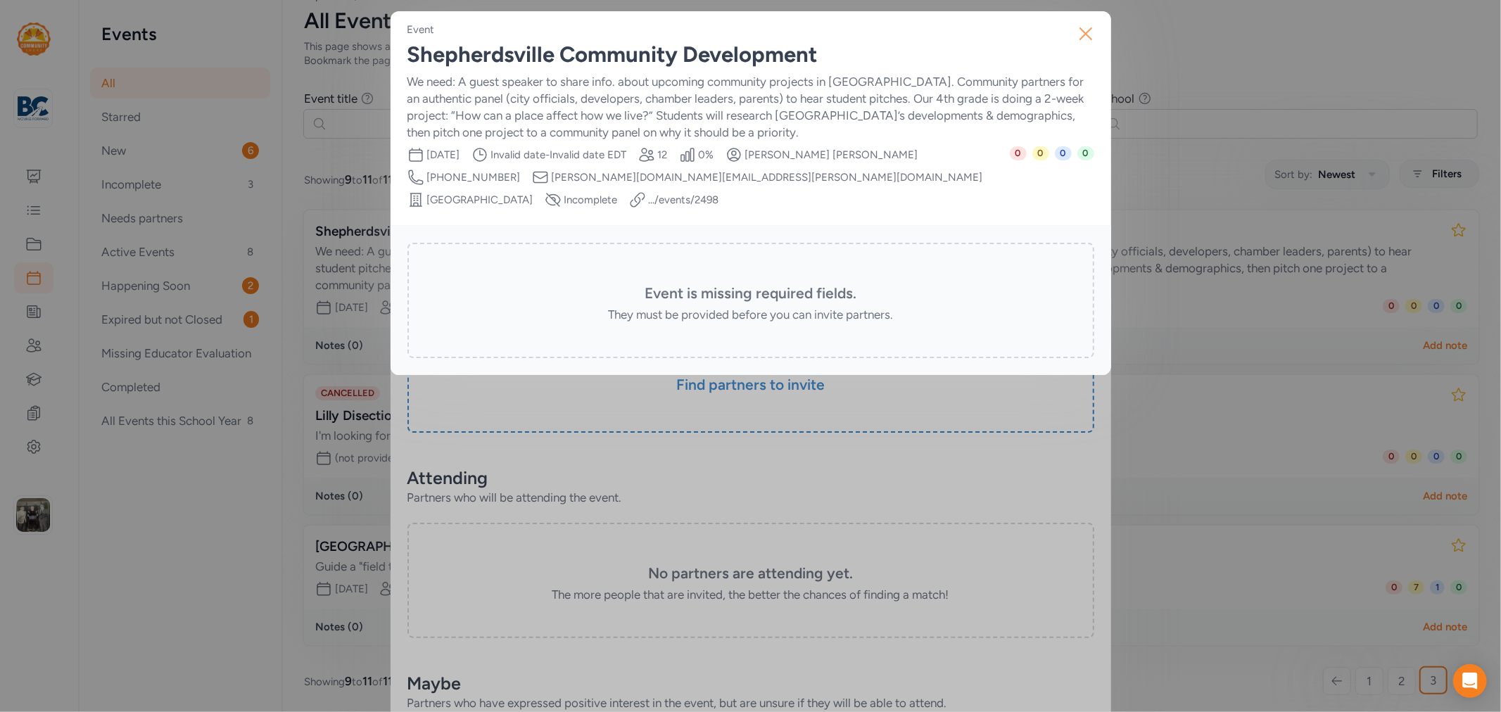
click at [1081, 39] on icon "button" at bounding box center [1086, 34] width 23 height 23
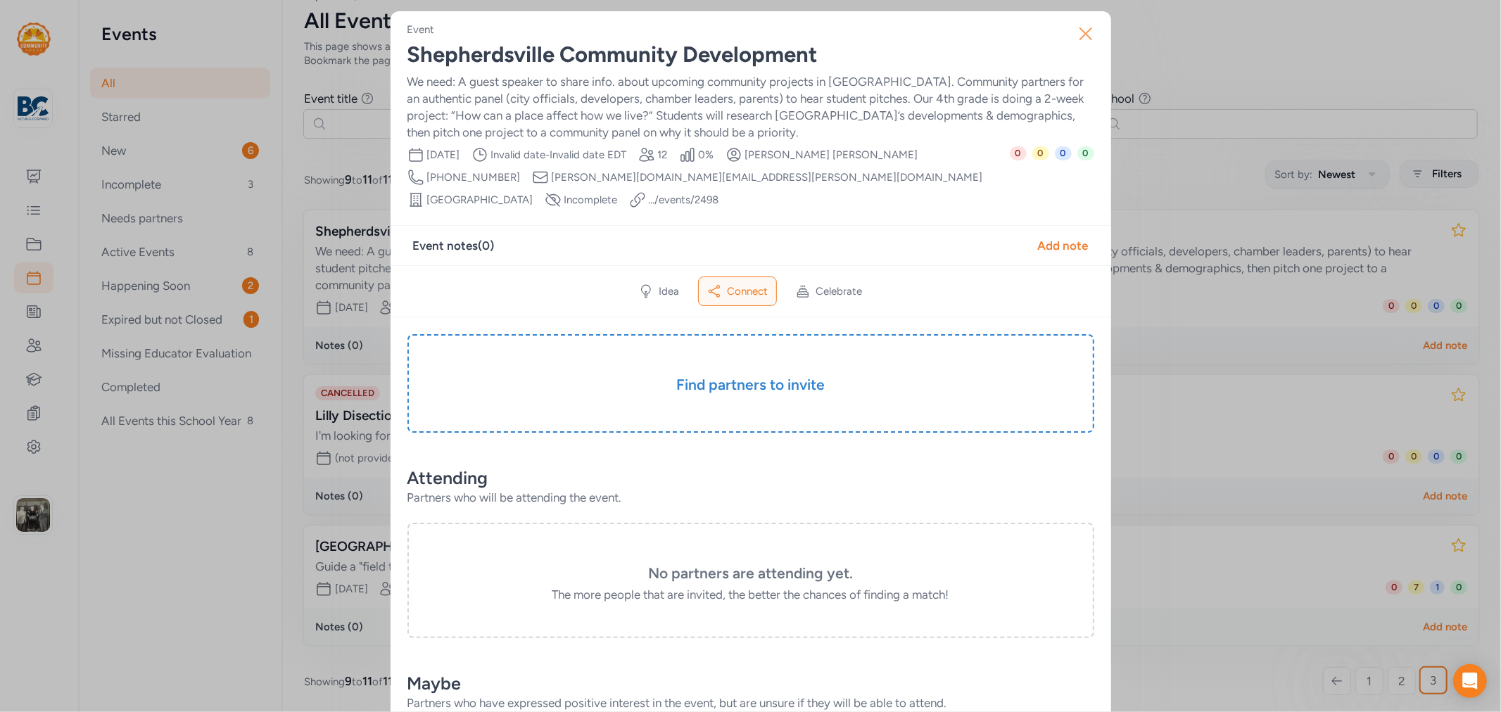
click at [1080, 39] on icon "button" at bounding box center [1085, 33] width 11 height 11
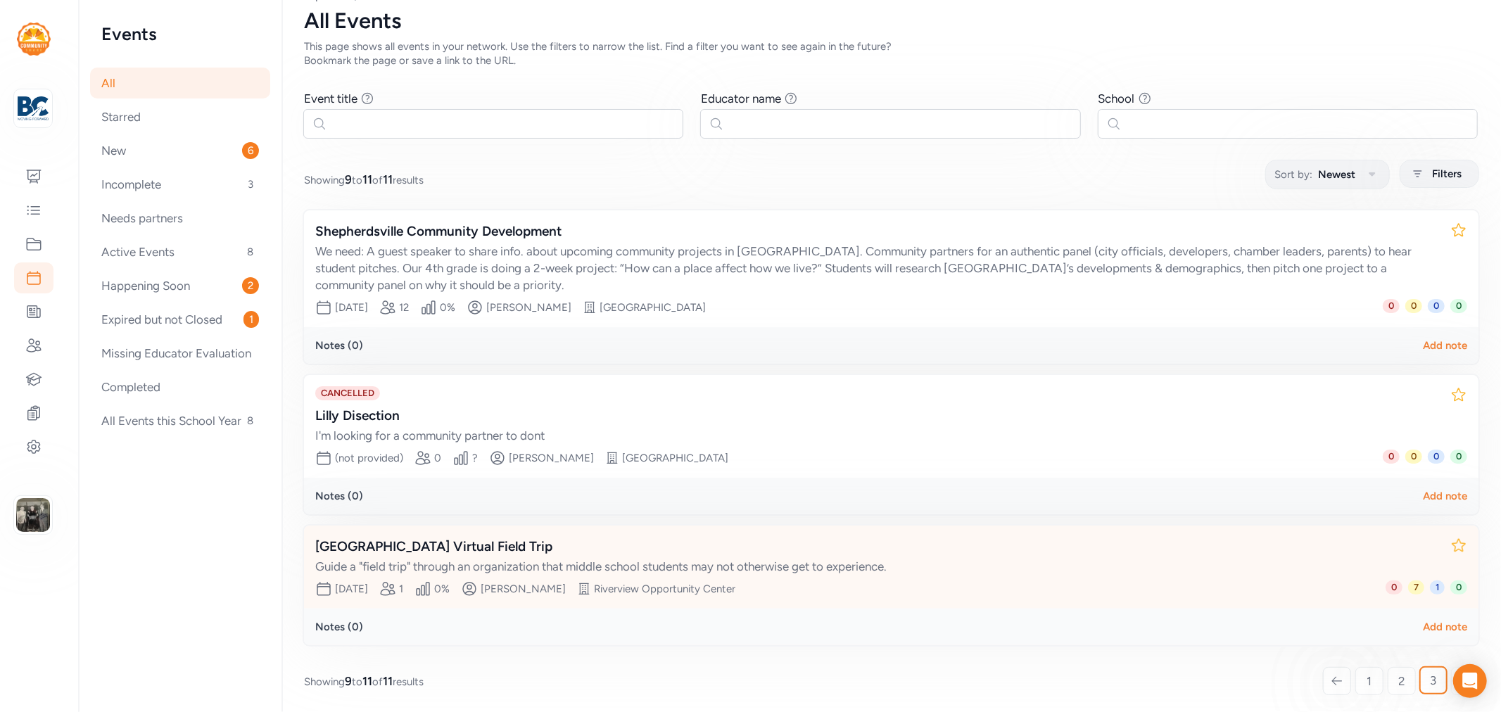
click at [427, 537] on div "[GEOGRAPHIC_DATA] Virtual Field Trip" at bounding box center [877, 547] width 1124 height 20
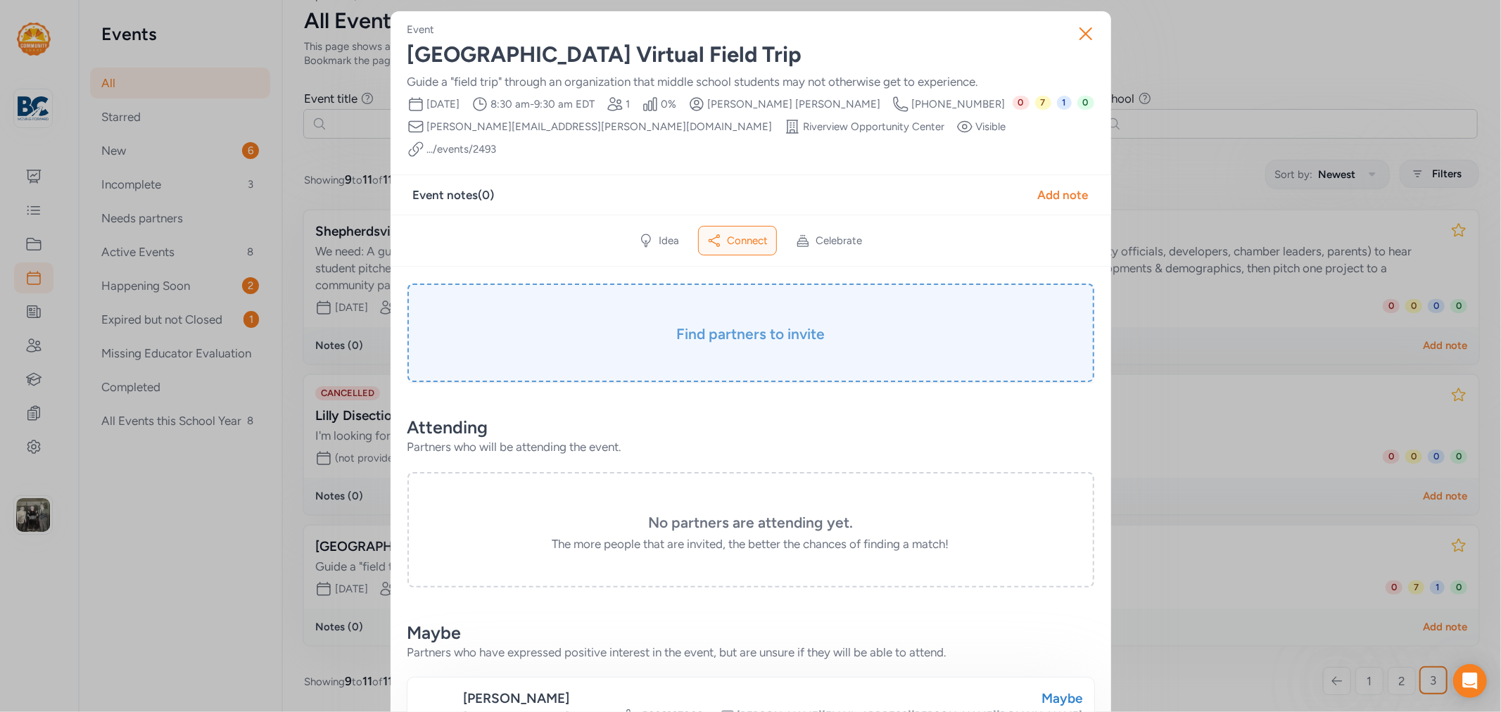
click at [797, 324] on h3 "Find partners to invite" at bounding box center [751, 334] width 617 height 20
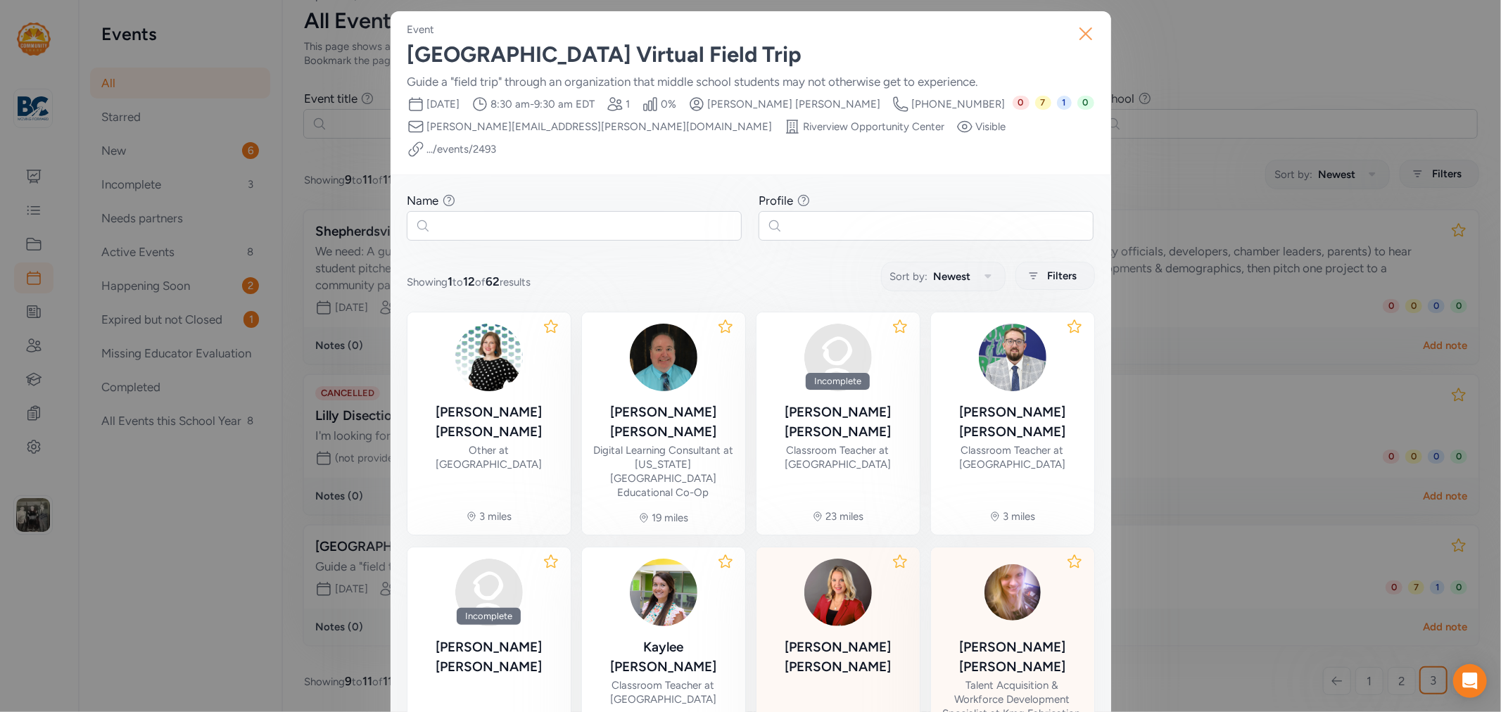
click at [1081, 35] on icon "button" at bounding box center [1085, 33] width 11 height 11
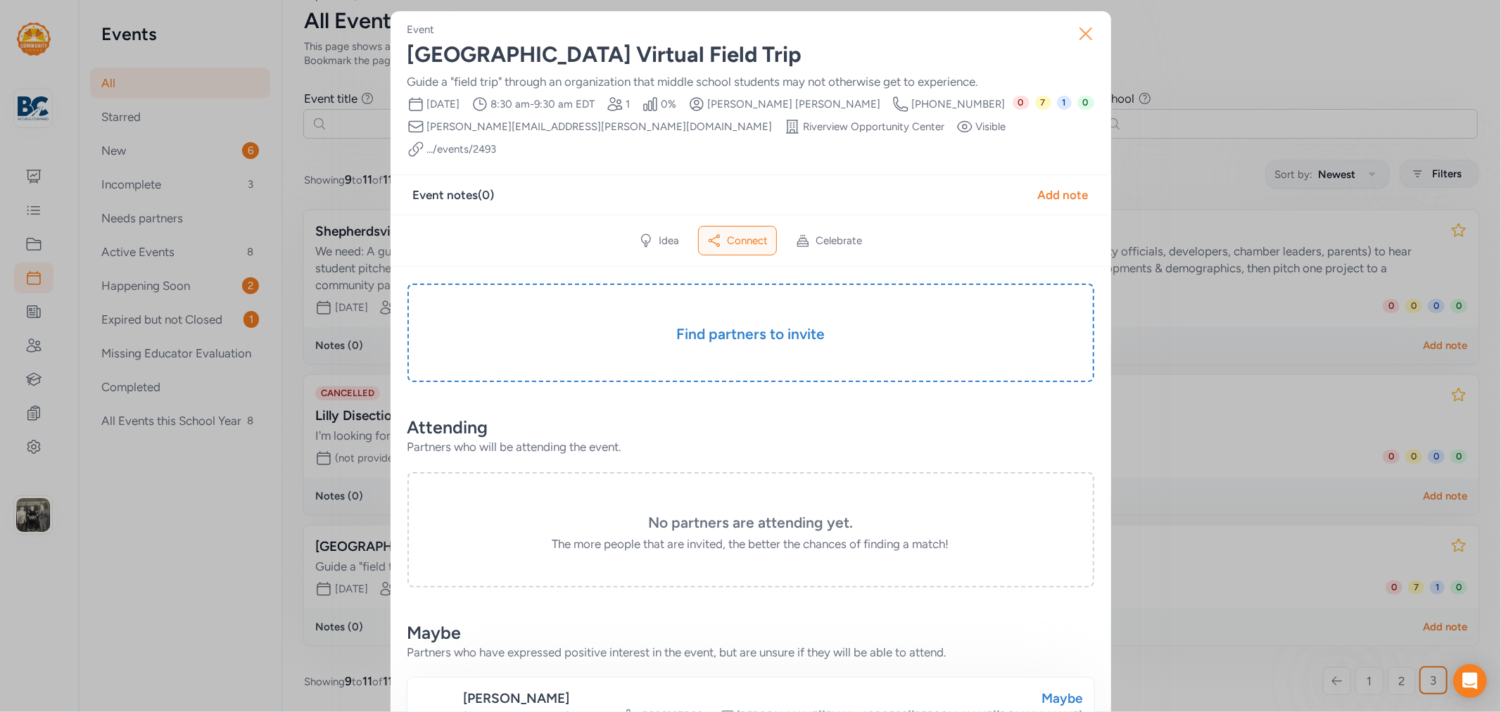
click at [1085, 32] on icon "button" at bounding box center [1086, 34] width 23 height 23
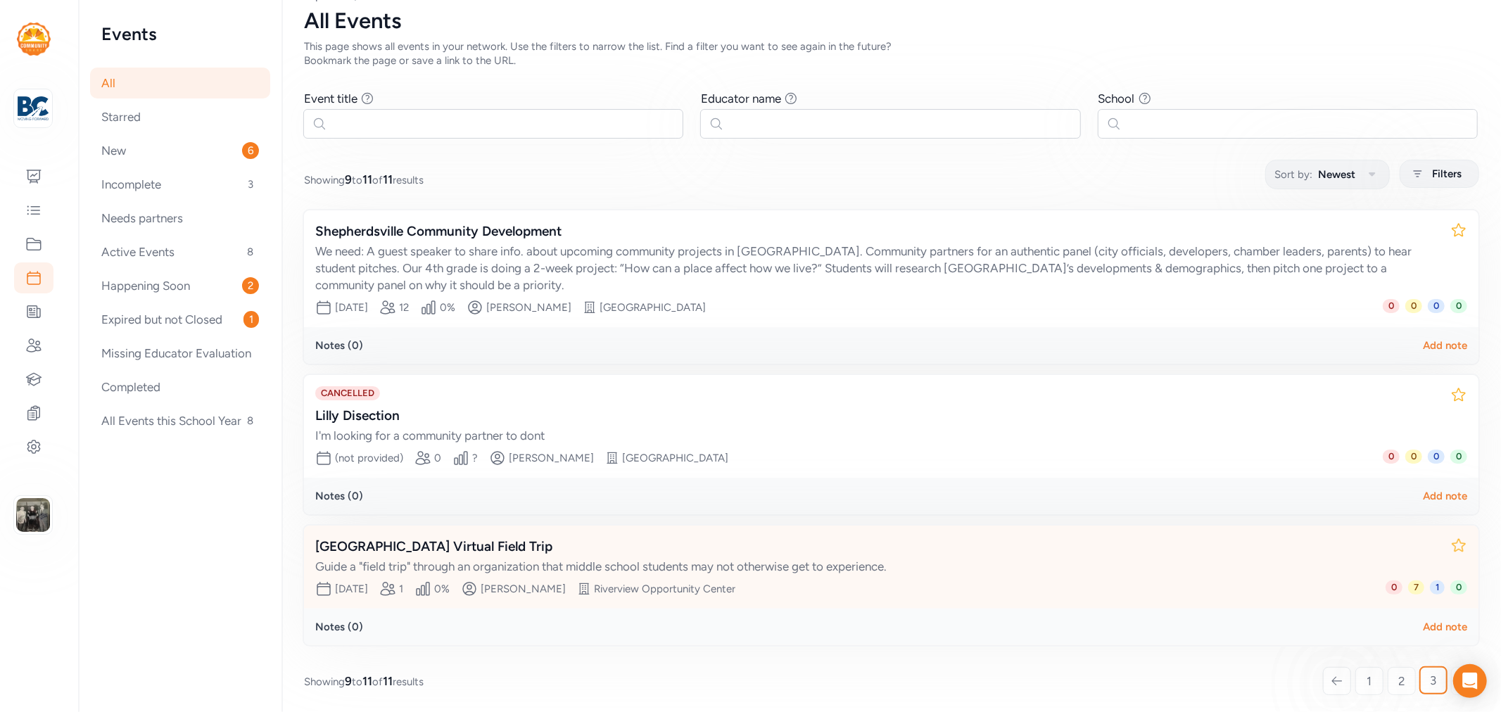
click at [524, 544] on div "[GEOGRAPHIC_DATA] Virtual Field Trip" at bounding box center [877, 547] width 1124 height 20
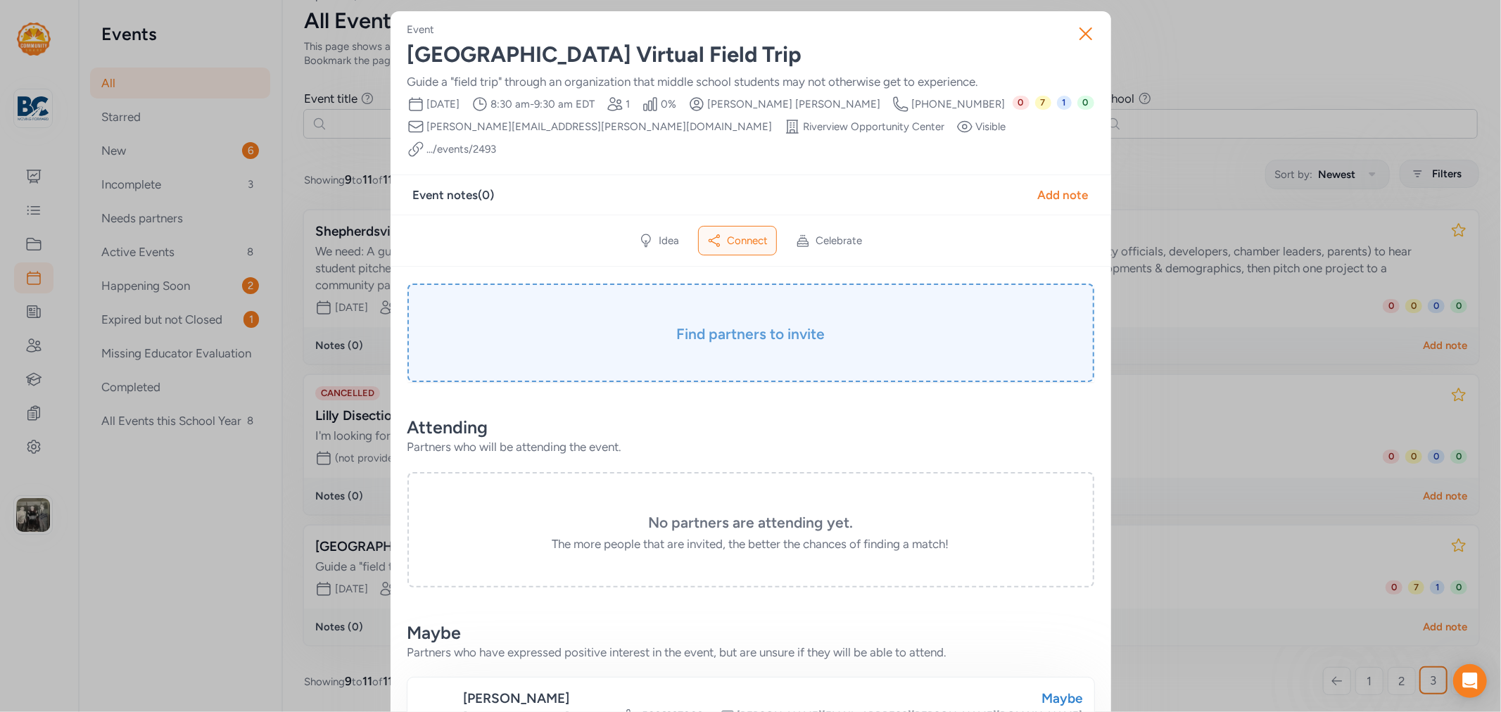
click at [771, 324] on h3 "Find partners to invite" at bounding box center [751, 334] width 617 height 20
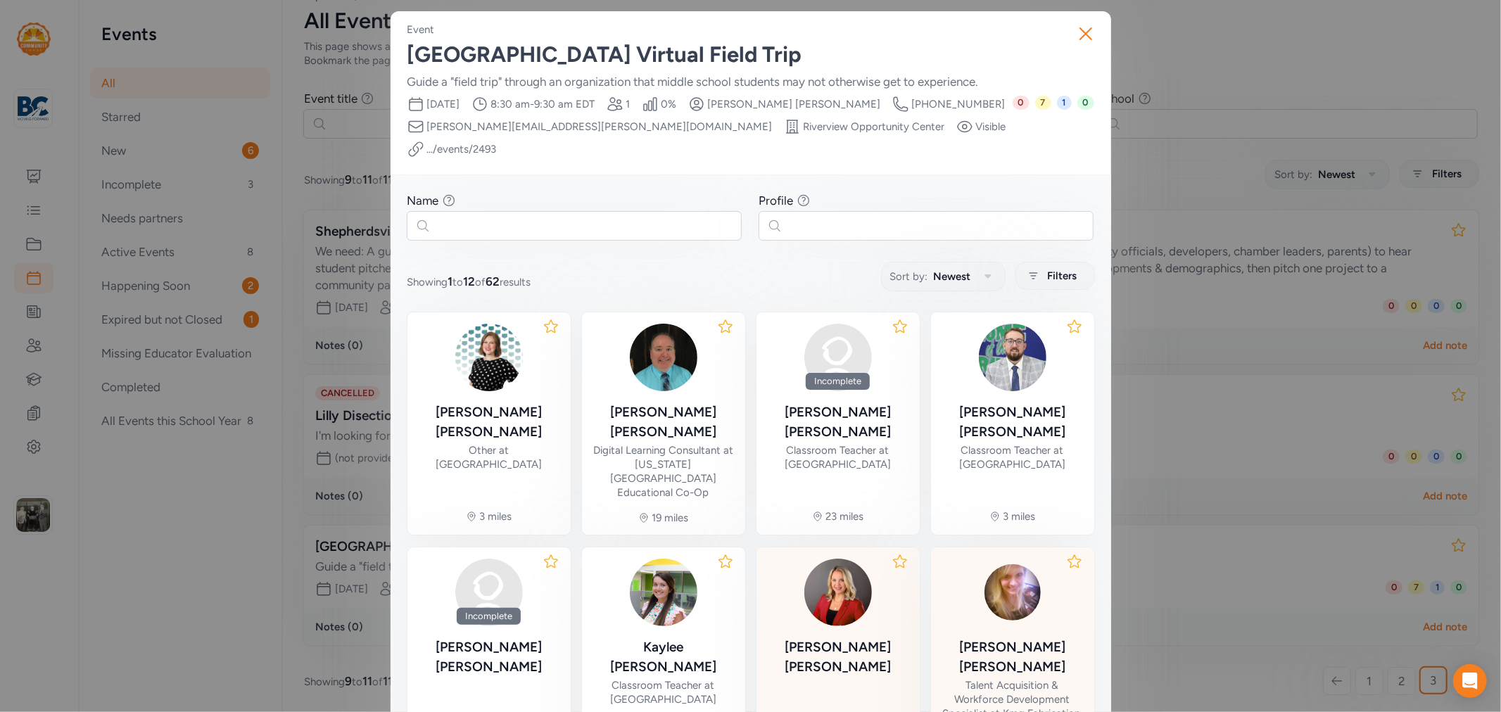
click at [989, 580] on div "[PERSON_NAME] Talent Acquisition & Workforce Development Specialist at Kmg Fabr…" at bounding box center [1012, 661] width 141 height 204
click at [1010, 678] on div "Talent Acquisition & Workforce Development Specialist at Kmg Fabrication, Inc •…" at bounding box center [1012, 720] width 141 height 84
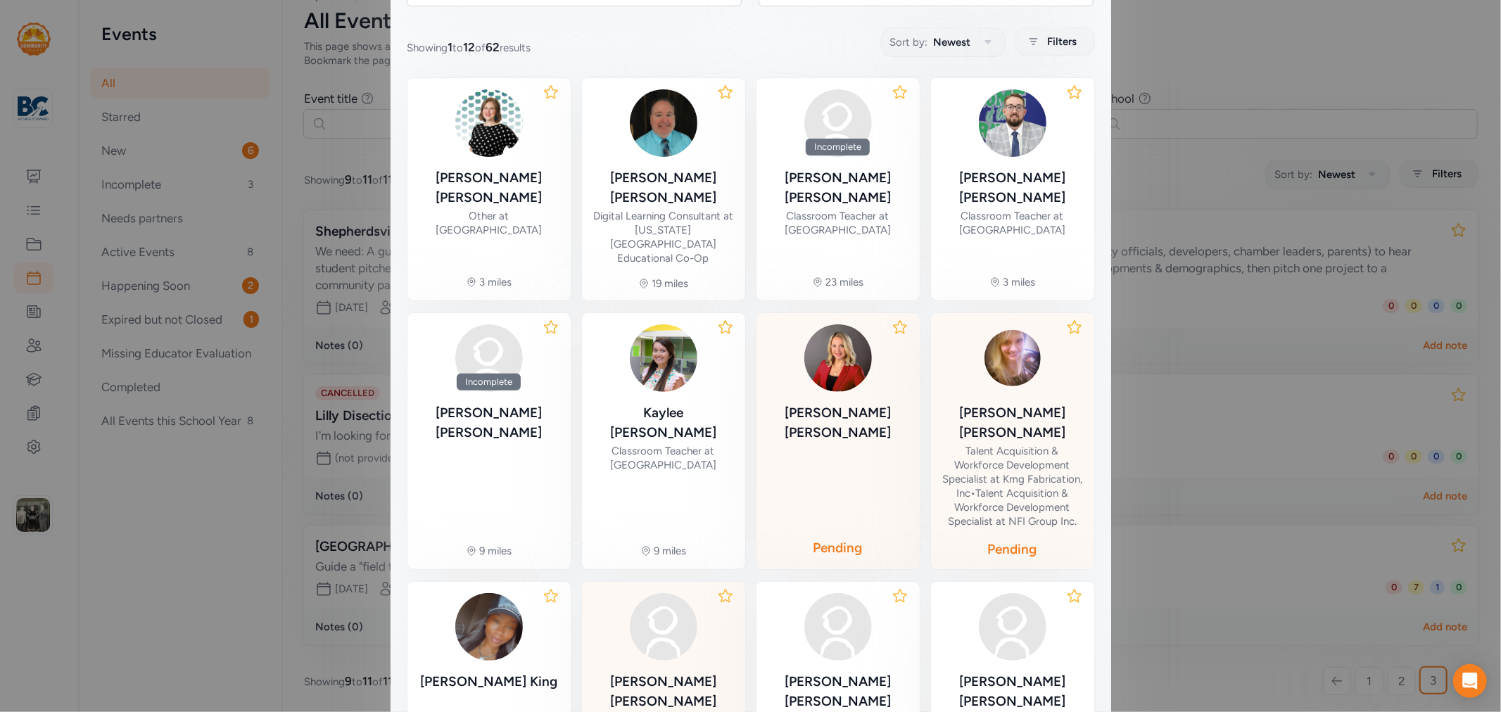
scroll to position [321, 0]
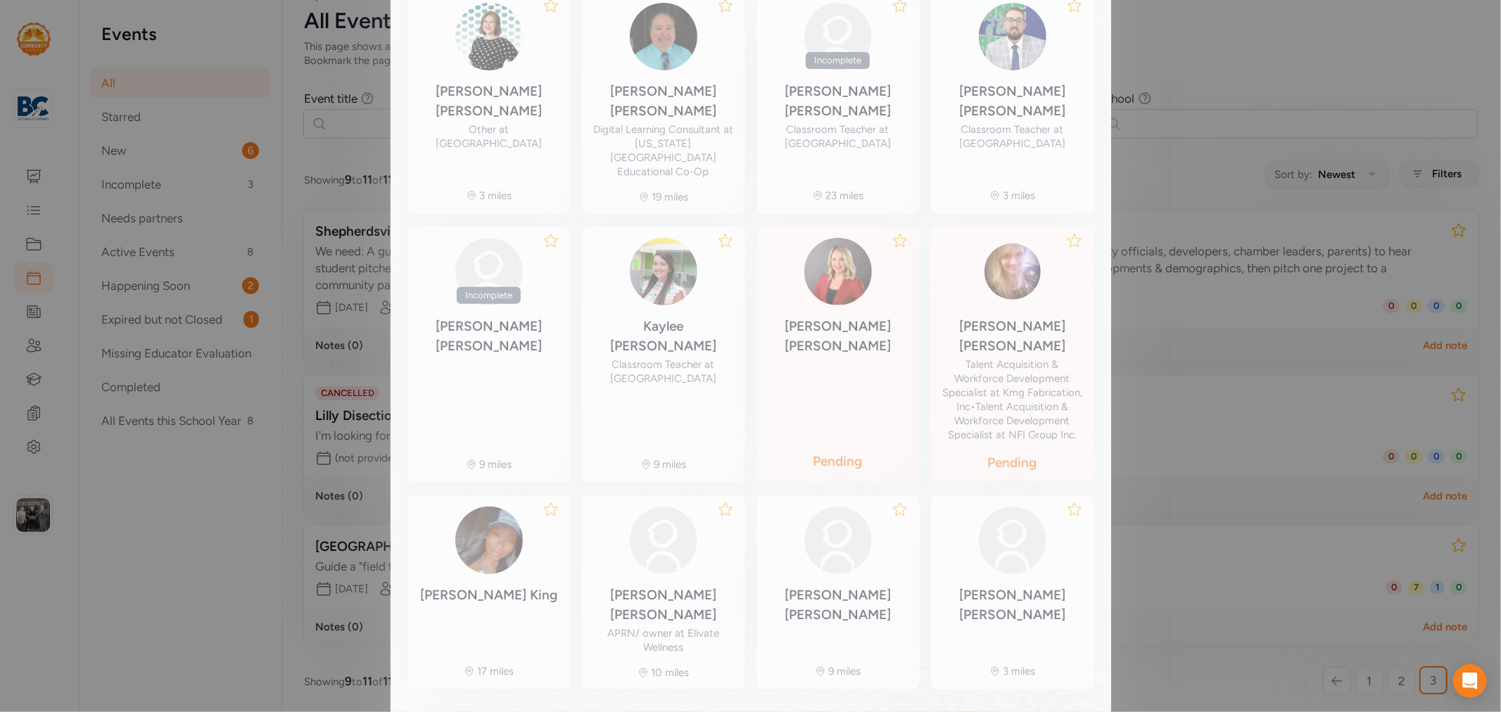
scroll to position [87, 0]
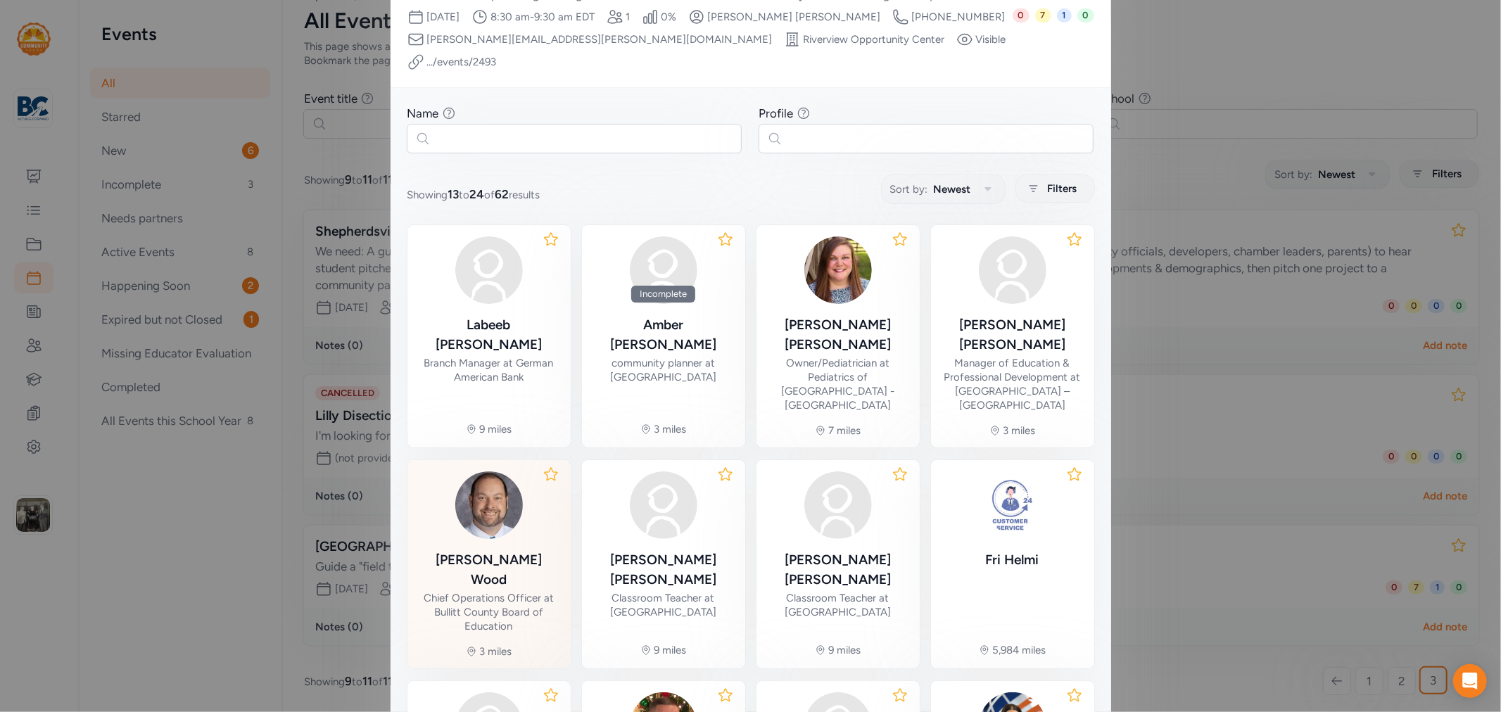
click at [515, 550] on div "[PERSON_NAME]" at bounding box center [489, 569] width 141 height 39
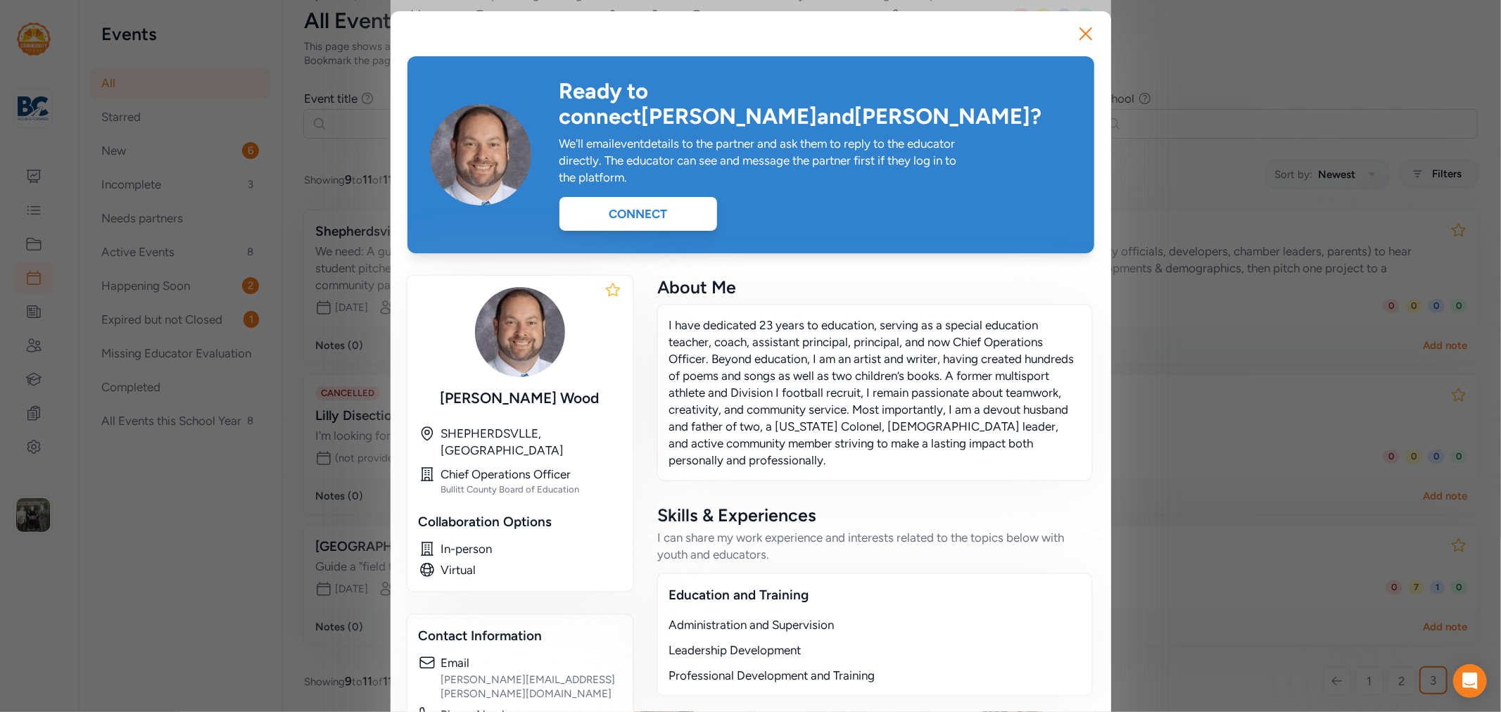
click at [649, 206] on div "Ready to connect [PERSON_NAME] and [PERSON_NAME] ? We'll email event details to…" at bounding box center [751, 154] width 687 height 197
click at [650, 197] on div "Connect" at bounding box center [639, 214] width 158 height 34
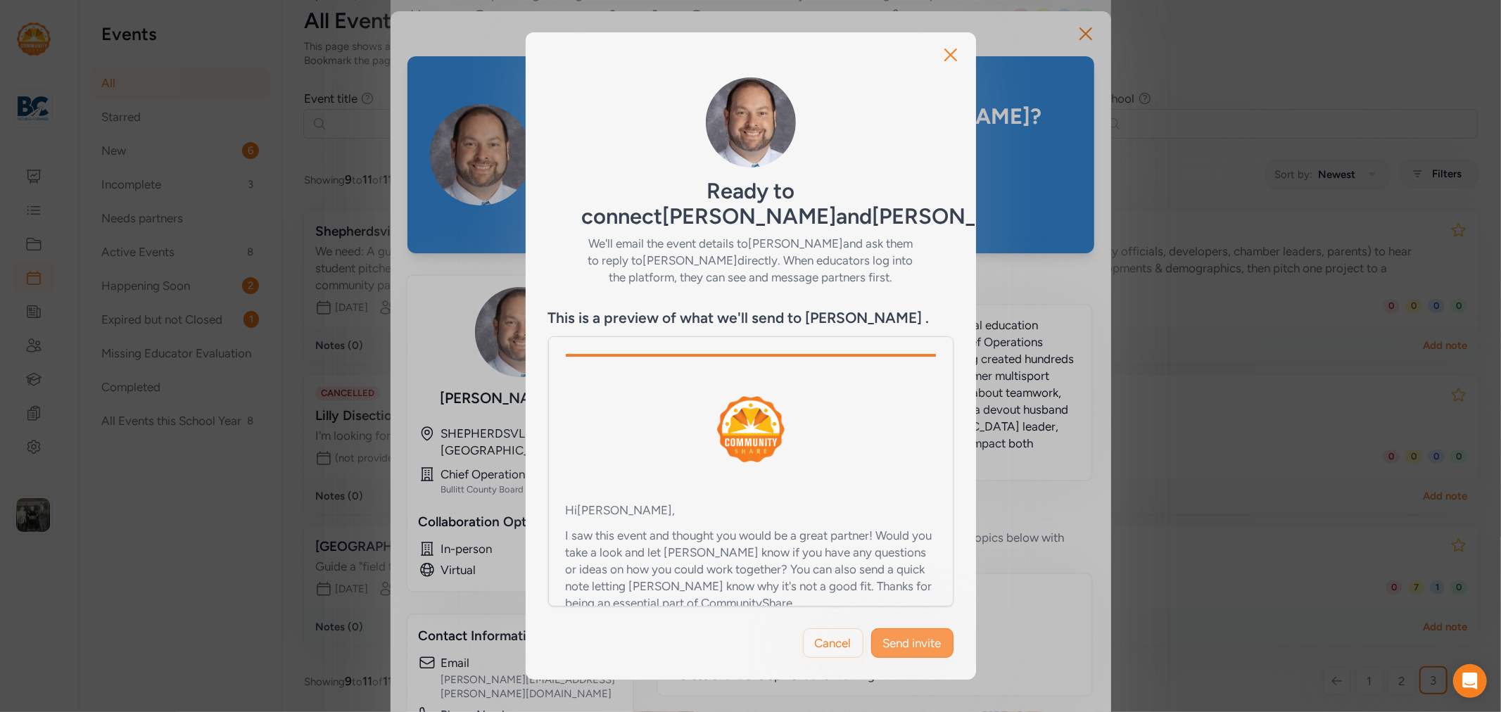
click at [911, 629] on button "Send invite" at bounding box center [912, 644] width 82 height 30
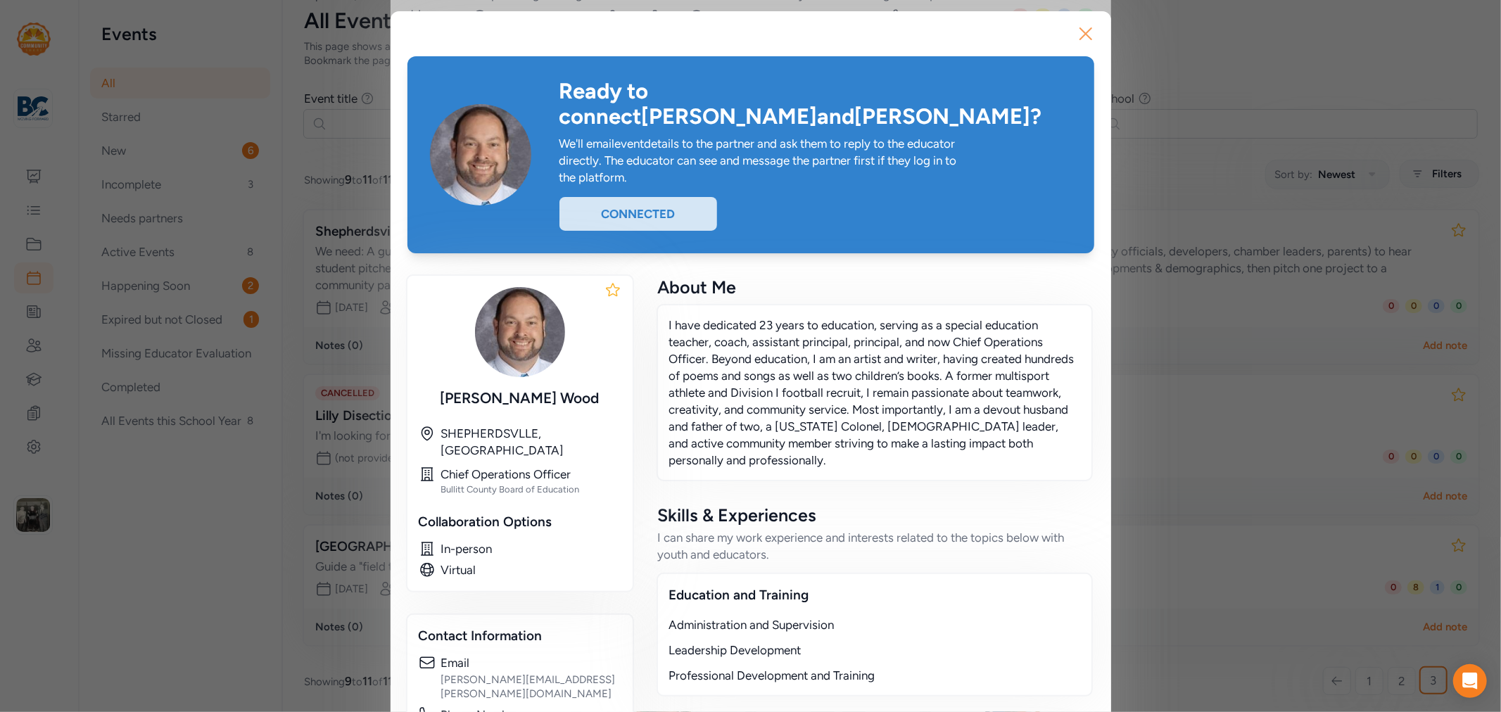
click at [1088, 41] on icon "button" at bounding box center [1086, 34] width 23 height 23
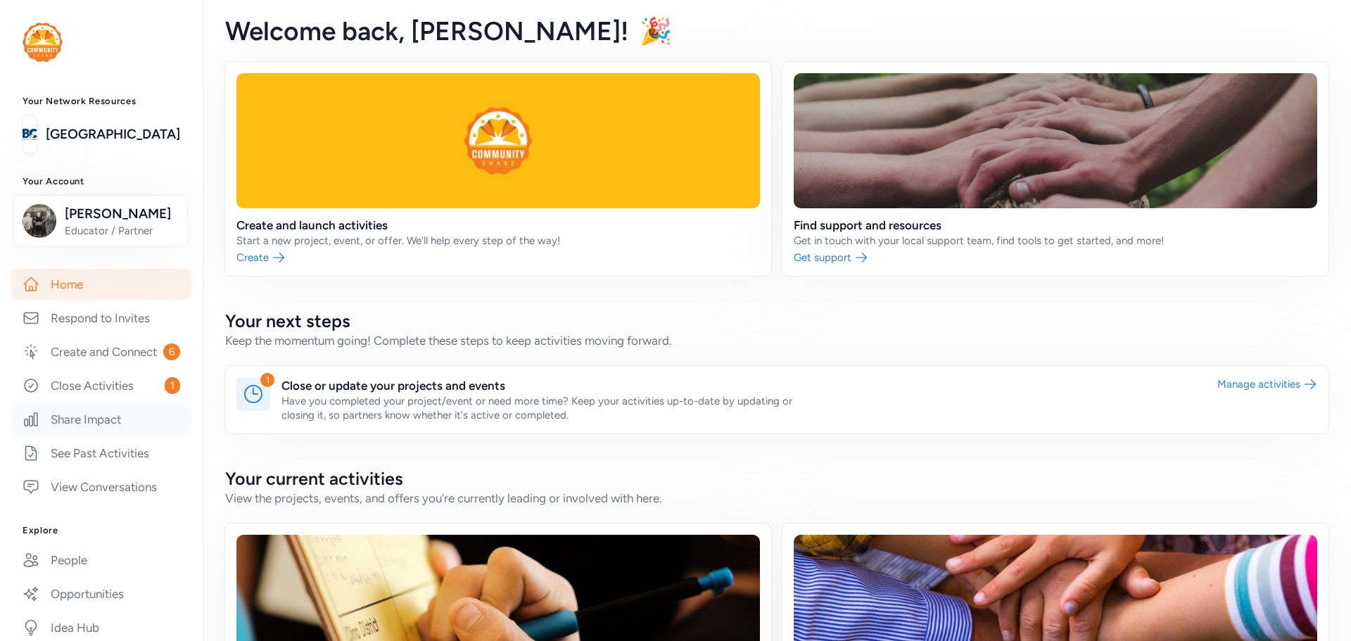
scroll to position [70, 0]
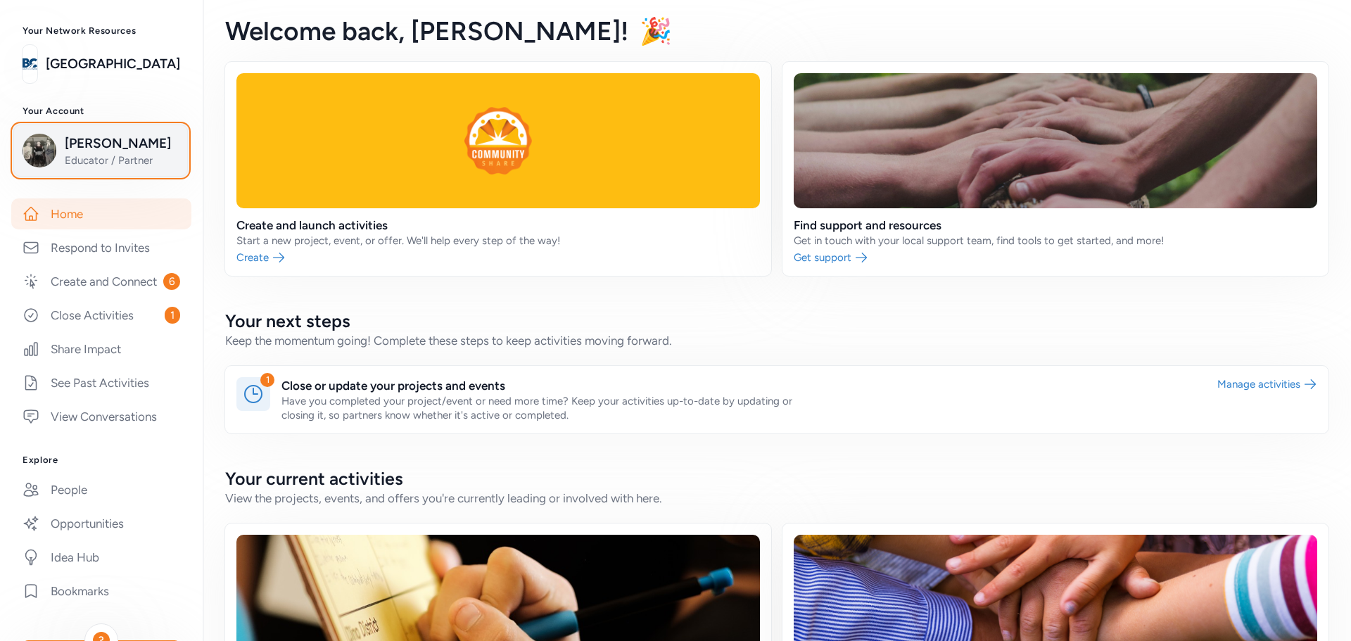
click at [87, 145] on span "[PERSON_NAME]" at bounding box center [122, 144] width 114 height 20
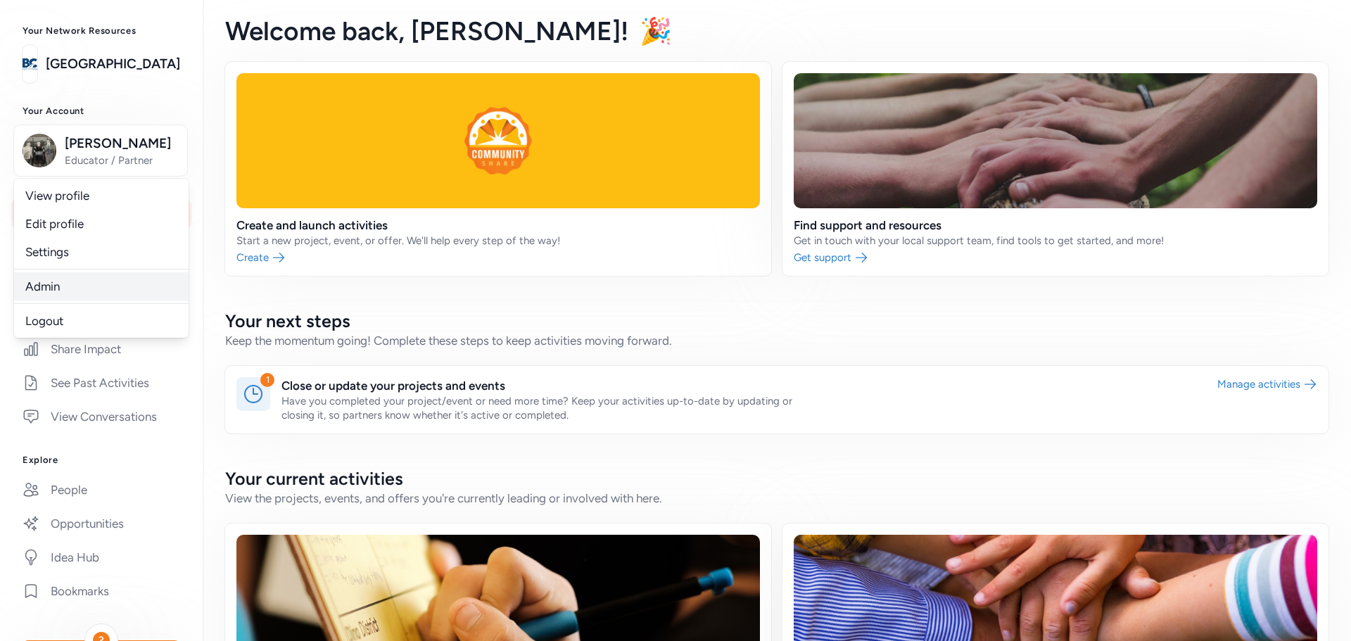
click at [58, 290] on link "Admin" at bounding box center [101, 286] width 175 height 28
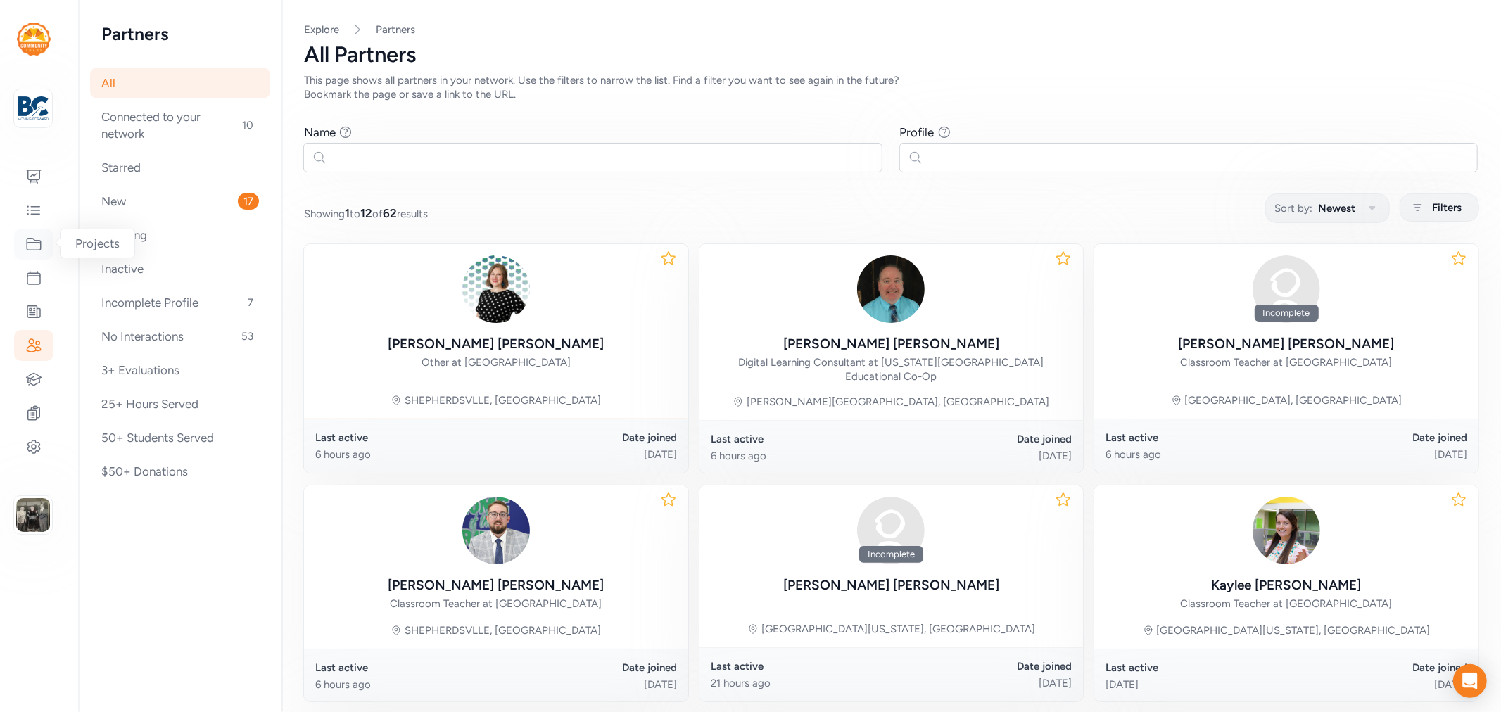
click at [38, 249] on icon at bounding box center [34, 245] width 14 height 12
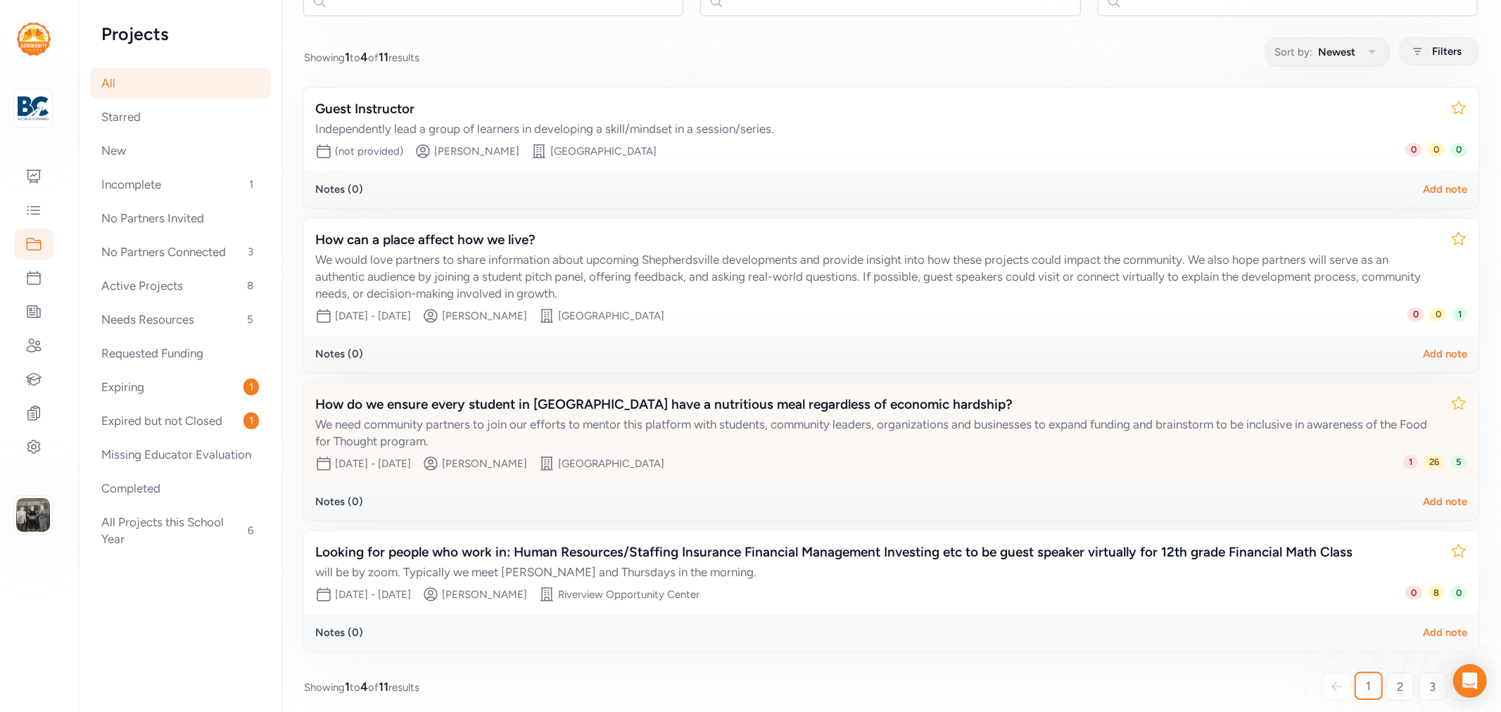
scroll to position [162, 0]
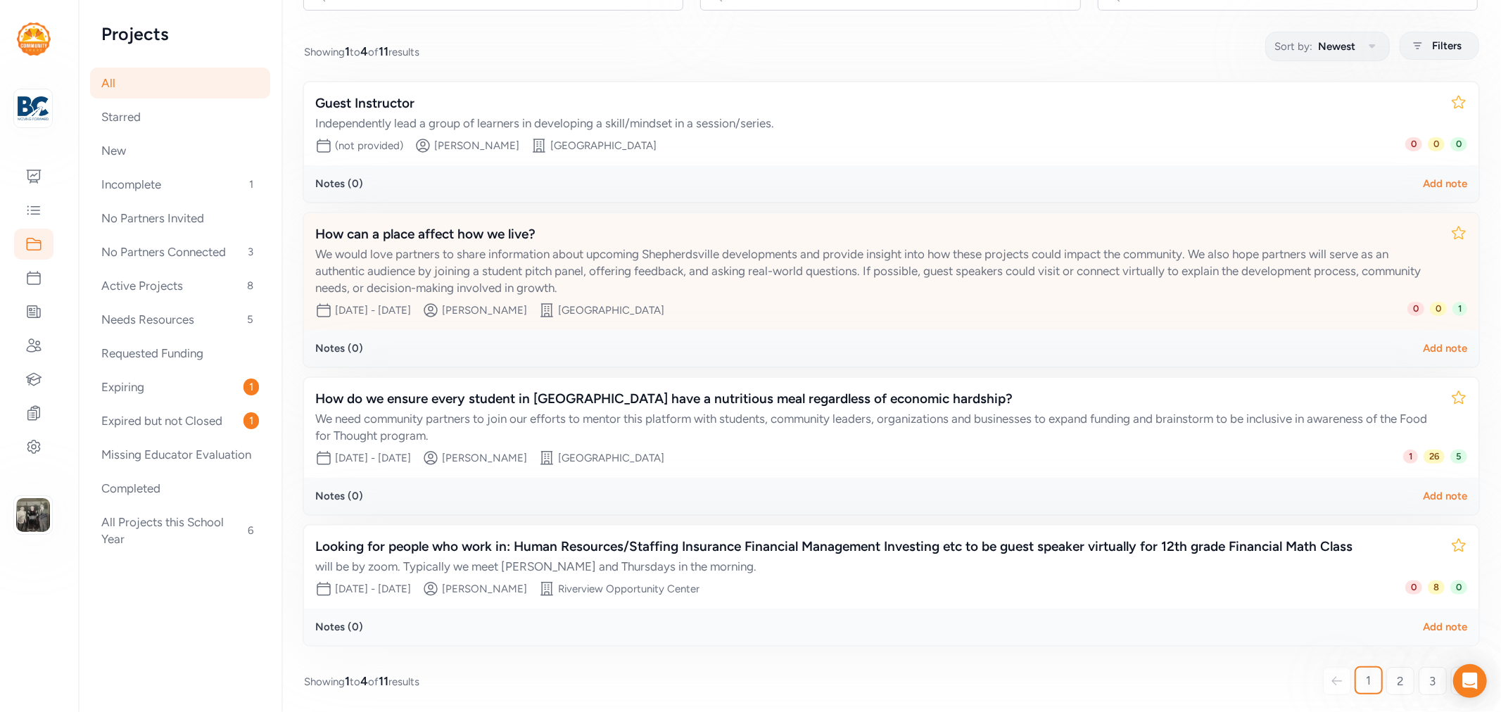
click at [490, 227] on div "How can a place affect how we live?" at bounding box center [877, 235] width 1124 height 20
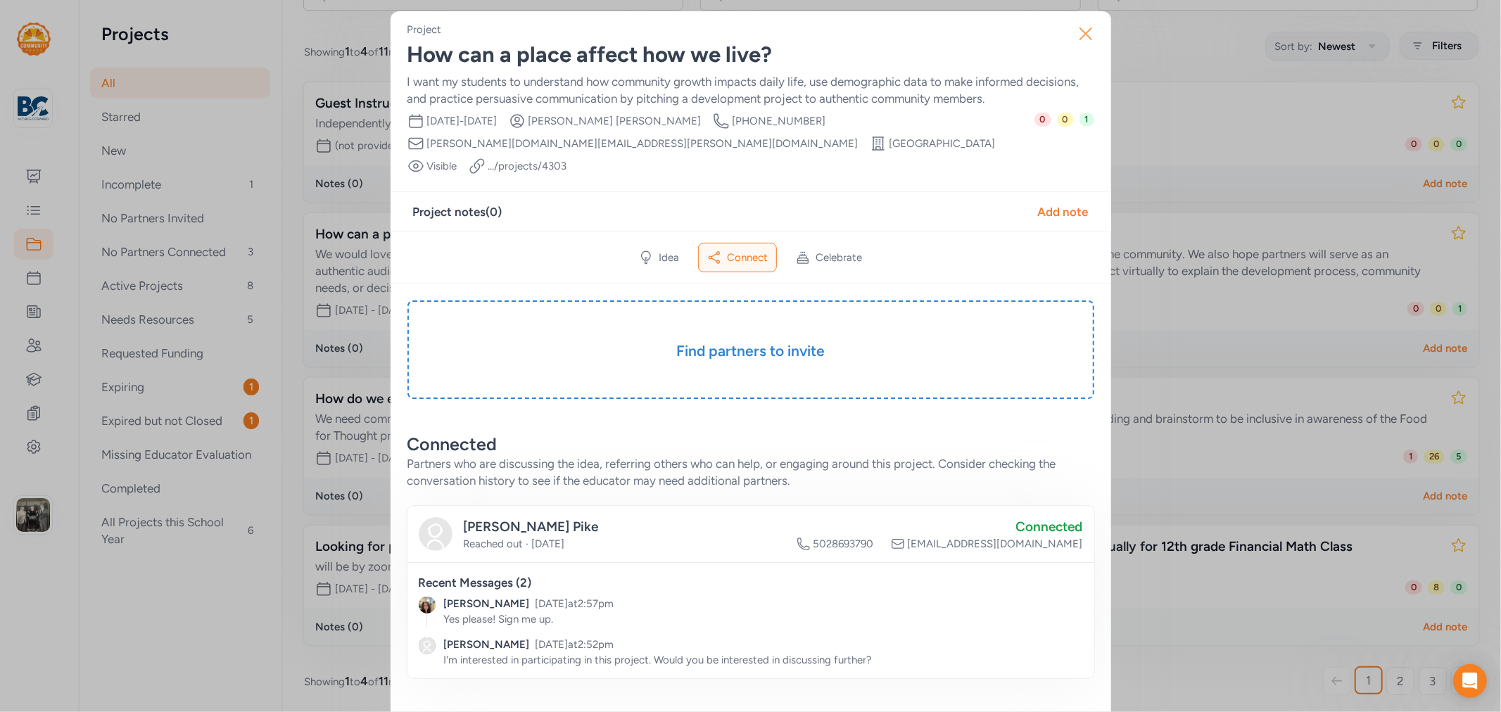
click at [1080, 43] on icon "button" at bounding box center [1086, 34] width 23 height 23
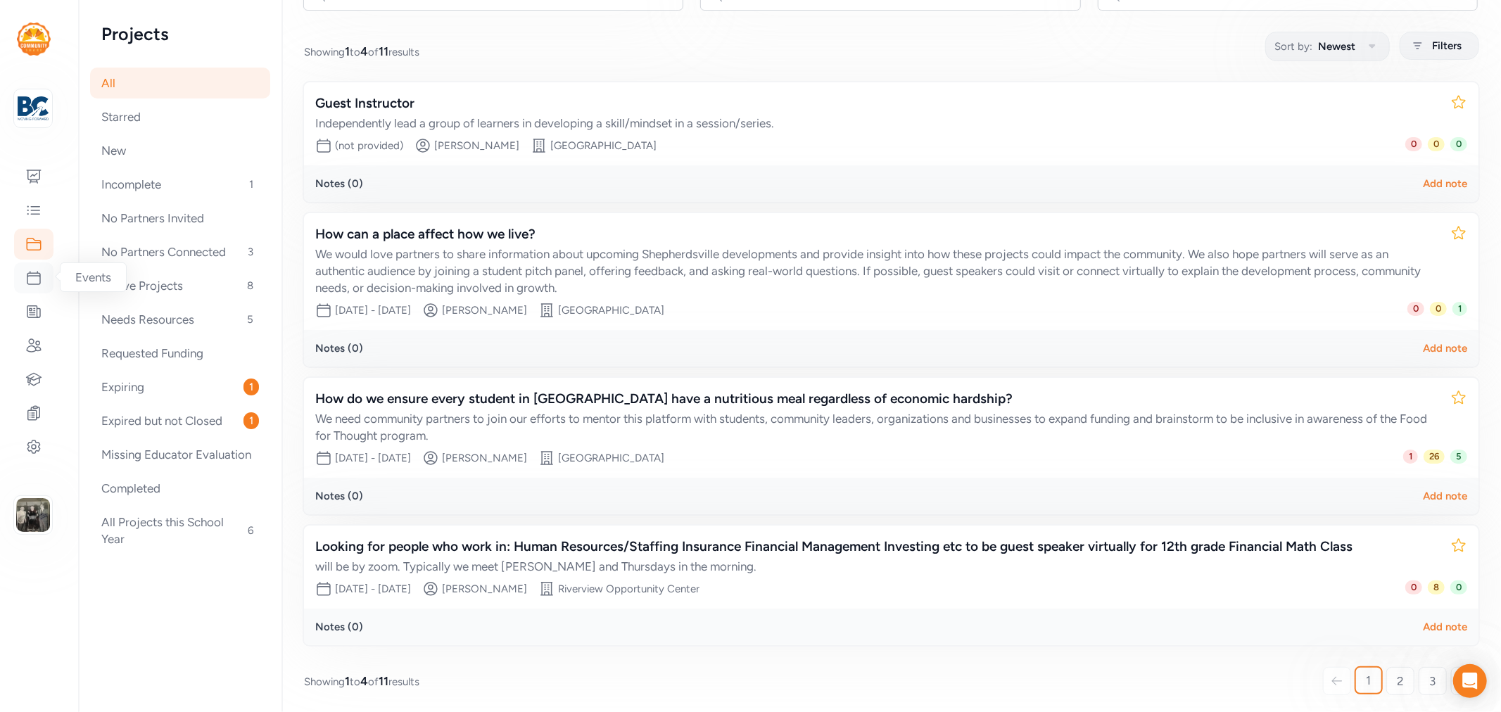
click at [29, 272] on icon at bounding box center [33, 278] width 13 height 13
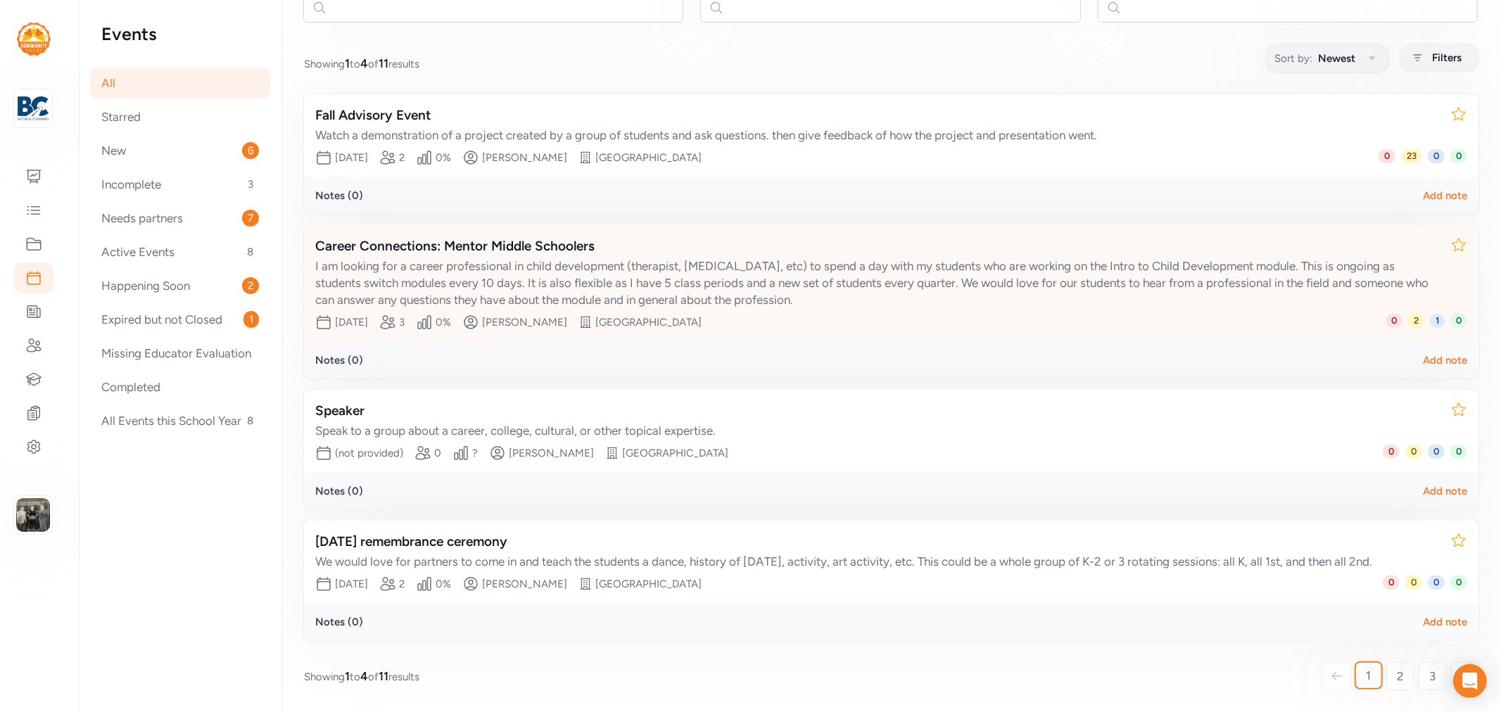
scroll to position [162, 0]
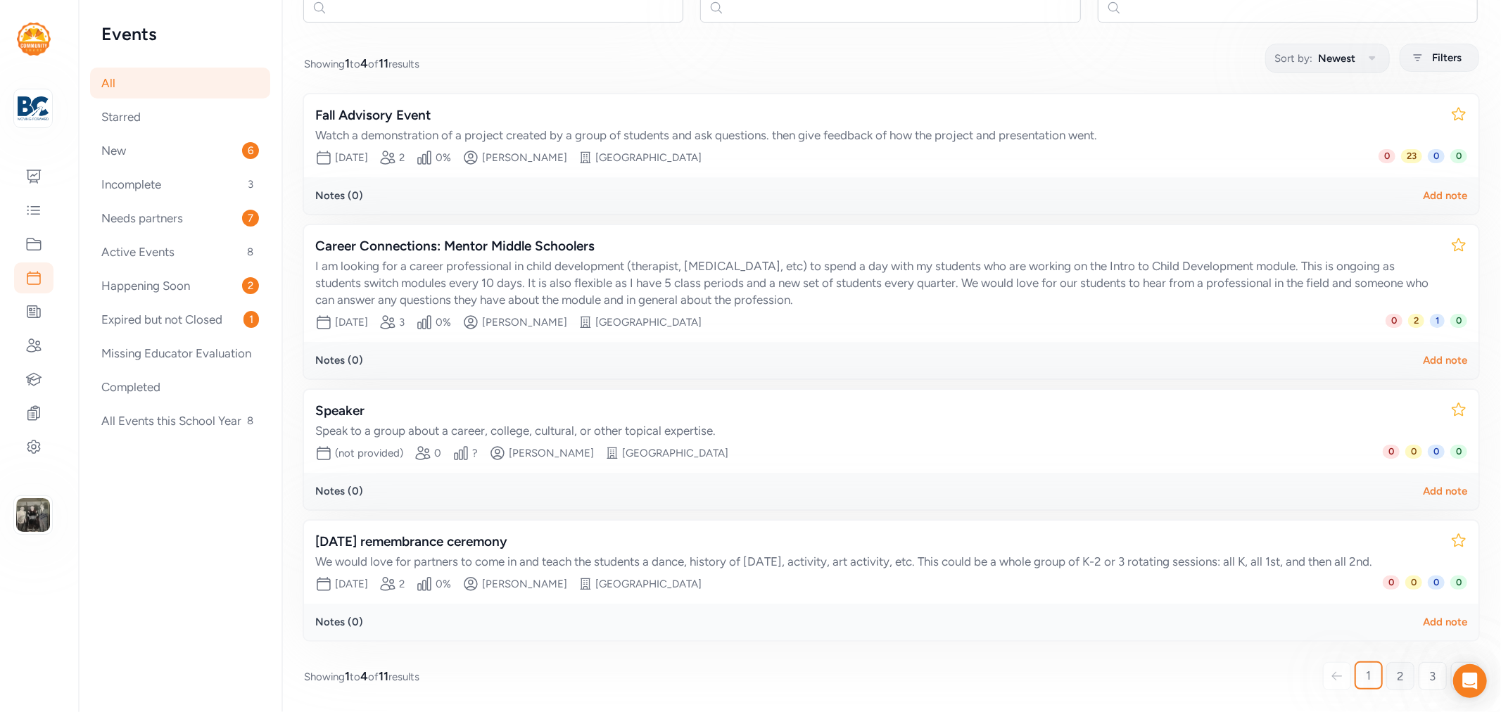
click at [1387, 679] on link "2" at bounding box center [1401, 676] width 28 height 28
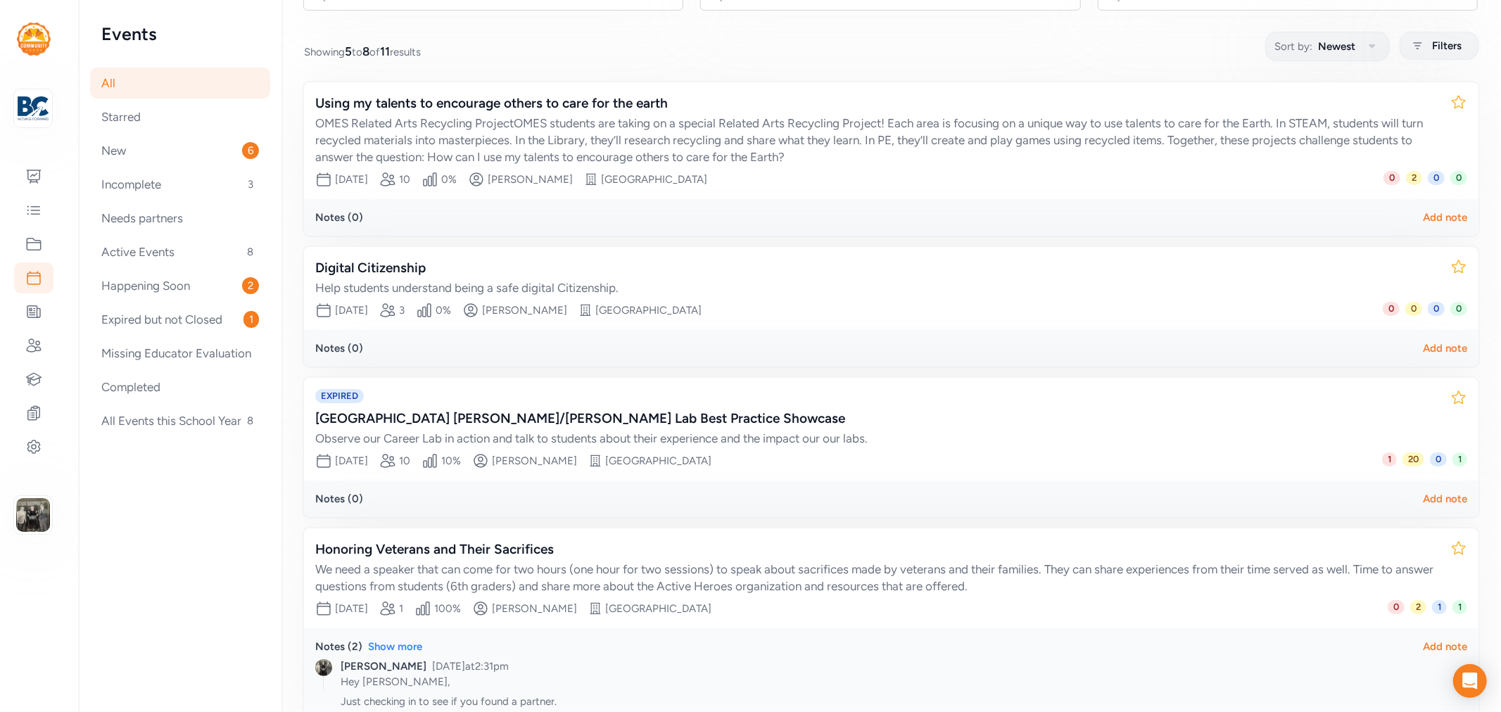
scroll to position [255, 0]
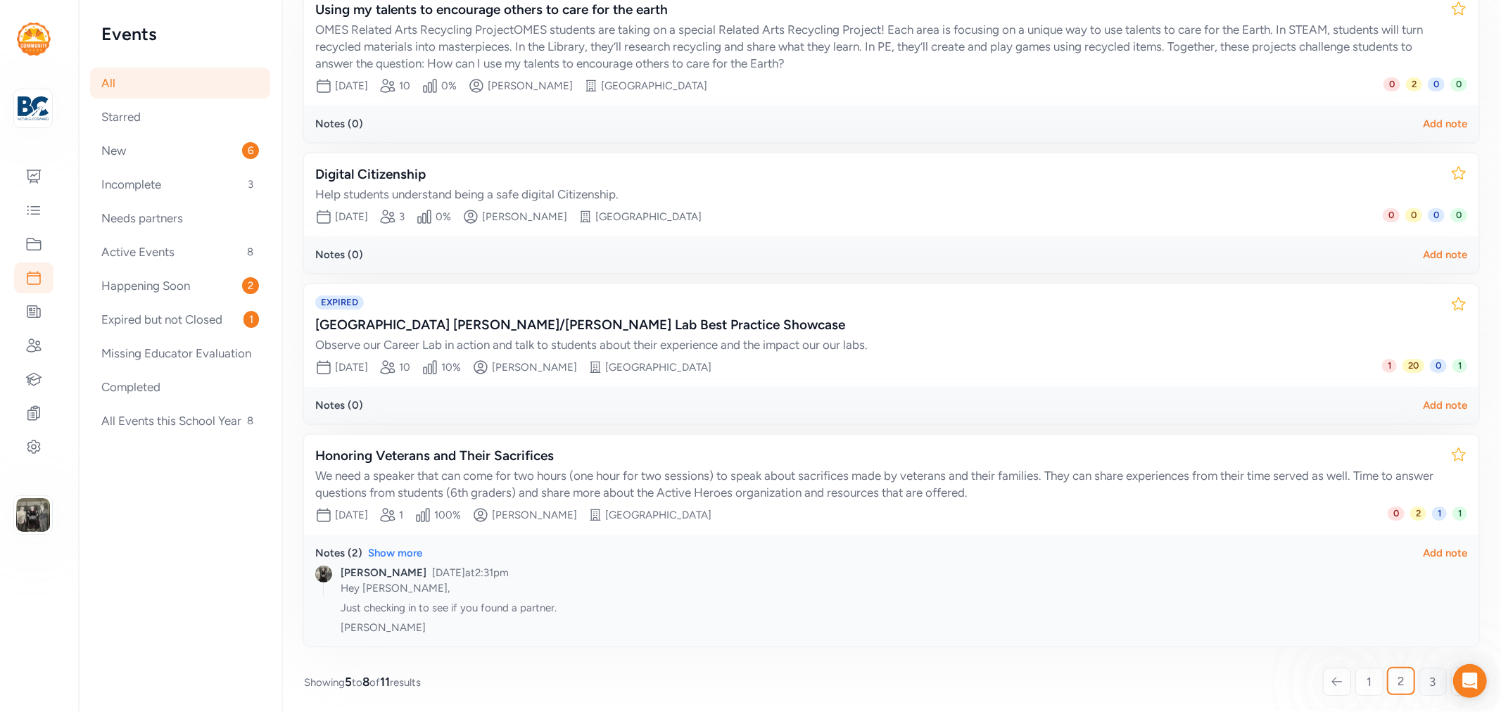
click at [1430, 681] on span "3" at bounding box center [1433, 682] width 6 height 17
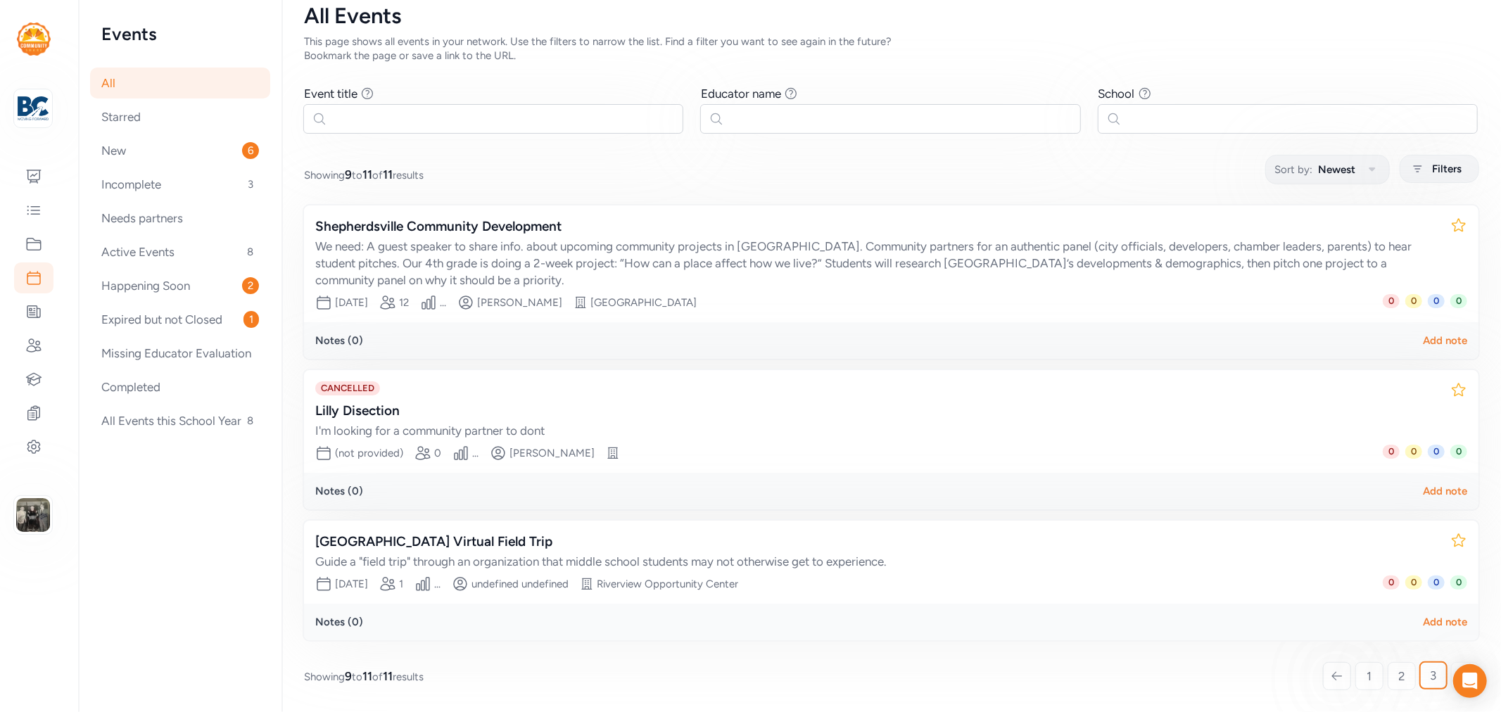
scroll to position [34, 0]
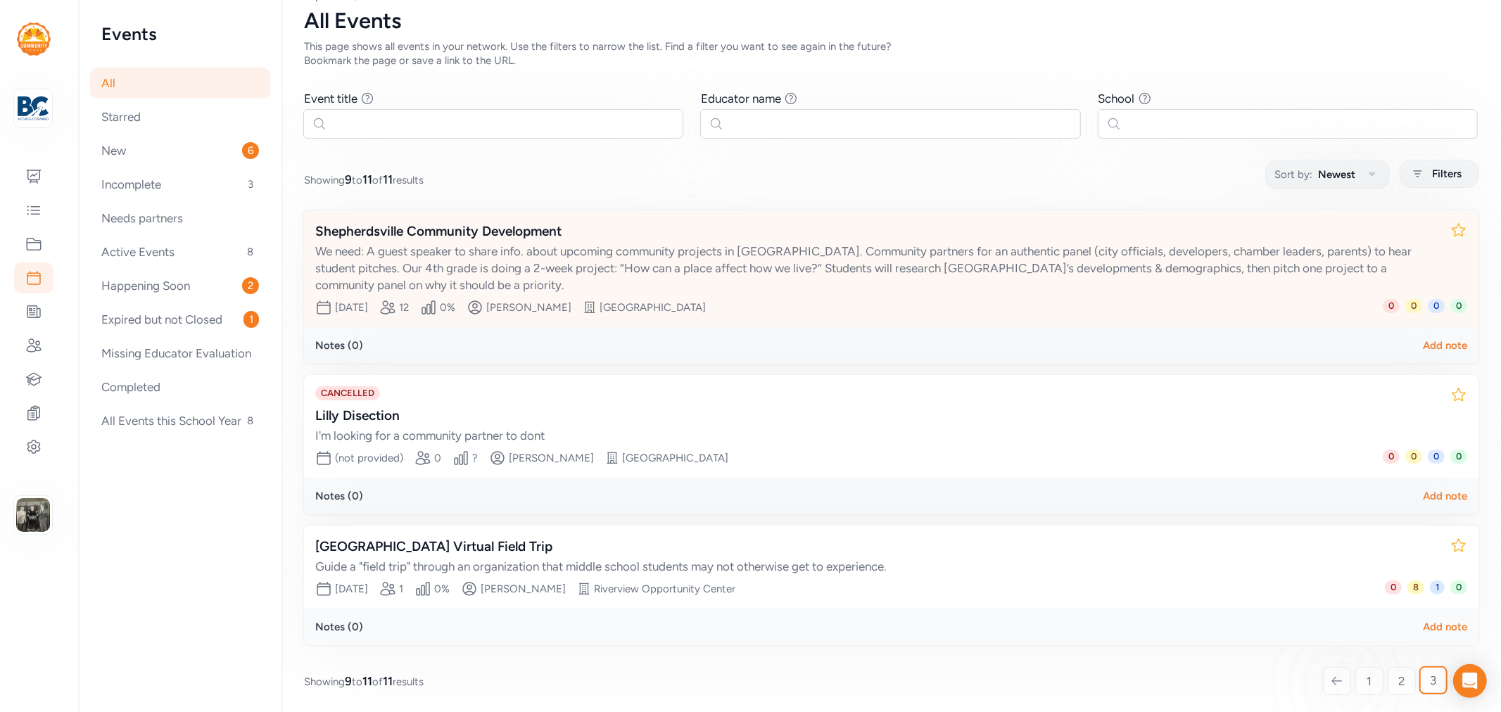
click at [469, 229] on div "Shepherdsville Community Development" at bounding box center [877, 232] width 1124 height 20
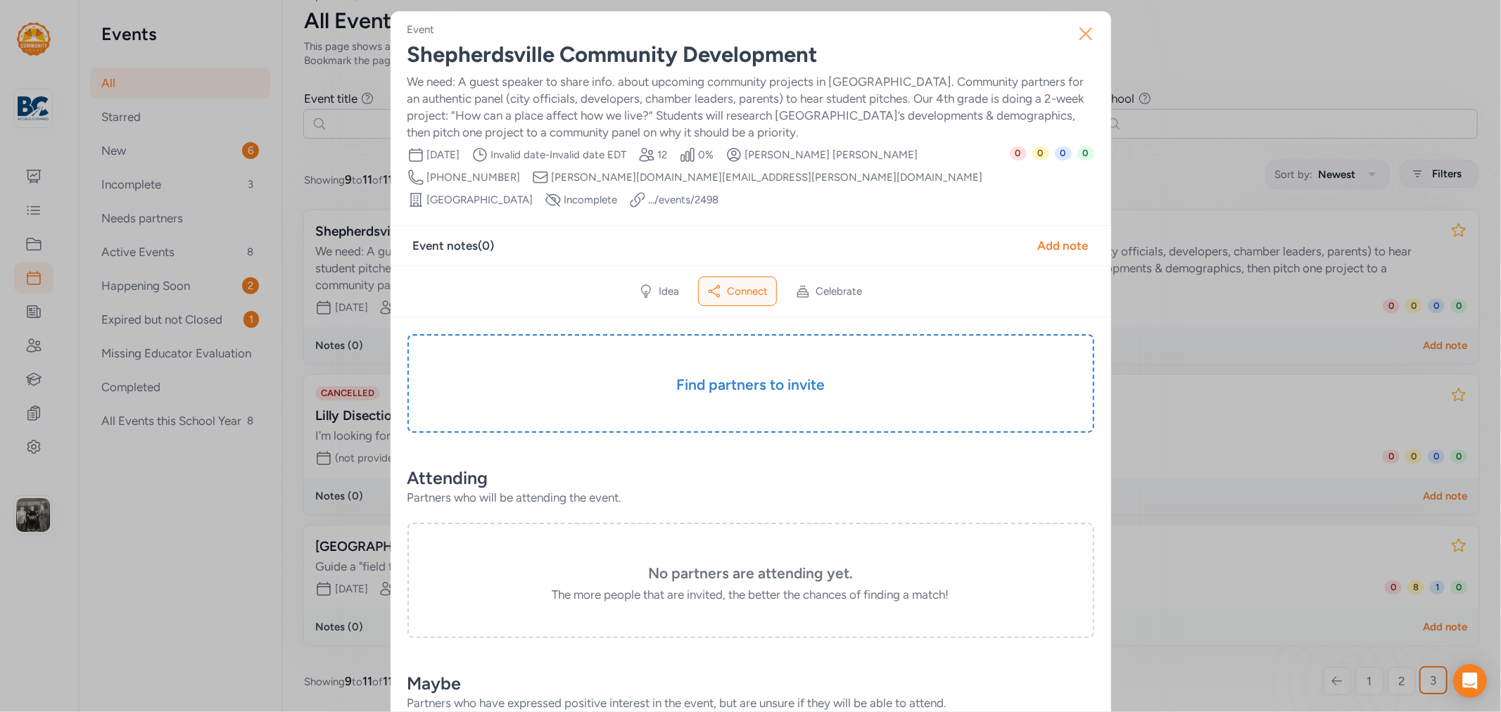
click at [1075, 25] on icon "button" at bounding box center [1086, 34] width 23 height 23
